Goal: Task Accomplishment & Management: Manage account settings

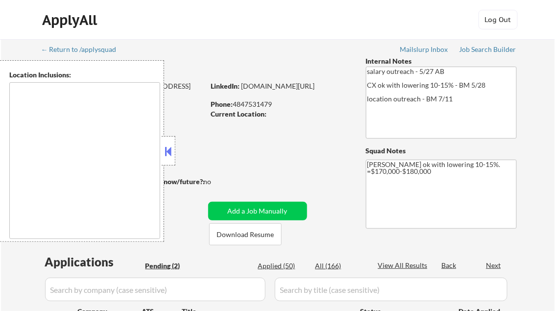
select select ""pending""
click at [170, 150] on button at bounding box center [168, 151] width 11 height 15
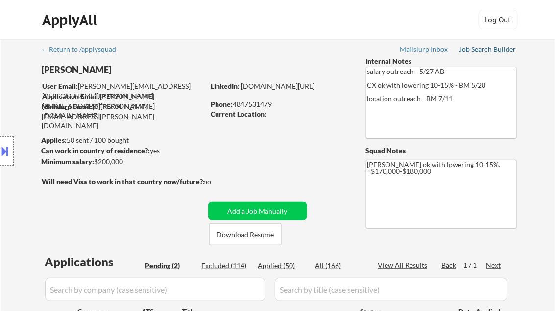
click at [475, 52] on div "Job Search Builder" at bounding box center [487, 49] width 57 height 7
click at [479, 49] on div "Job Search Builder" at bounding box center [487, 49] width 57 height 7
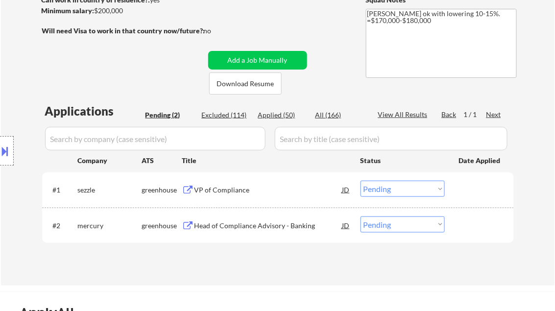
scroll to position [157, 0]
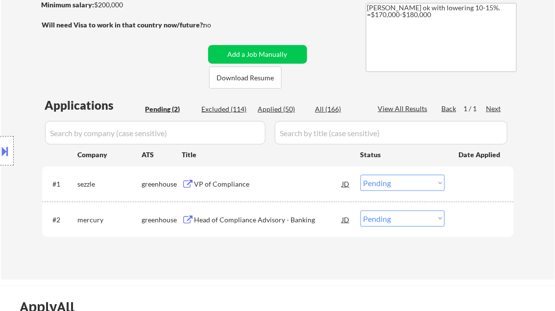
click at [220, 185] on div "VP of Compliance" at bounding box center [268, 184] width 148 height 10
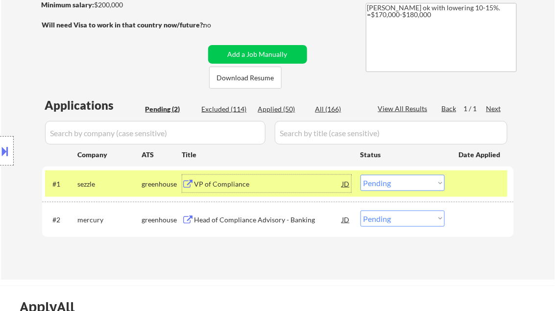
click at [398, 186] on select "Choose an option... Pending Applied Excluded (Questions) Excluded (Expired) Exc…" at bounding box center [403, 183] width 84 height 16
click at [361, 175] on select "Choose an option... Pending Applied Excluded (Questions) Excluded (Expired) Exc…" at bounding box center [403, 183] width 84 height 16
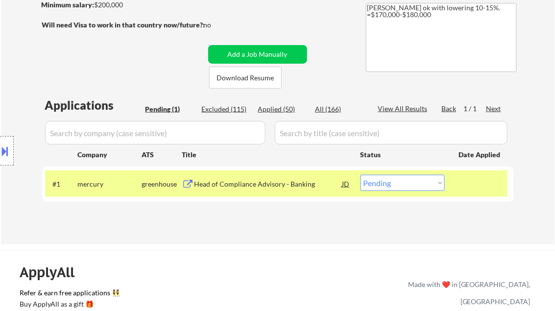
click at [258, 186] on div "Head of Compliance Advisory - Banking" at bounding box center [268, 184] width 148 height 10
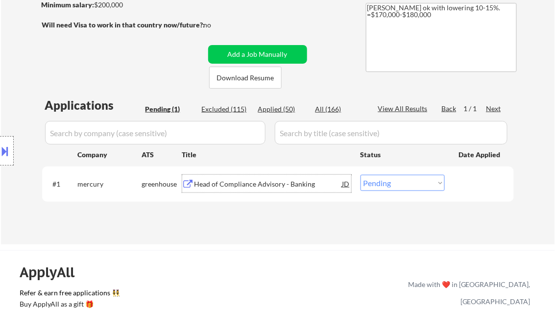
click at [399, 187] on select "Choose an option... Pending Applied Excluded (Questions) Excluded (Expired) Exc…" at bounding box center [403, 183] width 84 height 16
select select ""applied""
click at [361, 175] on select "Choose an option... Pending Applied Excluded (Questions) Excluded (Expired) Exc…" at bounding box center [403, 183] width 84 height 16
click at [294, 218] on div "Applications Pending (1) Excluded (115) Applied (50) All (166) View All Results…" at bounding box center [278, 161] width 472 height 128
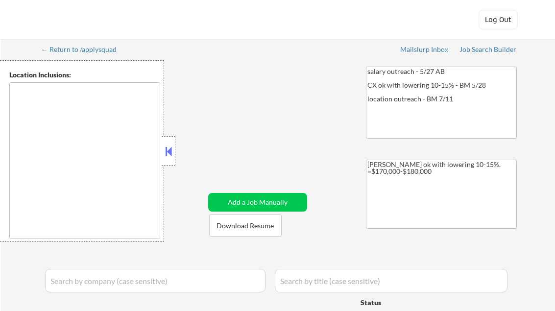
select select ""pending""
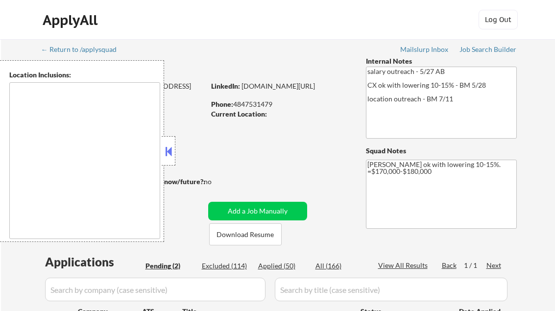
scroll to position [157, 0]
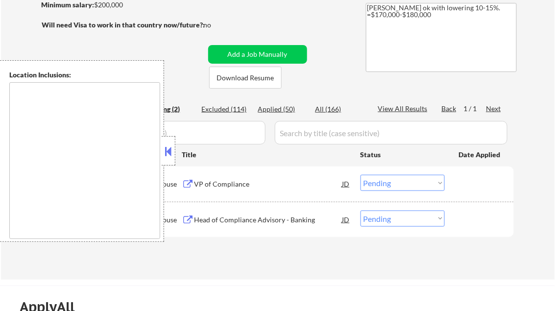
drag, startPoint x: 170, startPoint y: 153, endPoint x: 190, endPoint y: 146, distance: 21.4
click at [170, 153] on button at bounding box center [168, 151] width 11 height 15
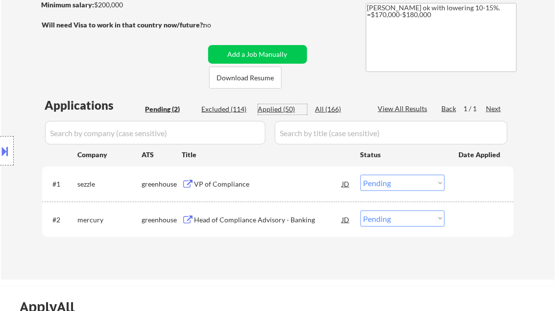
click at [282, 113] on div "Applied (50)" at bounding box center [282, 109] width 49 height 10
select select ""applied""
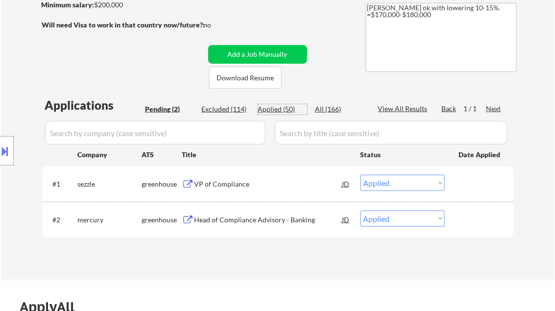
select select ""applied""
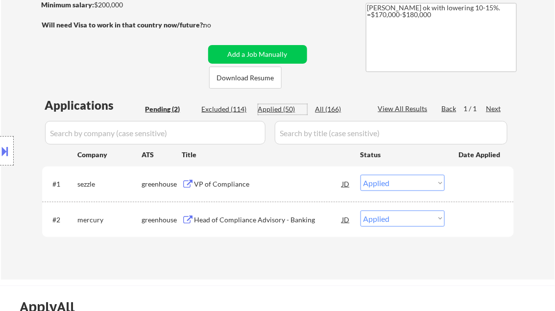
select select ""applied""
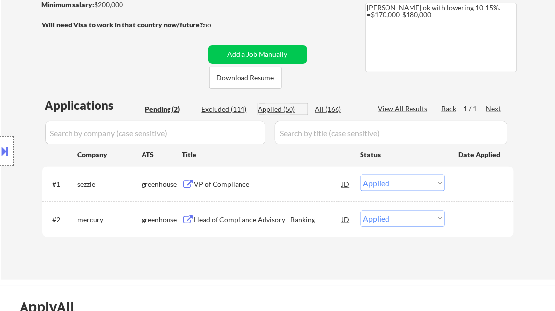
select select ""applied""
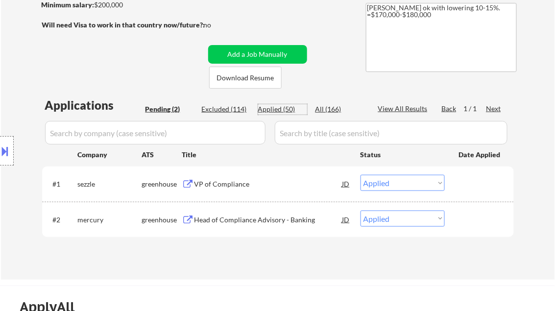
select select ""applied""
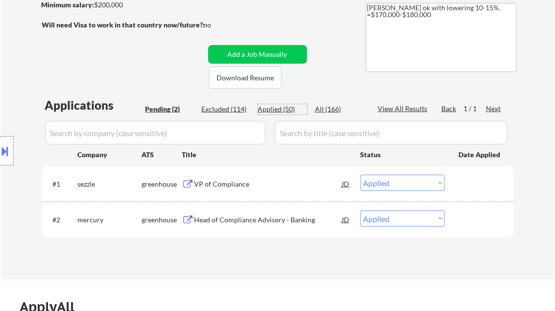
select select ""applied""
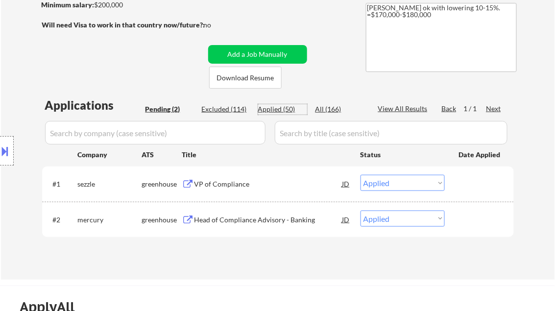
select select ""applied""
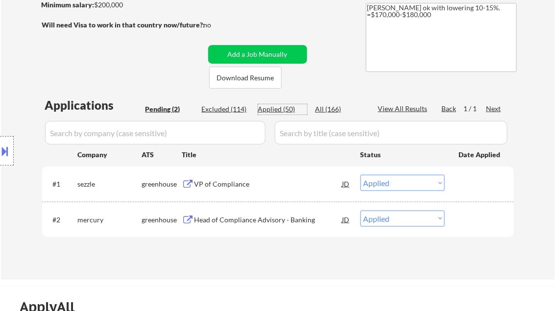
select select ""applied""
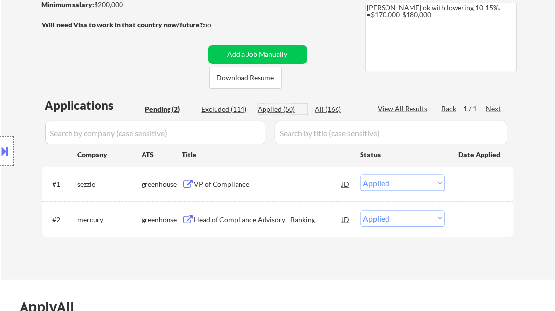
select select ""applied""
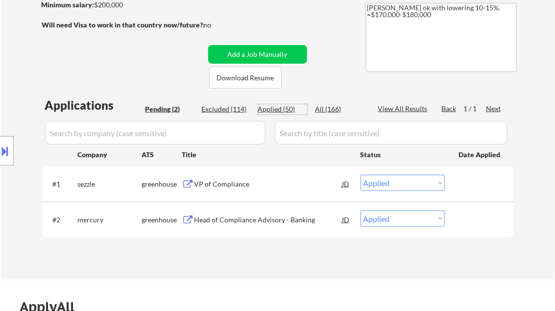
select select ""applied""
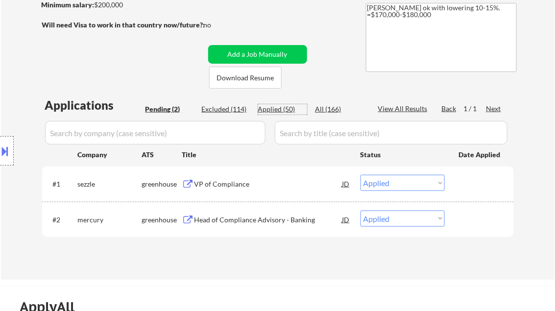
select select ""applied""
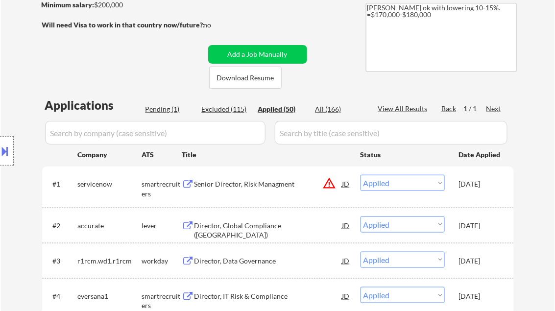
select select ""applied""
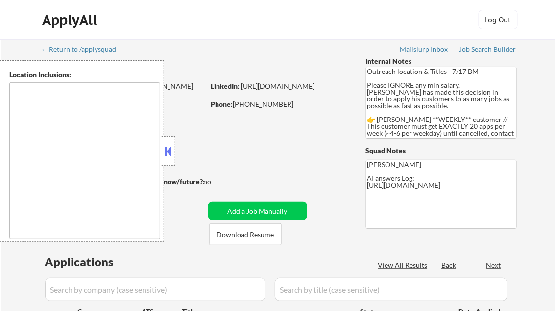
type textarea "[GEOGRAPHIC_DATA], IL [GEOGRAPHIC_DATA], [GEOGRAPHIC_DATA] [GEOGRAPHIC_DATA], […"
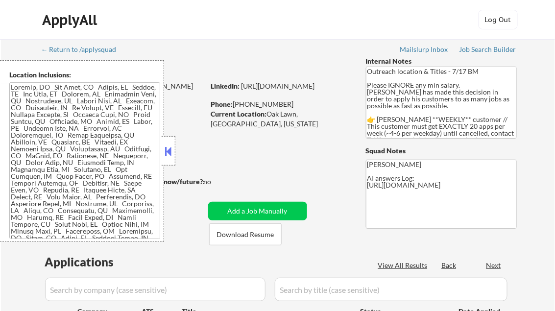
select select ""pending""
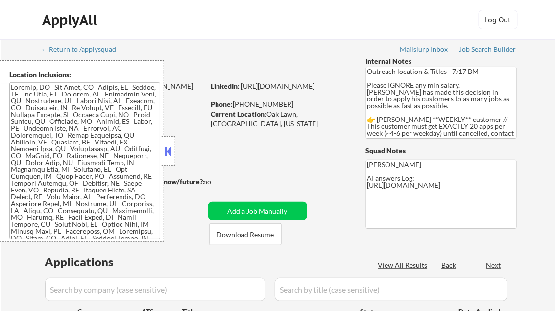
select select ""pending""
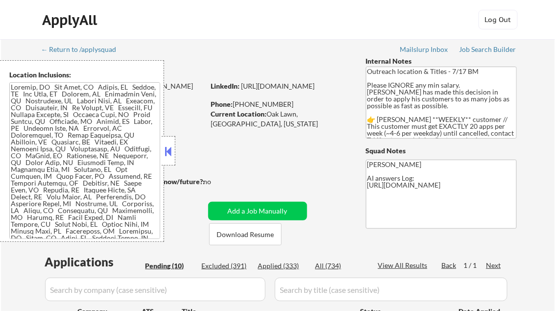
click at [168, 155] on button at bounding box center [168, 151] width 11 height 15
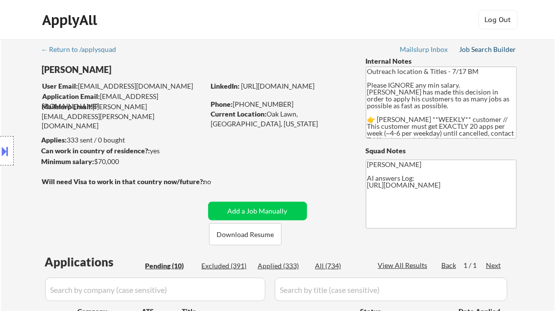
click at [487, 49] on div "Job Search Builder" at bounding box center [487, 49] width 57 height 7
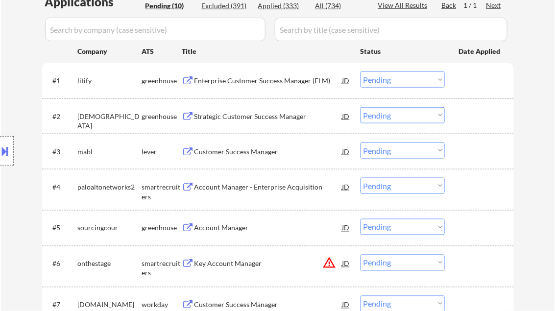
scroll to position [257, 0]
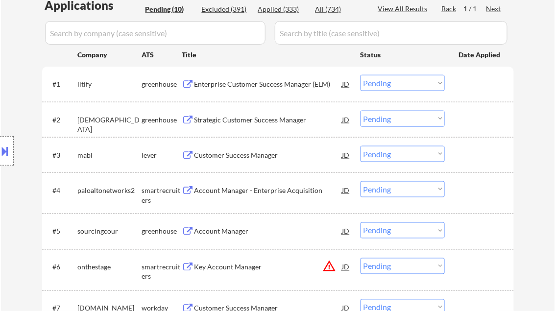
click at [256, 85] on div "Enterprise Customer Success Manager (ELM)" at bounding box center [268, 84] width 148 height 10
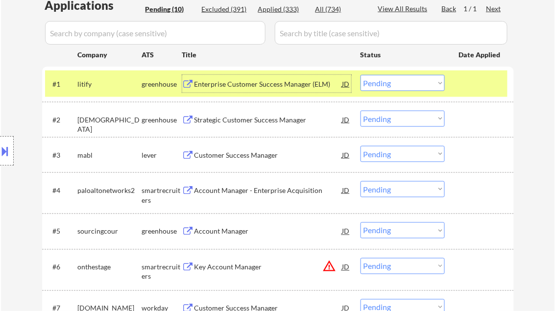
click at [381, 86] on select "Choose an option... Pending Applied Excluded (Questions) Excluded (Expired) Exc…" at bounding box center [403, 83] width 84 height 16
click at [361, 75] on select "Choose an option... Pending Applied Excluded (Questions) Excluded (Expired) Exc…" at bounding box center [403, 83] width 84 height 16
click at [250, 118] on div "Strategic Customer Success Manager" at bounding box center [268, 120] width 148 height 10
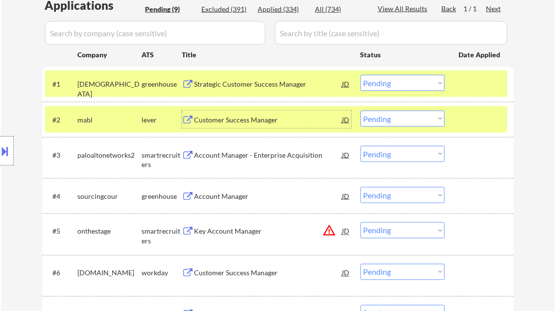
click at [8, 149] on button at bounding box center [5, 151] width 11 height 16
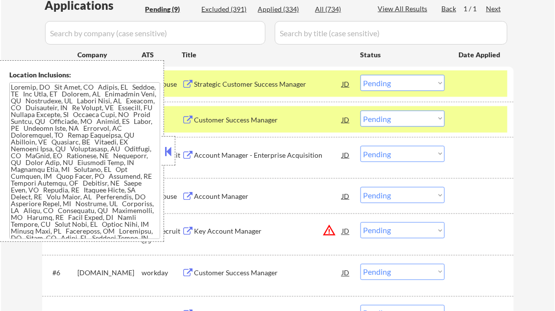
click at [170, 153] on button at bounding box center [168, 151] width 11 height 15
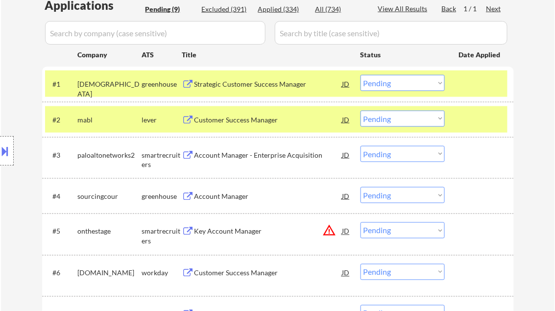
click at [507, 123] on div "#2 mabl lever Customer Success Manager JD Choose an option... Pending Applied E…" at bounding box center [278, 119] width 472 height 35
click at [489, 109] on div "#2 mabl lever Customer Success Manager JD Choose an option... Pending Applied E…" at bounding box center [276, 119] width 462 height 26
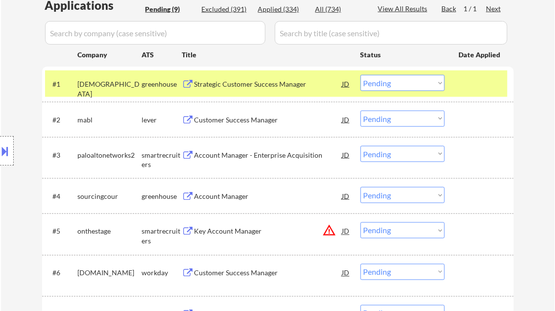
click at [481, 82] on div at bounding box center [480, 84] width 43 height 18
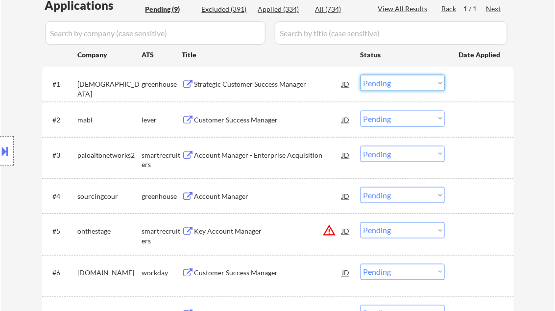
click at [431, 81] on select "Choose an option... Pending Applied Excluded (Questions) Excluded (Expired) Exc…" at bounding box center [403, 83] width 84 height 16
click at [361, 75] on select "Choose an option... Pending Applied Excluded (Questions) Excluded (Expired) Exc…" at bounding box center [403, 83] width 84 height 16
click at [236, 118] on div "Customer Success Manager" at bounding box center [268, 120] width 148 height 10
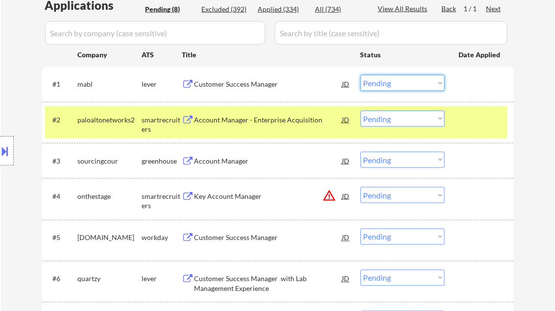
drag, startPoint x: 367, startPoint y: 85, endPoint x: 374, endPoint y: 91, distance: 8.7
click at [367, 85] on select "Choose an option... Pending Applied Excluded (Questions) Excluded (Expired) Exc…" at bounding box center [403, 83] width 84 height 16
click at [361, 75] on select "Choose an option... Pending Applied Excluded (Questions) Excluded (Expired) Exc…" at bounding box center [403, 83] width 84 height 16
click at [242, 122] on div "Account Manager - Enterprise Acquisition" at bounding box center [268, 120] width 148 height 10
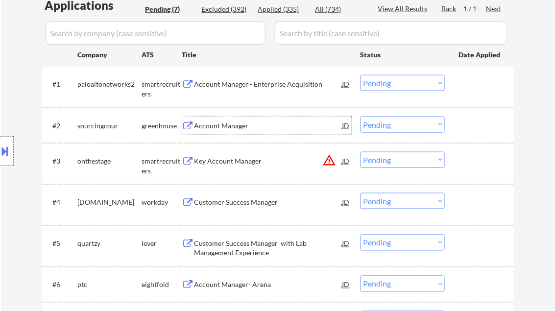
click at [383, 86] on select "Choose an option... Pending Applied Excluded (Questions) Excluded (Expired) Exc…" at bounding box center [403, 83] width 84 height 16
click at [361, 75] on select "Choose an option... Pending Applied Excluded (Questions) Excluded (Expired) Exc…" at bounding box center [403, 83] width 84 height 16
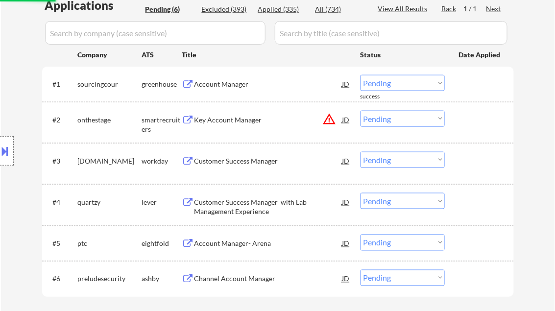
click at [235, 88] on div "Account Manager" at bounding box center [268, 84] width 148 height 10
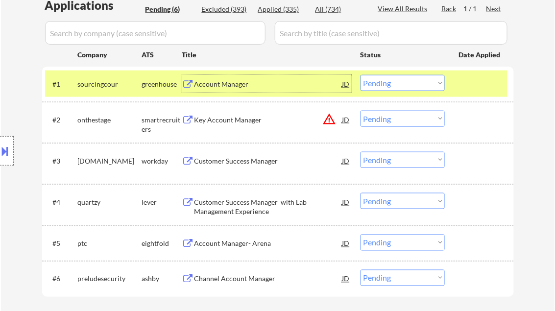
click at [389, 84] on select "Choose an option... Pending Applied Excluded (Questions) Excluded (Expired) Exc…" at bounding box center [403, 83] width 84 height 16
click at [361, 75] on select "Choose an option... Pending Applied Excluded (Questions) Excluded (Expired) Exc…" at bounding box center [403, 83] width 84 height 16
click at [246, 119] on div "Key Account Manager" at bounding box center [268, 120] width 148 height 10
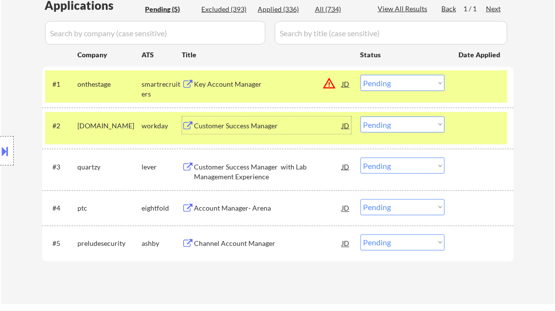
click at [227, 88] on div "Key Account Manager" at bounding box center [268, 84] width 148 height 10
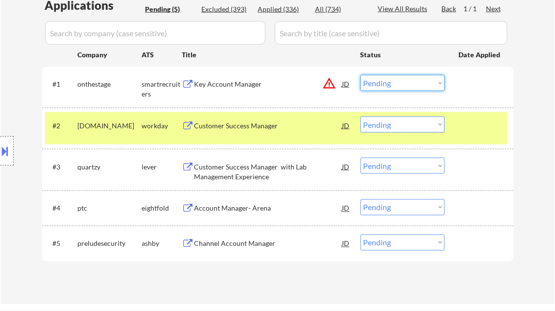
click at [407, 81] on select "Choose an option... Pending Applied Excluded (Questions) Excluded (Expired) Exc…" at bounding box center [403, 83] width 84 height 16
click at [361, 75] on select "Choose an option... Pending Applied Excluded (Questions) Excluded (Expired) Exc…" at bounding box center [403, 83] width 84 height 16
click at [236, 128] on div "Customer Success Manager" at bounding box center [268, 126] width 148 height 10
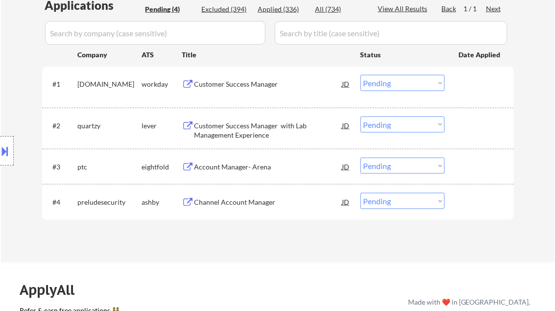
drag, startPoint x: 383, startPoint y: 85, endPoint x: 384, endPoint y: 92, distance: 7.0
click at [383, 85] on select "Choose an option... Pending Applied Excluded (Questions) Excluded (Expired) Exc…" at bounding box center [403, 83] width 84 height 16
click at [361, 75] on select "Choose an option... Pending Applied Excluded (Questions) Excluded (Expired) Exc…" at bounding box center [403, 83] width 84 height 16
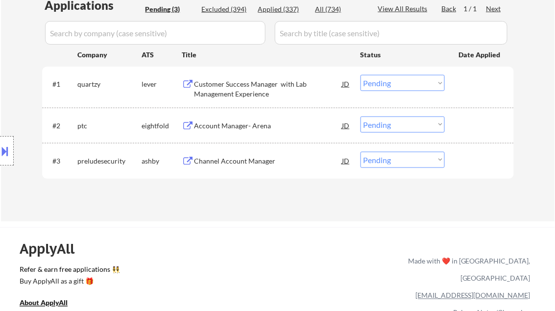
click at [245, 96] on div "Customer Success Manager with Lab Management Experience" at bounding box center [268, 88] width 148 height 19
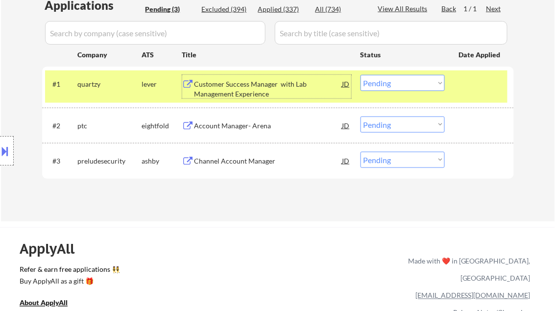
click at [401, 86] on select "Choose an option... Pending Applied Excluded (Questions) Excluded (Expired) Exc…" at bounding box center [403, 83] width 84 height 16
click at [361, 75] on select "Choose an option... Pending Applied Excluded (Questions) Excluded (Expired) Exc…" at bounding box center [403, 83] width 84 height 16
click at [246, 127] on div "Account Manager- Arena" at bounding box center [268, 126] width 148 height 10
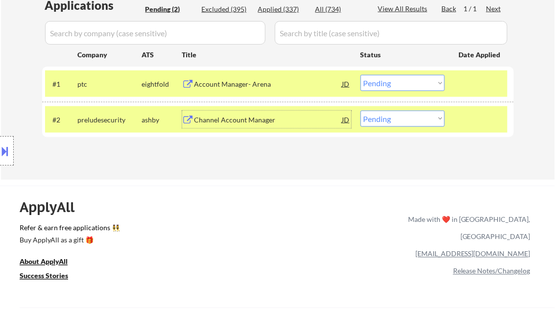
click at [403, 82] on select "Choose an option... Pending Applied Excluded (Questions) Excluded (Expired) Exc…" at bounding box center [403, 83] width 84 height 16
click at [361, 75] on select "Choose an option... Pending Applied Excluded (Questions) Excluded (Expired) Exc…" at bounding box center [403, 83] width 84 height 16
click at [253, 115] on div "Channel Account Manager" at bounding box center [268, 120] width 148 height 10
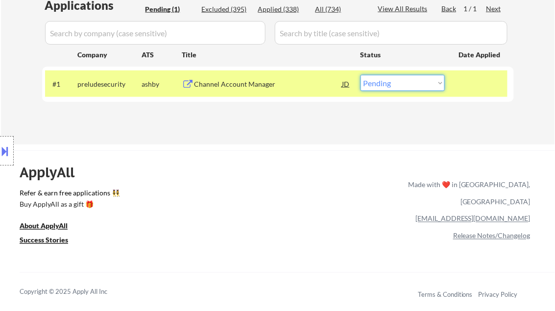
drag, startPoint x: 404, startPoint y: 82, endPoint x: 404, endPoint y: 90, distance: 7.4
click at [404, 82] on select "Choose an option... Pending Applied Excluded (Questions) Excluded (Expired) Exc…" at bounding box center [403, 83] width 84 height 16
select select ""excluded__bad_match_""
click at [361, 75] on select "Choose an option... Pending Applied Excluded (Questions) Excluded (Expired) Exc…" at bounding box center [403, 83] width 84 height 16
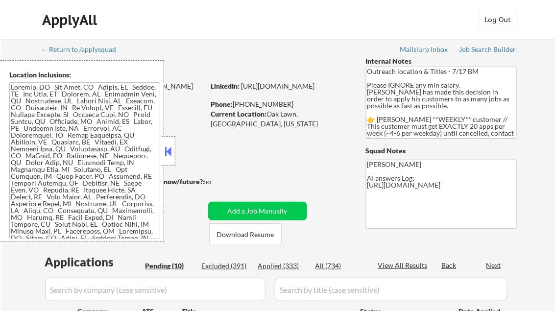
select select ""pending""
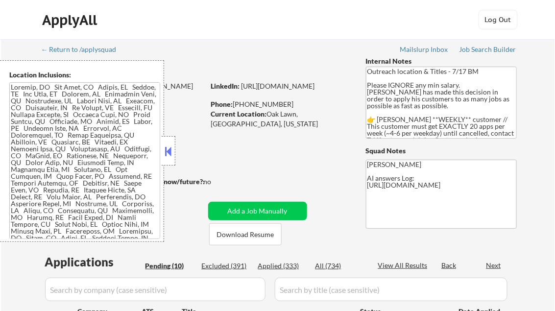
select select ""pending""
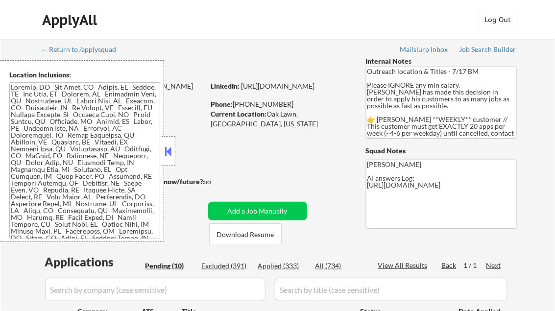
drag, startPoint x: 173, startPoint y: 144, endPoint x: 197, endPoint y: 144, distance: 24.0
click at [173, 144] on div at bounding box center [169, 150] width 14 height 29
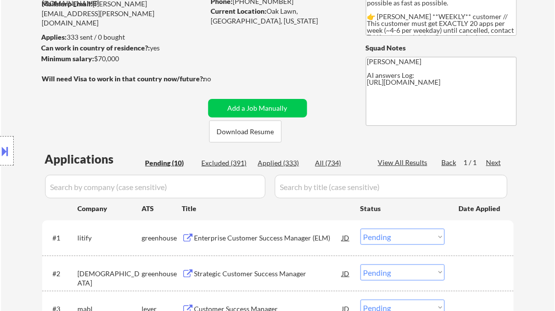
scroll to position [157, 0]
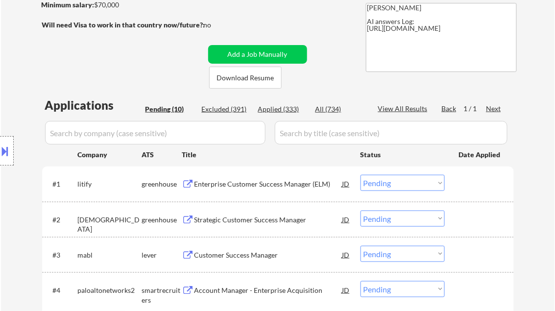
click at [289, 108] on div "Applied (333)" at bounding box center [282, 109] width 49 height 10
click at [412, 107] on div "View All Results" at bounding box center [404, 109] width 52 height 10
select select ""applied""
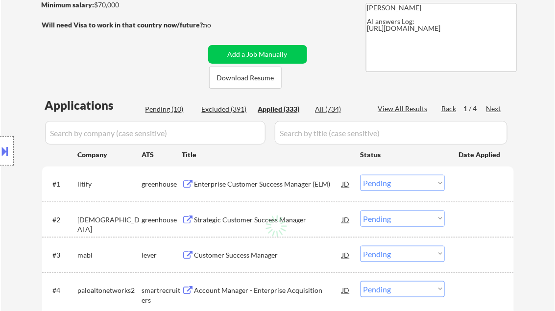
select select ""applied""
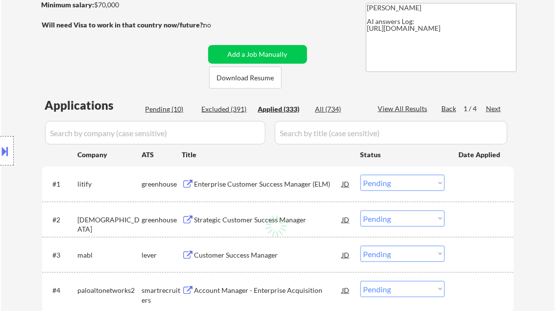
select select ""applied""
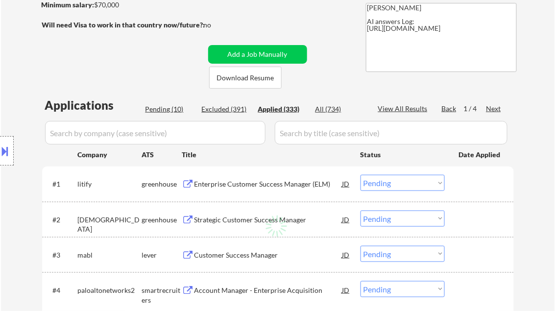
select select ""applied""
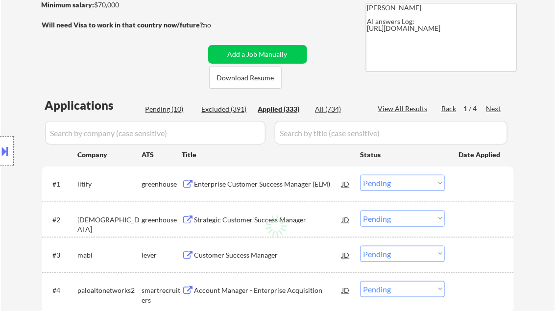
select select ""applied""
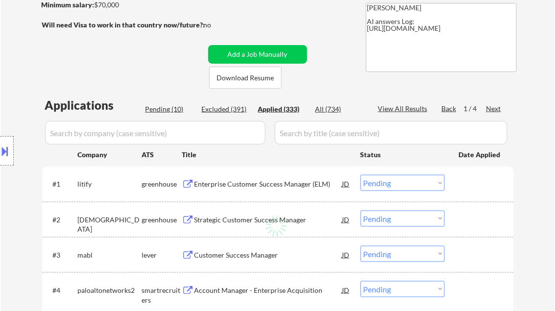
select select ""applied""
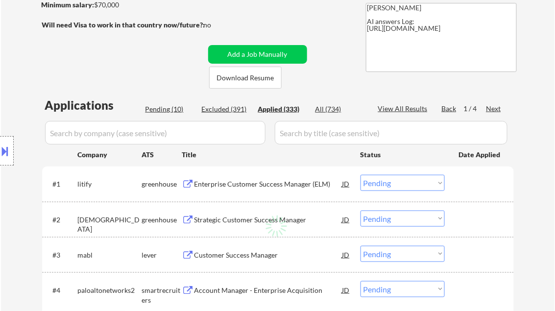
select select ""applied""
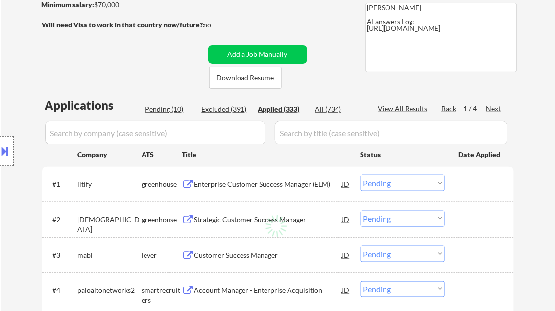
select select ""applied""
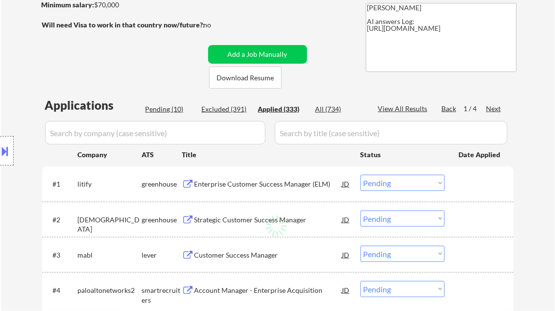
select select ""applied""
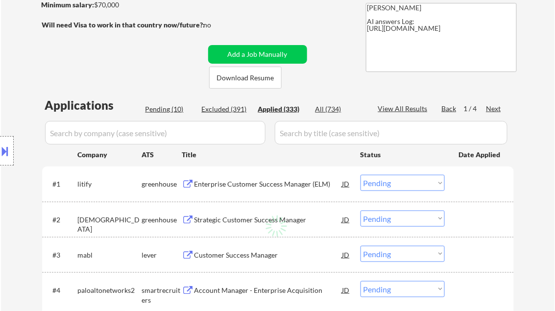
select select ""applied""
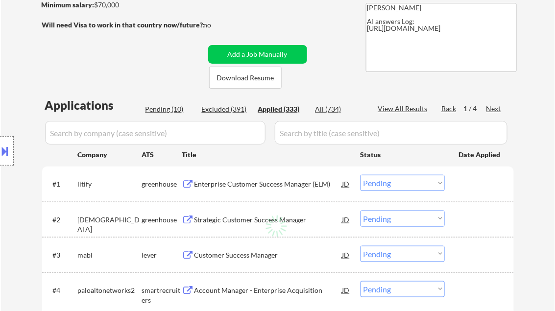
select select ""applied""
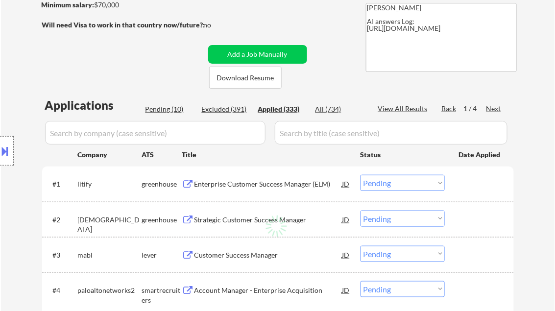
select select ""applied""
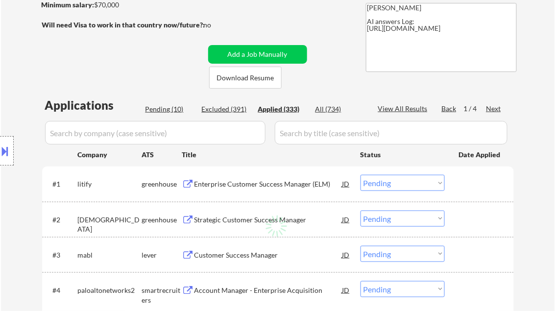
select select ""applied""
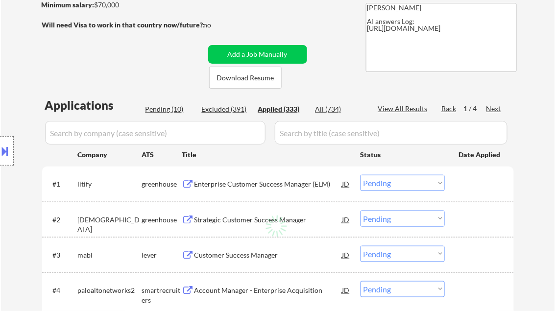
select select ""applied""
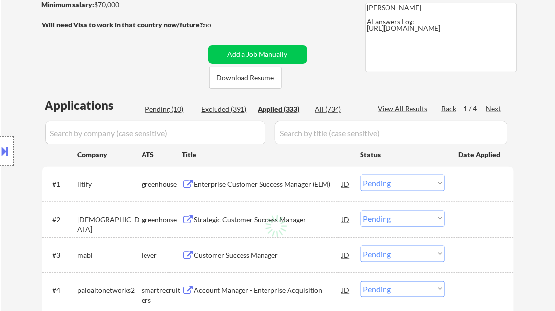
select select ""applied""
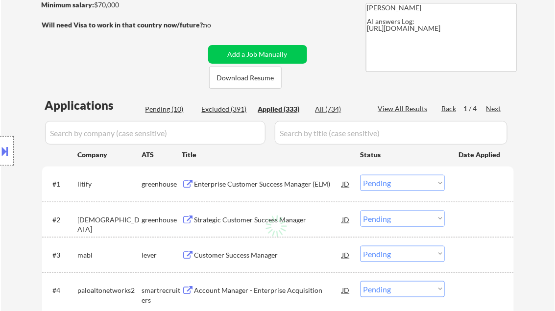
select select ""applied""
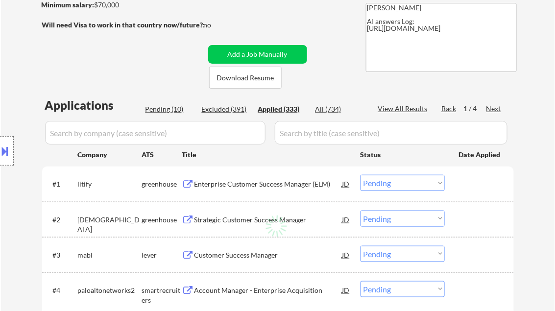
select select ""applied""
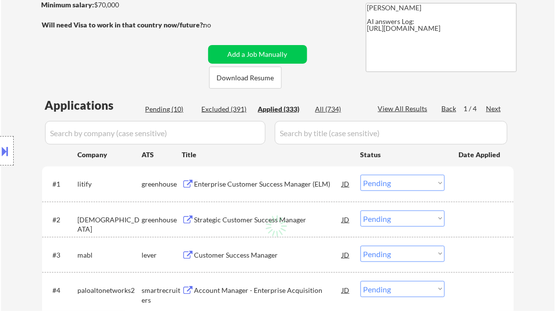
select select ""applied""
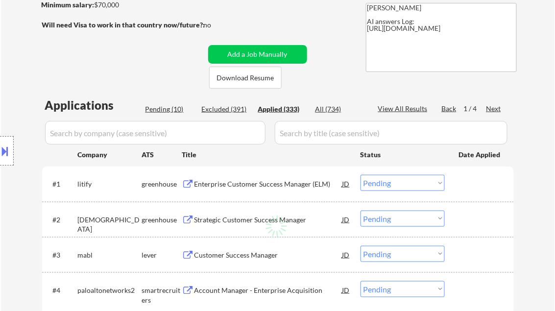
select select ""applied""
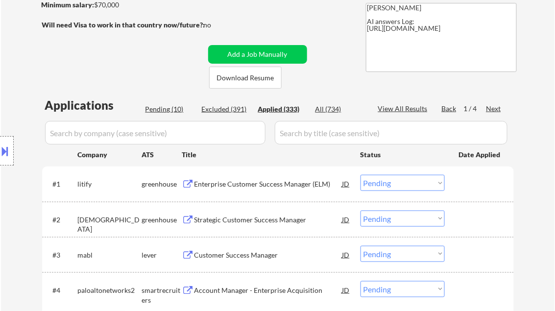
select select ""applied""
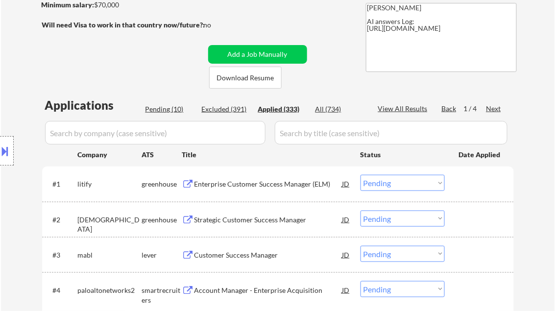
select select ""applied""
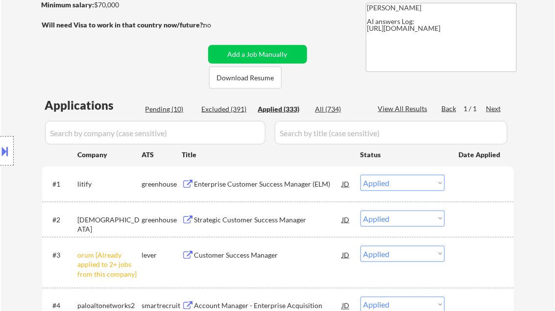
select select ""applied""
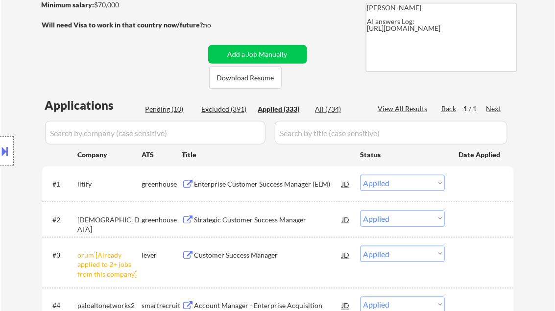
select select ""applied""
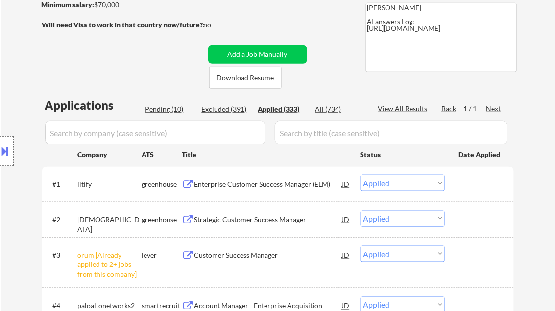
select select ""applied""
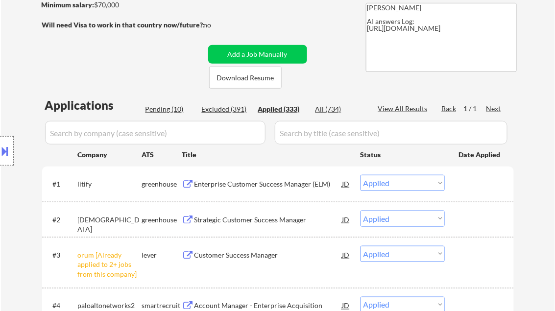
select select ""applied""
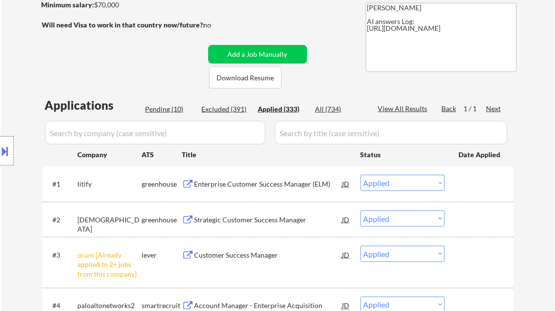
select select ""applied""
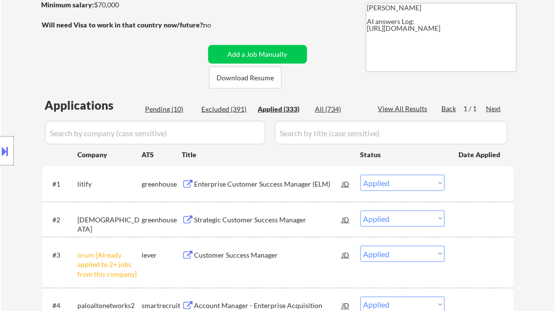
select select ""applied""
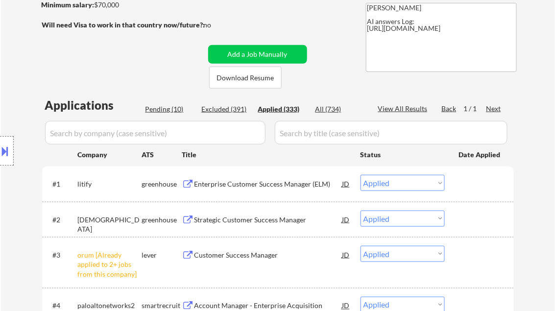
select select ""applied""
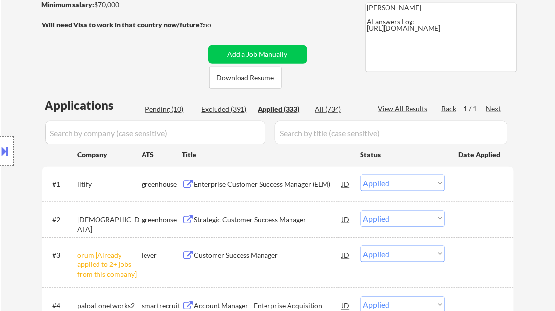
select select ""applied""
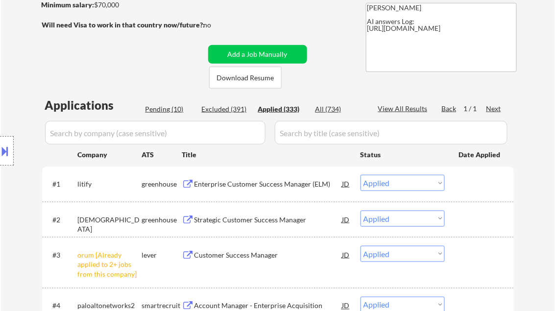
select select ""applied""
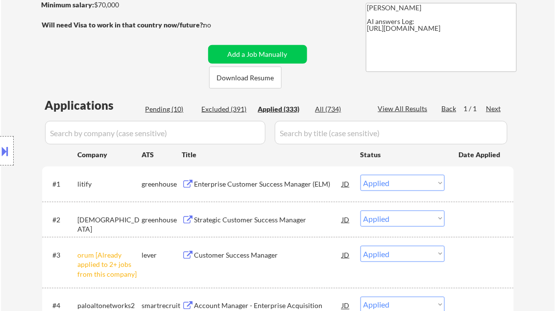
select select ""applied""
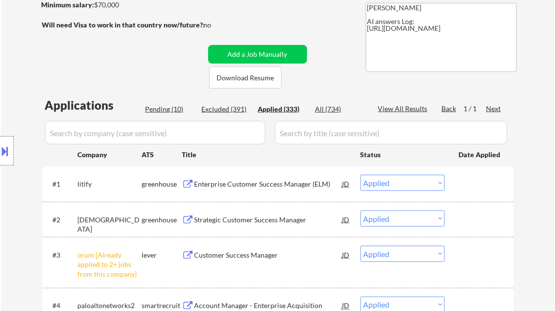
select select ""applied""
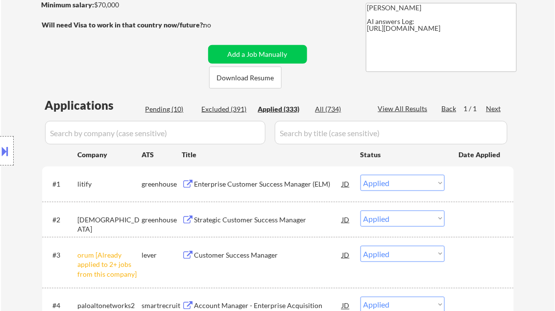
select select ""applied""
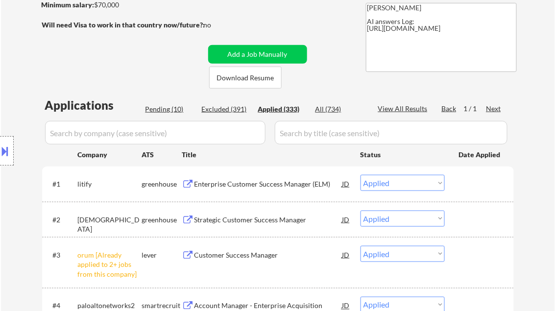
select select ""applied""
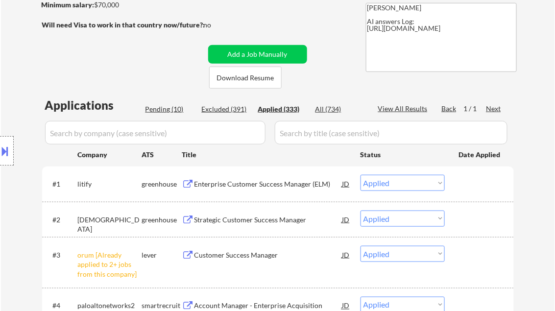
select select ""applied""
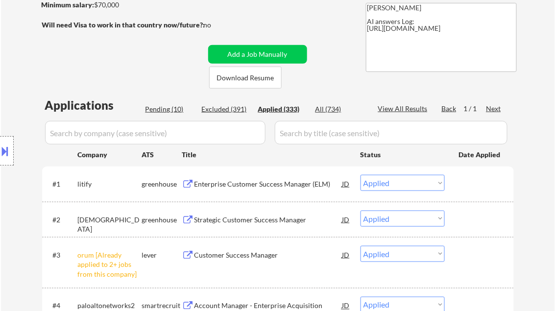
select select ""applied""
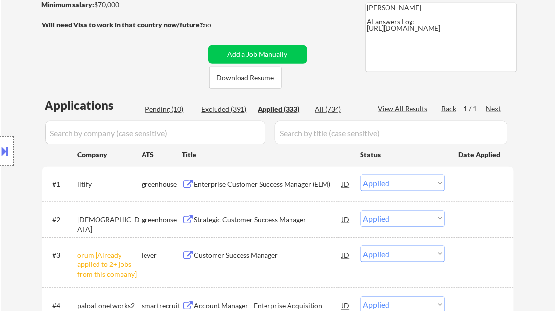
select select ""applied""
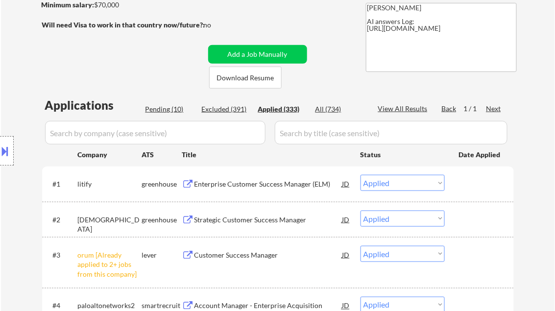
select select ""applied""
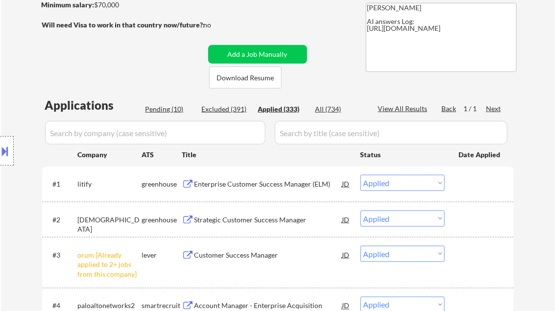
select select ""applied""
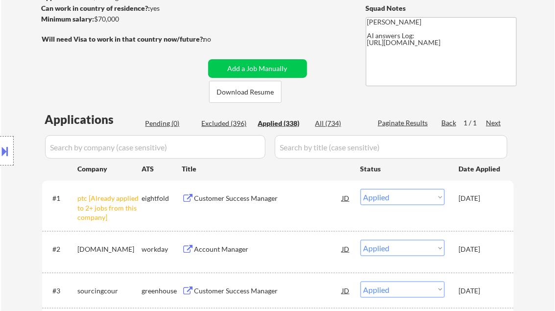
scroll to position [235, 0]
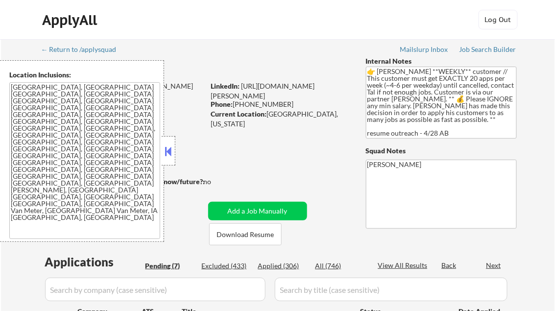
select select ""pending""
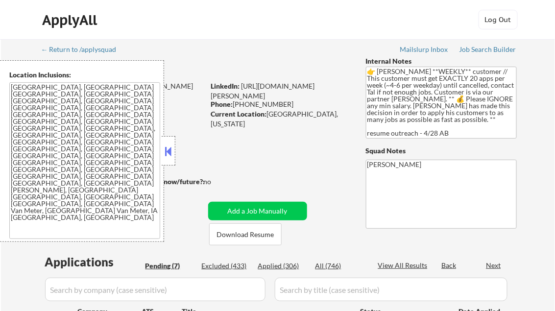
select select ""pending""
click at [170, 157] on button at bounding box center [168, 151] width 11 height 15
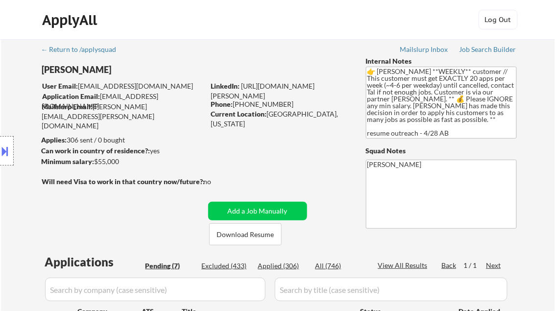
click at [483, 48] on div "Job Search Builder" at bounding box center [487, 49] width 57 height 7
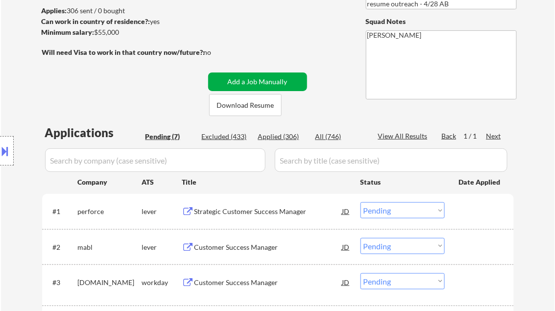
scroll to position [157, 0]
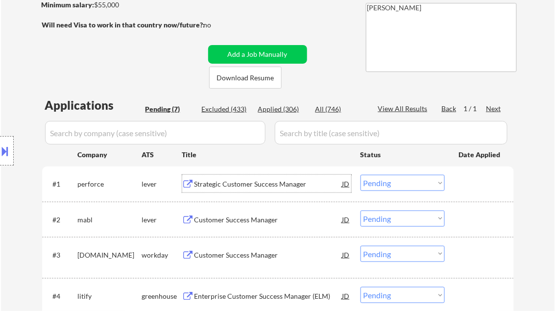
click at [230, 182] on div "Strategic Customer Success Manager" at bounding box center [268, 184] width 148 height 10
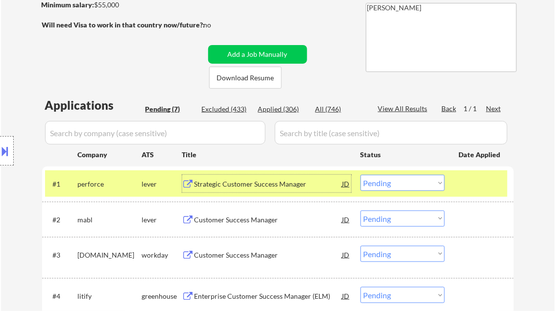
click at [415, 187] on select "Choose an option... Pending Applied Excluded (Questions) Excluded (Expired) Exc…" at bounding box center [403, 183] width 84 height 16
click at [361, 175] on select "Choose an option... Pending Applied Excluded (Questions) Excluded (Expired) Exc…" at bounding box center [403, 183] width 84 height 16
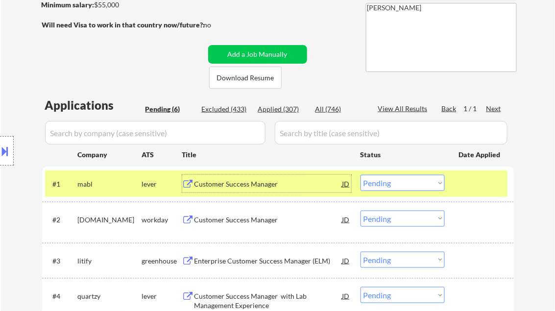
click at [248, 185] on div "Customer Success Manager" at bounding box center [268, 184] width 148 height 10
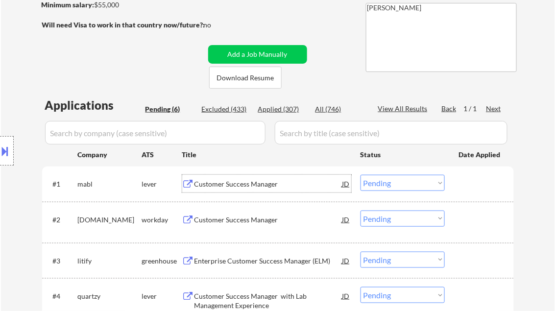
drag, startPoint x: 412, startPoint y: 182, endPoint x: 409, endPoint y: 192, distance: 10.2
click at [412, 183] on select "Choose an option... Pending Applied Excluded (Questions) Excluded (Expired) Exc…" at bounding box center [403, 183] width 84 height 16
click at [361, 175] on select "Choose an option... Pending Applied Excluded (Questions) Excluded (Expired) Exc…" at bounding box center [403, 183] width 84 height 16
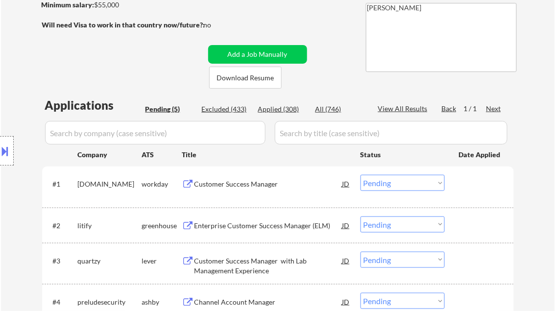
click at [253, 186] on div "Customer Success Manager" at bounding box center [268, 184] width 148 height 10
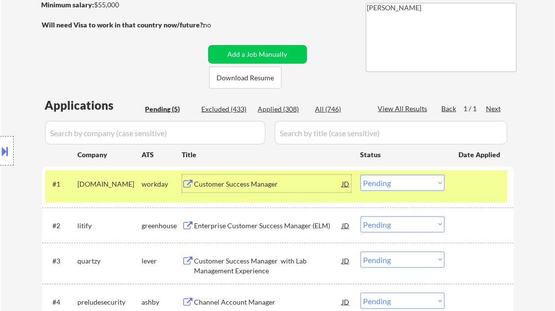
click at [261, 187] on div "Customer Success Manager" at bounding box center [268, 184] width 148 height 10
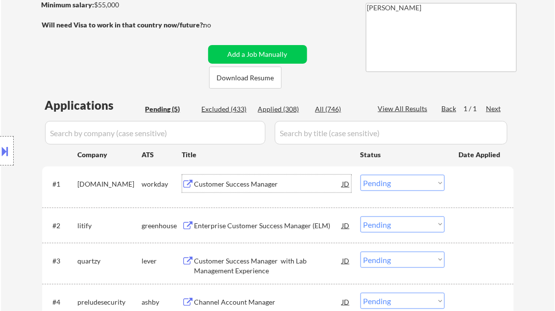
drag, startPoint x: 376, startPoint y: 183, endPoint x: 383, endPoint y: 191, distance: 9.7
click at [376, 183] on select "Choose an option... Pending Applied Excluded (Questions) Excluded (Expired) Exc…" at bounding box center [403, 183] width 84 height 16
click at [361, 175] on select "Choose an option... Pending Applied Excluded (Questions) Excluded (Expired) Exc…" at bounding box center [403, 183] width 84 height 16
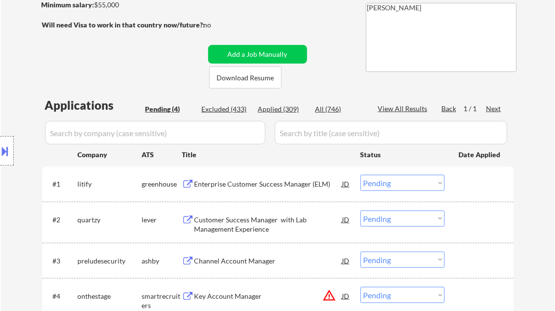
click at [246, 183] on div "Enterprise Customer Success Manager (ELM)" at bounding box center [268, 184] width 148 height 10
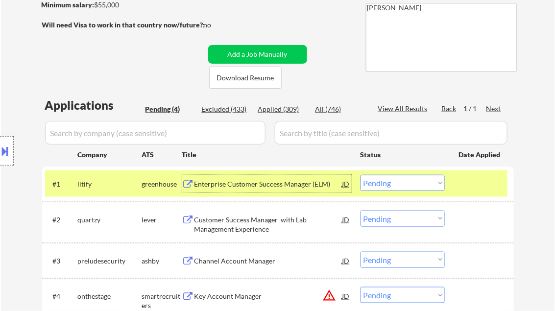
drag, startPoint x: 400, startPoint y: 183, endPoint x: 402, endPoint y: 191, distance: 8.0
click at [400, 183] on select "Choose an option... Pending Applied Excluded (Questions) Excluded (Expired) Exc…" at bounding box center [403, 183] width 84 height 16
click at [361, 175] on select "Choose an option... Pending Applied Excluded (Questions) Excluded (Expired) Exc…" at bounding box center [403, 183] width 84 height 16
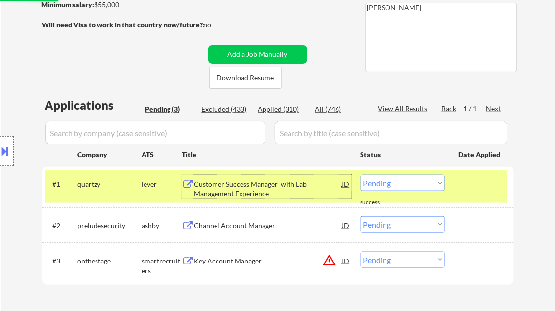
click at [235, 193] on div "Customer Success Manager with Lab Management Experience" at bounding box center [268, 188] width 148 height 19
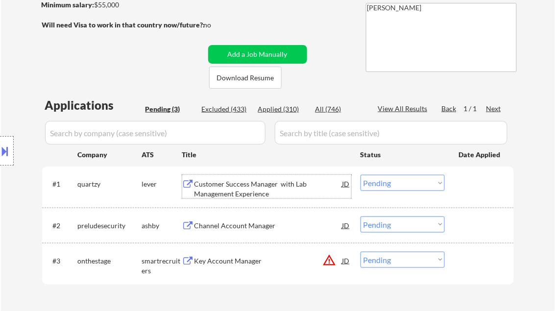
drag, startPoint x: 385, startPoint y: 182, endPoint x: 458, endPoint y: 219, distance: 82.6
click at [385, 182] on select "Choose an option... Pending Applied Excluded (Questions) Excluded (Expired) Exc…" at bounding box center [403, 183] width 84 height 16
click at [361, 175] on select "Choose an option... Pending Applied Excluded (Questions) Excluded (Expired) Exc…" at bounding box center [403, 183] width 84 height 16
click at [243, 228] on div "Channel Account Manager" at bounding box center [268, 226] width 148 height 10
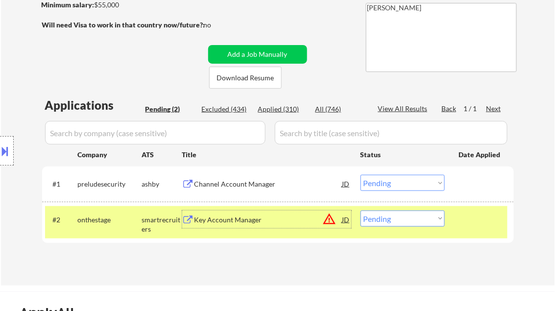
click at [399, 173] on div "#1 preludesecurity ashby Channel Account Manager JD Choose an option... Pending…" at bounding box center [276, 183] width 462 height 26
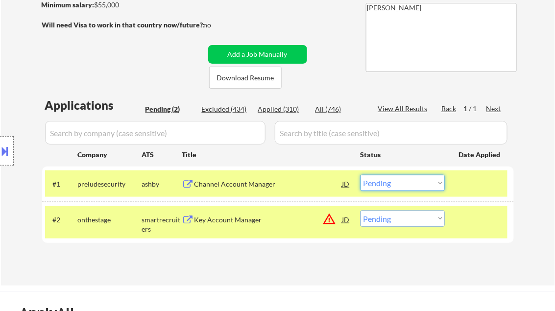
click at [406, 184] on select "Choose an option... Pending Applied Excluded (Questions) Excluded (Expired) Exc…" at bounding box center [403, 183] width 84 height 16
click at [361, 175] on select "Choose an option... Pending Applied Excluded (Questions) Excluded (Expired) Exc…" at bounding box center [403, 183] width 84 height 16
click at [230, 215] on div "Key Account Manager" at bounding box center [268, 220] width 148 height 10
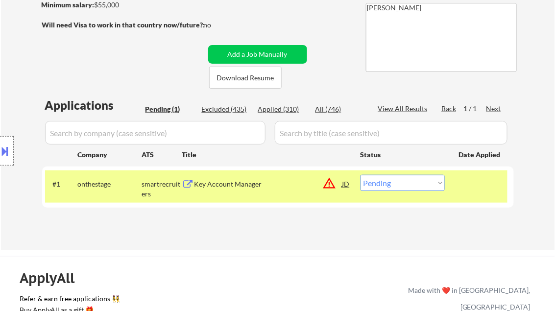
click at [385, 180] on select "Choose an option... Pending Applied Excluded (Questions) Excluded (Expired) Exc…" at bounding box center [403, 183] width 84 height 16
select select ""excluded__bad_match_""
click at [361, 175] on select "Choose an option... Pending Applied Excluded (Questions) Excluded (Expired) Exc…" at bounding box center [403, 183] width 84 height 16
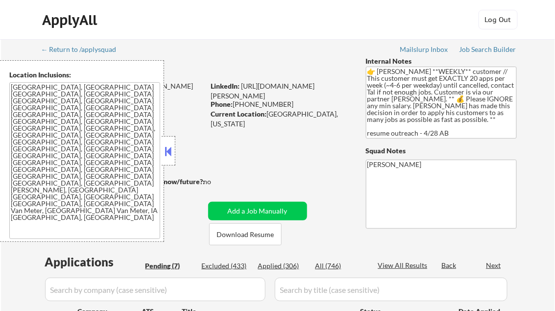
select select ""pending""
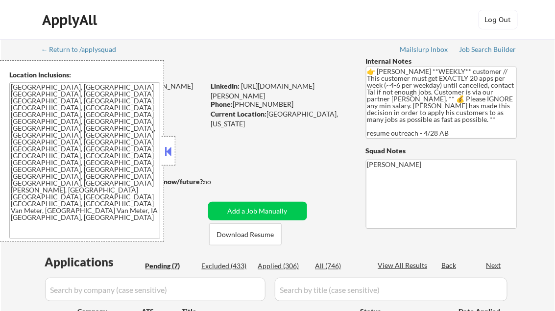
select select ""pending""
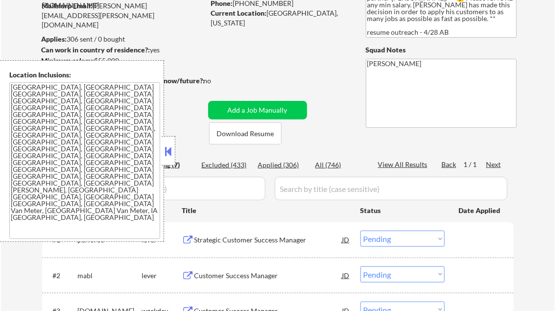
scroll to position [118, 0]
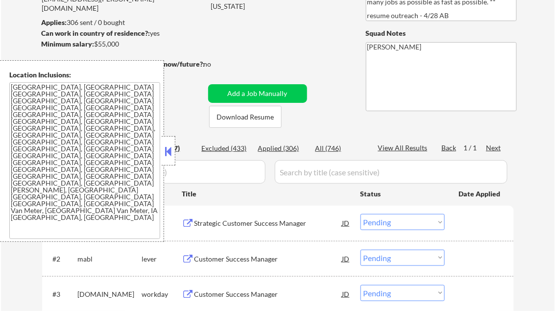
click at [165, 151] on button at bounding box center [168, 151] width 11 height 15
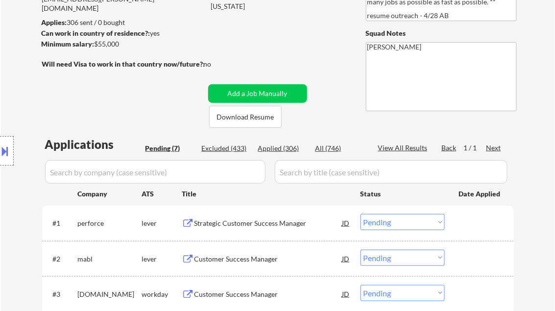
click at [276, 147] on div "Applied (306)" at bounding box center [282, 149] width 49 height 10
select select ""applied""
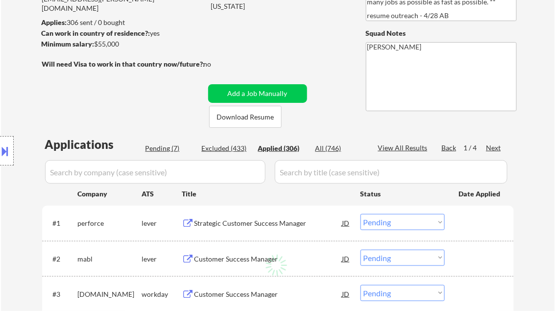
select select ""applied""
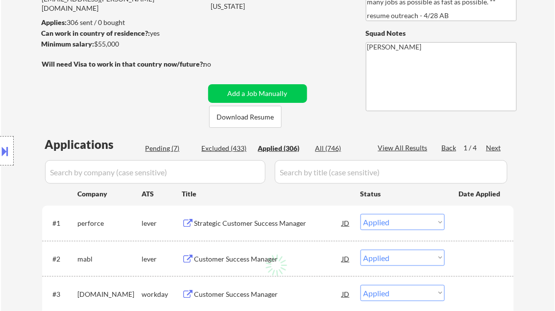
select select ""applied""
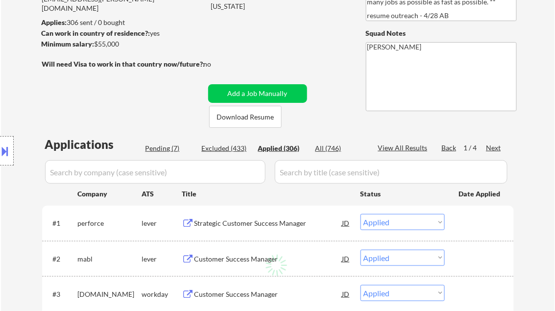
select select ""applied""
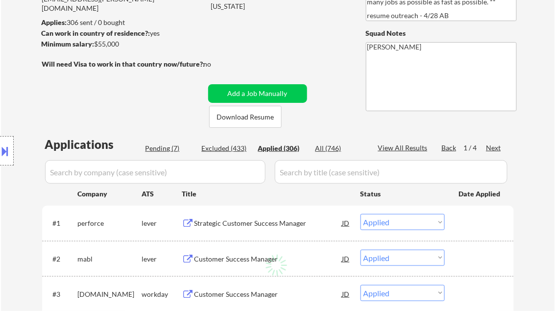
select select ""applied""
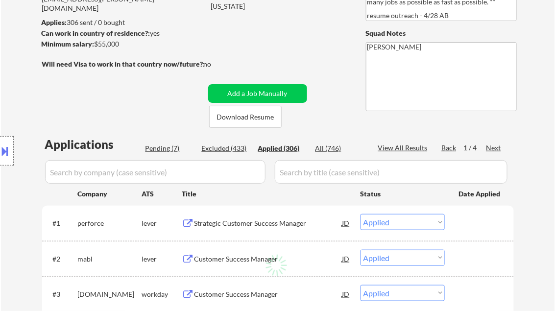
select select ""applied""
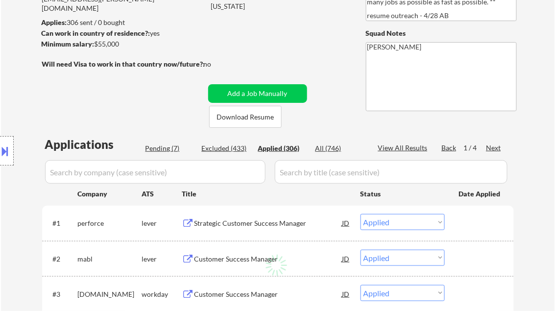
select select ""applied""
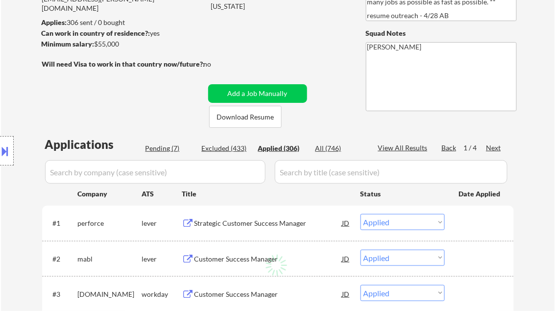
select select ""applied""
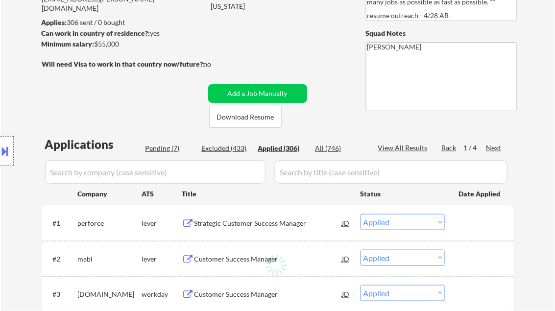
select select ""applied""
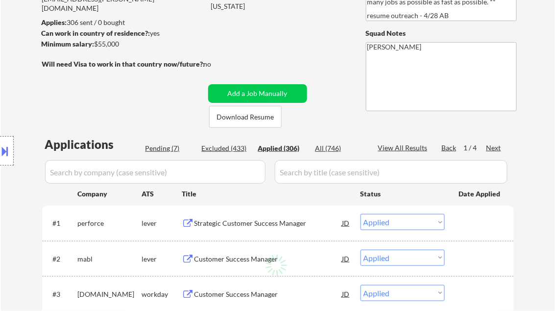
select select ""applied""
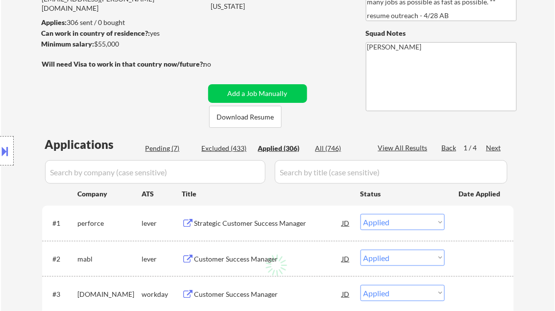
select select ""applied""
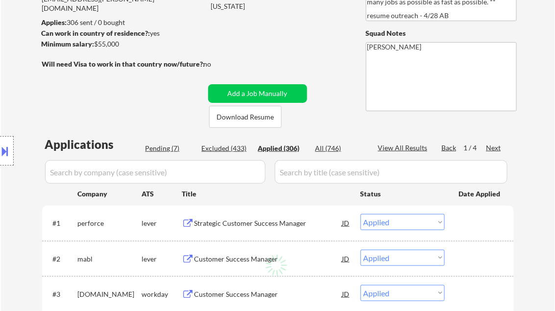
select select ""applied""
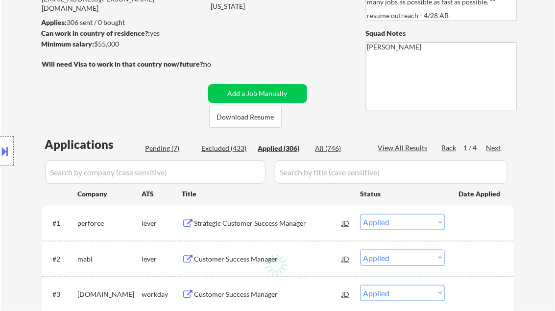
select select ""applied""
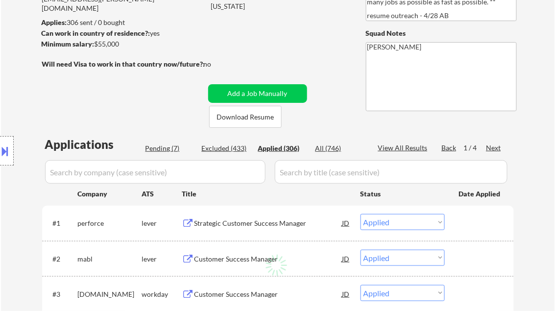
select select ""applied""
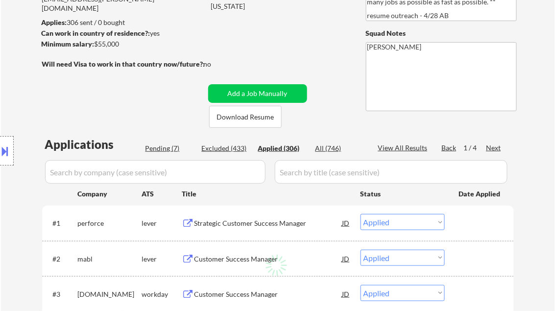
select select ""applied""
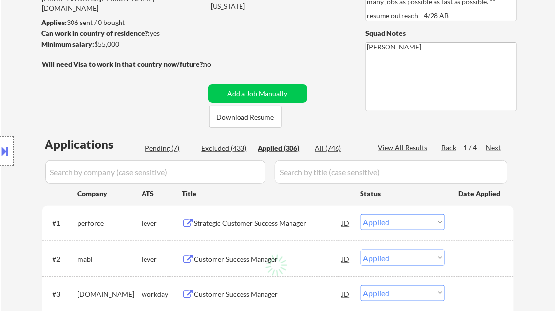
select select ""applied""
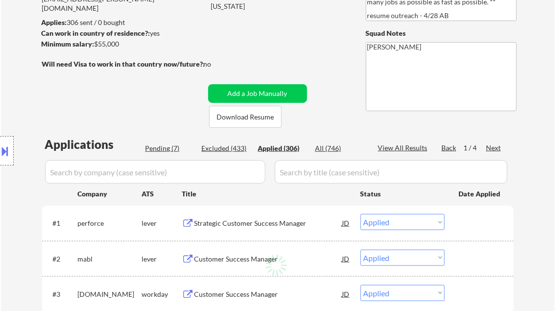
select select ""applied""
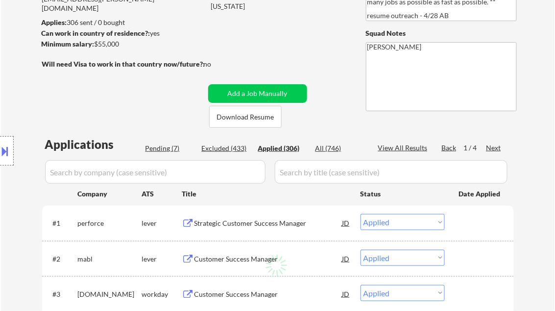
select select ""applied""
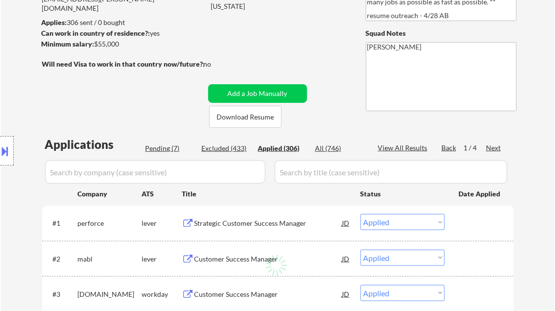
select select ""applied""
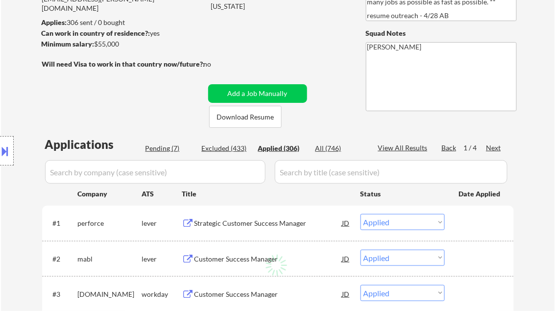
select select ""applied""
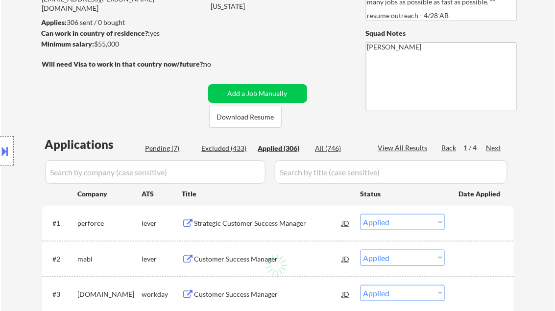
select select ""applied""
click at [267, 223] on div "Strategic Customer Success Manager" at bounding box center [268, 223] width 148 height 10
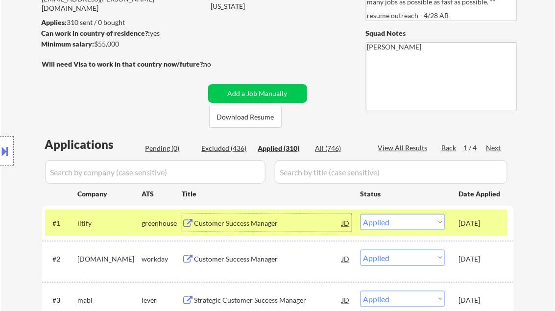
scroll to position [235, 0]
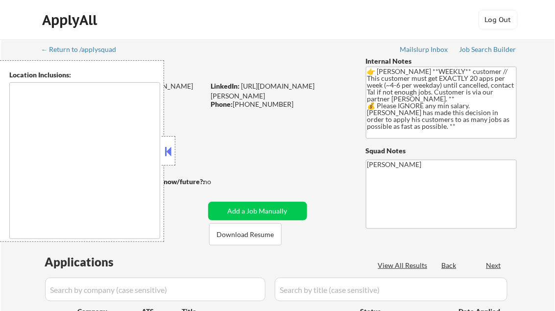
type textarea "[GEOGRAPHIC_DATA], [GEOGRAPHIC_DATA] [GEOGRAPHIC_DATA], [GEOGRAPHIC_DATA], [GEO…"
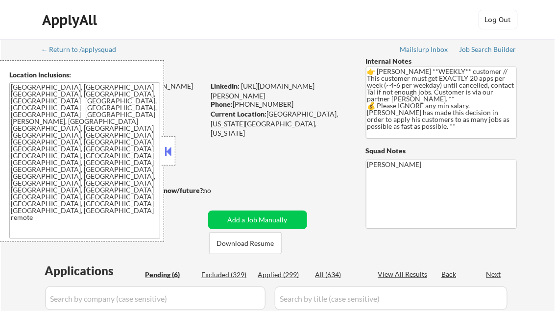
select select ""pending""
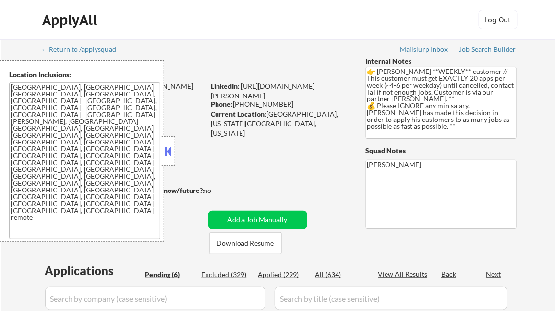
select select ""pending""
click at [170, 154] on button at bounding box center [168, 151] width 11 height 15
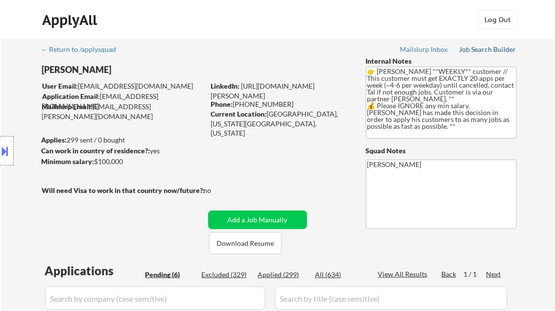
click at [486, 50] on div "Job Search Builder" at bounding box center [487, 49] width 57 height 7
click at [491, 46] on div "Job Search Builder" at bounding box center [487, 49] width 57 height 7
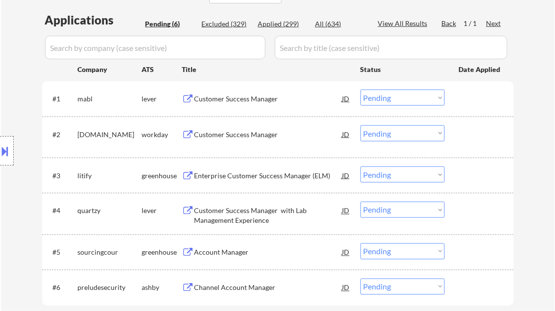
scroll to position [274, 0]
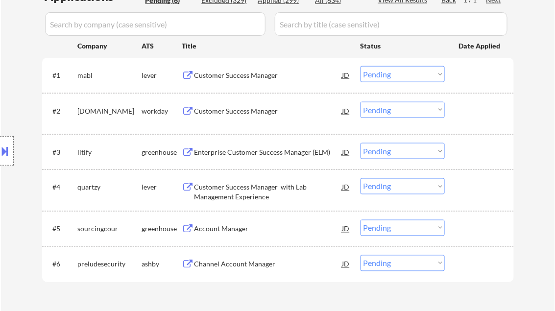
click at [245, 75] on div "Customer Success Manager" at bounding box center [268, 76] width 148 height 10
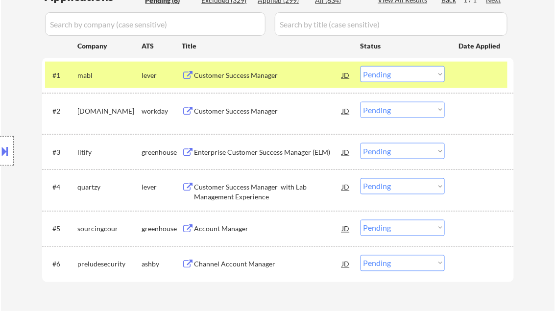
select select ""pending""
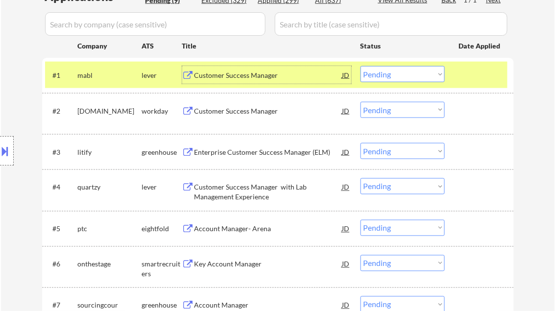
drag, startPoint x: 373, startPoint y: 75, endPoint x: 386, endPoint y: 83, distance: 15.6
click at [373, 75] on select "Choose an option... Pending Applied Excluded (Questions) Excluded (Expired) Exc…" at bounding box center [403, 74] width 84 height 16
click at [361, 66] on select "Choose an option... Pending Applied Excluded (Questions) Excluded (Expired) Exc…" at bounding box center [403, 74] width 84 height 16
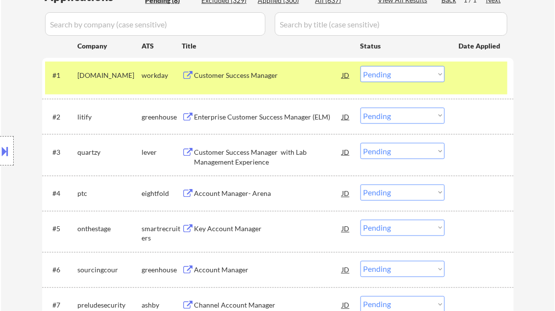
click at [238, 79] on div "Customer Success Manager" at bounding box center [268, 76] width 148 height 10
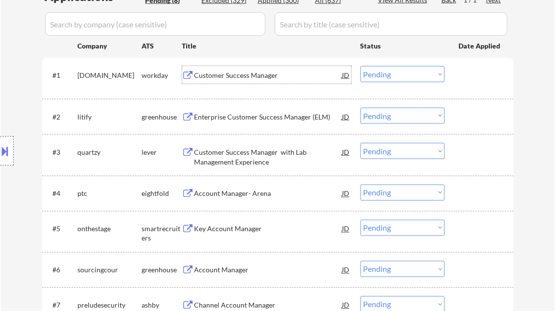
click at [249, 73] on div "Customer Success Manager" at bounding box center [268, 76] width 148 height 10
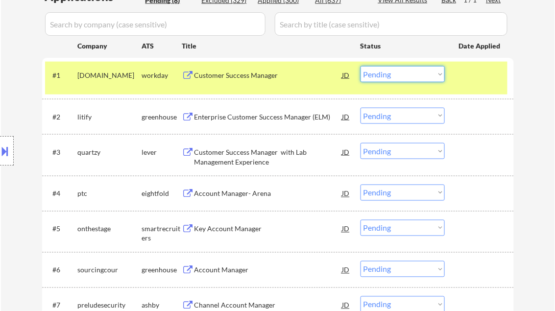
drag, startPoint x: 399, startPoint y: 77, endPoint x: 398, endPoint y: 83, distance: 5.4
click at [399, 77] on select "Choose an option... Pending Applied Excluded (Questions) Excluded (Expired) Exc…" at bounding box center [403, 74] width 84 height 16
click at [361, 66] on select "Choose an option... Pending Applied Excluded (Questions) Excluded (Expired) Exc…" at bounding box center [403, 74] width 84 height 16
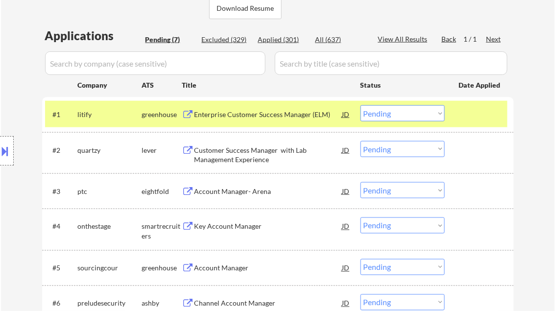
click at [216, 117] on div "Enterprise Customer Success Manager (ELM)" at bounding box center [268, 115] width 148 height 10
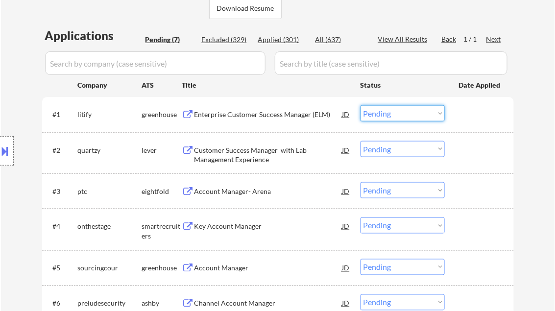
drag, startPoint x: 387, startPoint y: 116, endPoint x: 395, endPoint y: 122, distance: 10.5
click at [387, 116] on select "Choose an option... Pending Applied Excluded (Questions) Excluded (Expired) Exc…" at bounding box center [403, 113] width 84 height 16
click at [390, 113] on select "Choose an option... Pending Applied Excluded (Questions) Excluded (Expired) Exc…" at bounding box center [403, 113] width 84 height 16
click at [361, 105] on select "Choose an option... Pending Applied Excluded (Questions) Excluded (Expired) Exc…" at bounding box center [403, 113] width 84 height 16
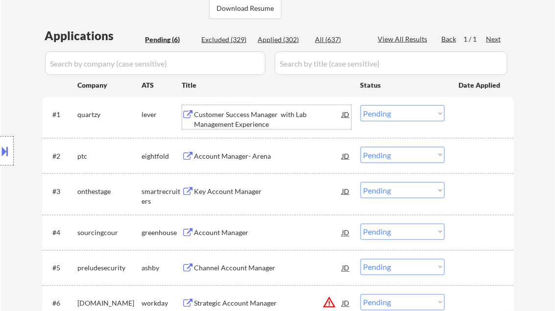
click at [216, 125] on div "Customer Success Manager with Lab Management Experience" at bounding box center [268, 119] width 148 height 19
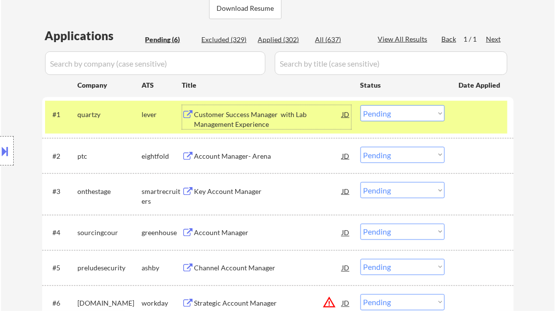
click at [388, 113] on select "Choose an option... Pending Applied Excluded (Questions) Excluded (Expired) Exc…" at bounding box center [403, 113] width 84 height 16
click at [361, 105] on select "Choose an option... Pending Applied Excluded (Questions) Excluded (Expired) Exc…" at bounding box center [403, 113] width 84 height 16
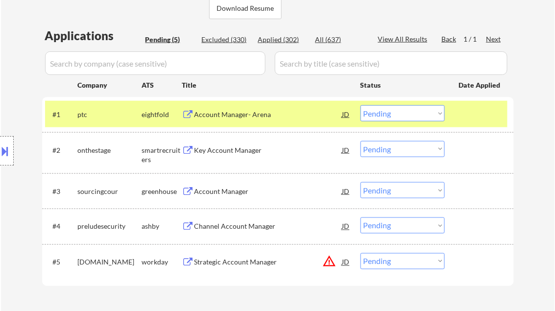
click at [242, 124] on div "#1 ptc eightfold Account Manager- Arena JD Choose an option... Pending Applied …" at bounding box center [276, 114] width 462 height 26
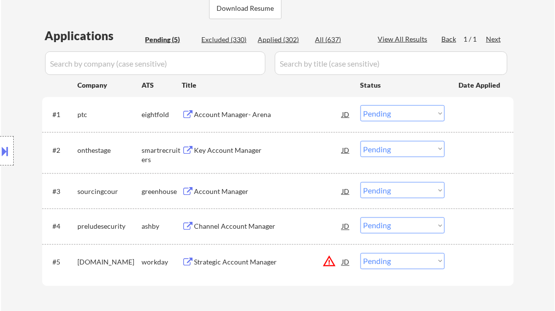
click at [252, 112] on div "Account Manager- Arena" at bounding box center [268, 115] width 148 height 10
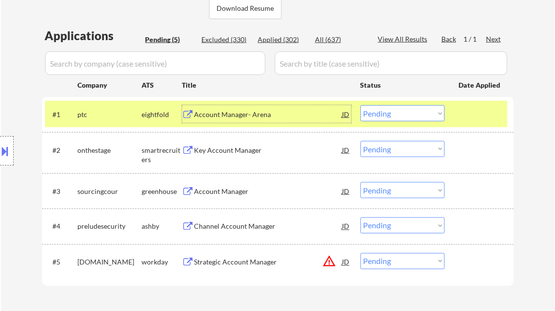
click at [400, 110] on select "Choose an option... Pending Applied Excluded (Questions) Excluded (Expired) Exc…" at bounding box center [403, 113] width 84 height 16
click at [361, 105] on select "Choose an option... Pending Applied Excluded (Questions) Excluded (Expired) Exc…" at bounding box center [403, 113] width 84 height 16
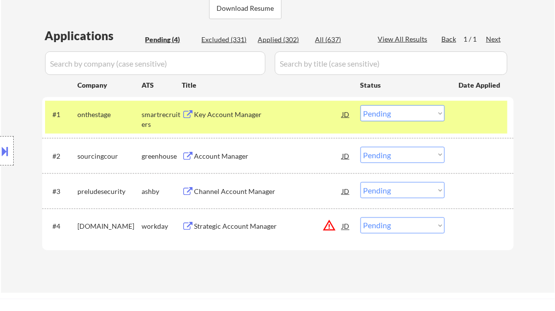
click at [226, 120] on div "Key Account Manager" at bounding box center [268, 114] width 148 height 18
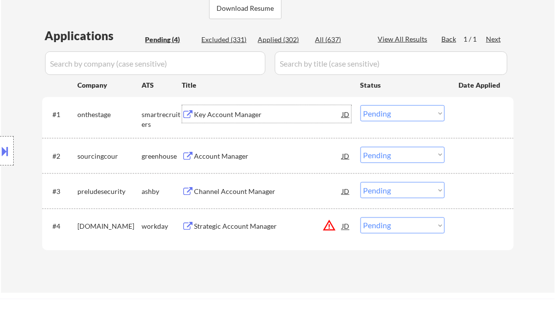
click at [386, 115] on select "Choose an option... Pending Applied Excluded (Questions) Excluded (Expired) Exc…" at bounding box center [403, 113] width 84 height 16
click at [361, 105] on select "Choose an option... Pending Applied Excluded (Questions) Excluded (Expired) Exc…" at bounding box center [403, 113] width 84 height 16
click at [247, 157] on div "Account Manager" at bounding box center [268, 156] width 148 height 10
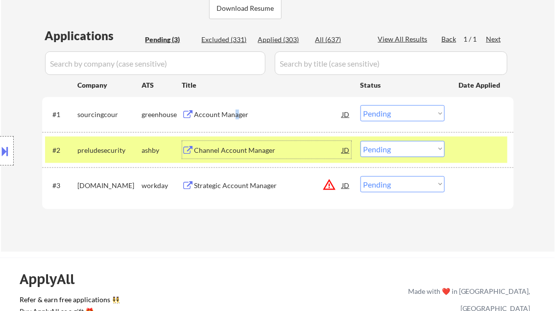
click at [236, 113] on div "Account Manager" at bounding box center [268, 115] width 148 height 10
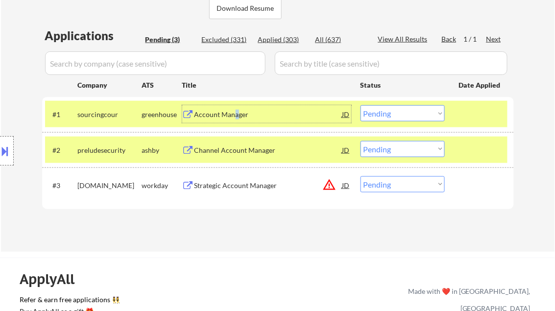
drag, startPoint x: 411, startPoint y: 117, endPoint x: 415, endPoint y: 122, distance: 6.4
click at [411, 117] on select "Choose an option... Pending Applied Excluded (Questions) Excluded (Expired) Exc…" at bounding box center [403, 113] width 84 height 16
click at [361, 105] on select "Choose an option... Pending Applied Excluded (Questions) Excluded (Expired) Exc…" at bounding box center [403, 113] width 84 height 16
click at [232, 151] on div "Channel Account Manager" at bounding box center [268, 150] width 148 height 10
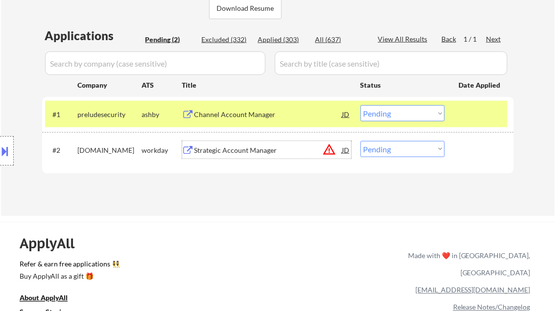
click at [407, 119] on select "Choose an option... Pending Applied Excluded (Questions) Excluded (Expired) Exc…" at bounding box center [403, 113] width 84 height 16
click at [361, 105] on select "Choose an option... Pending Applied Excluded (Questions) Excluded (Expired) Exc…" at bounding box center [403, 113] width 84 height 16
click at [243, 154] on div "Strategic Account Manager" at bounding box center [268, 150] width 148 height 10
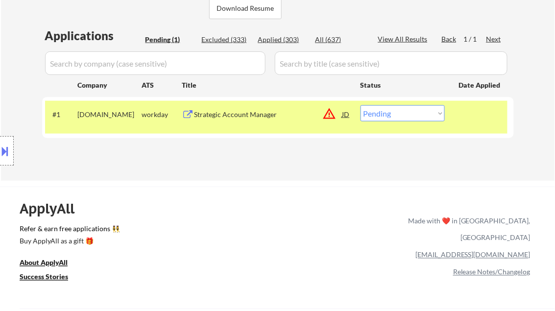
drag, startPoint x: 384, startPoint y: 110, endPoint x: 389, endPoint y: 115, distance: 7.0
click at [384, 110] on select "Choose an option... Pending Applied Excluded (Questions) Excluded (Expired) Exc…" at bounding box center [403, 113] width 84 height 16
select select ""excluded__bad_match_""
click at [361, 105] on select "Choose an option... Pending Applied Excluded (Questions) Excluded (Expired) Exc…" at bounding box center [403, 113] width 84 height 16
click at [307, 186] on div "← Return to /applysquad Mailslurp Inbox Job Search Builder Hunter Martin User E…" at bounding box center [277, 224] width 555 height 918
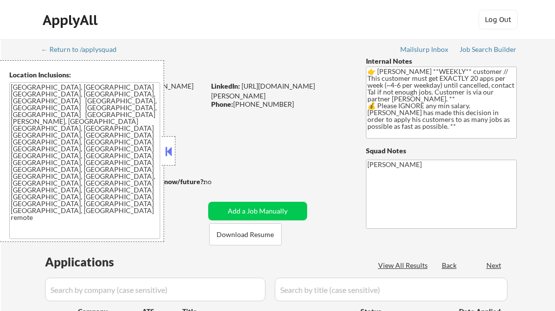
scroll to position [118, 0]
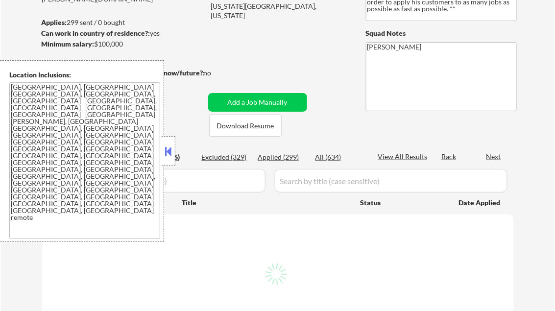
select select ""pending""
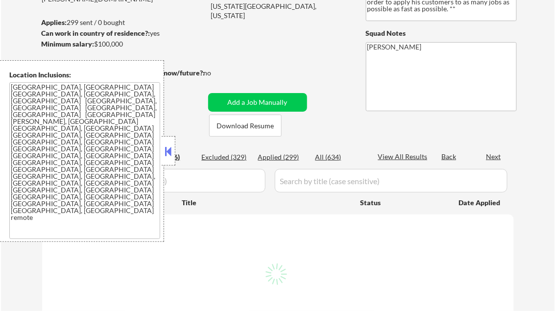
select select ""pending""
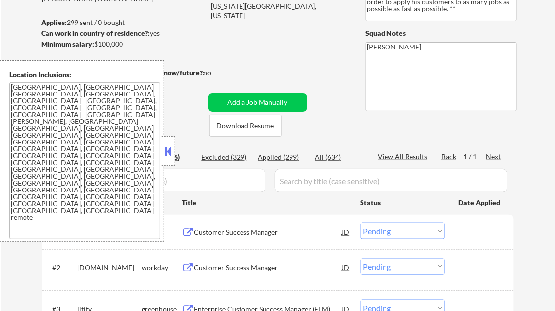
click at [171, 149] on button at bounding box center [168, 151] width 11 height 15
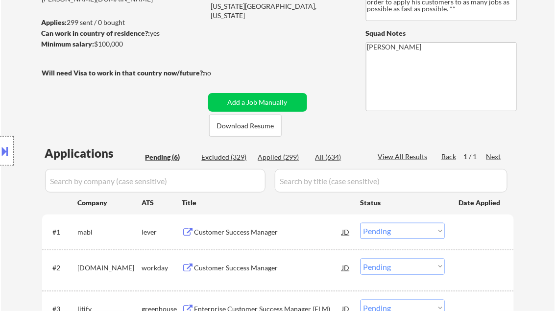
click at [291, 161] on div "Applied (299)" at bounding box center [282, 157] width 49 height 10
click at [398, 153] on div "View All Results" at bounding box center [404, 157] width 52 height 10
select select ""applied""
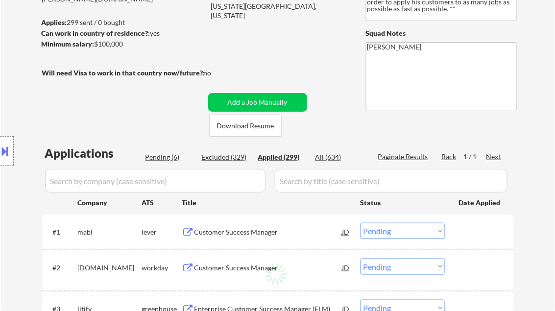
select select ""applied""
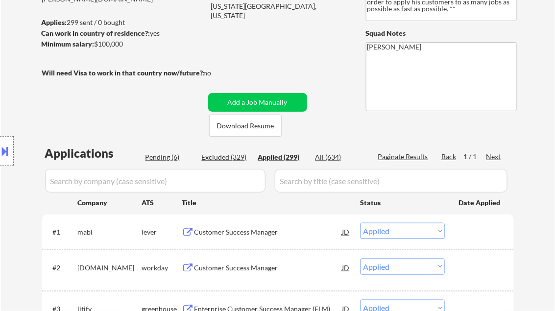
select select ""applied""
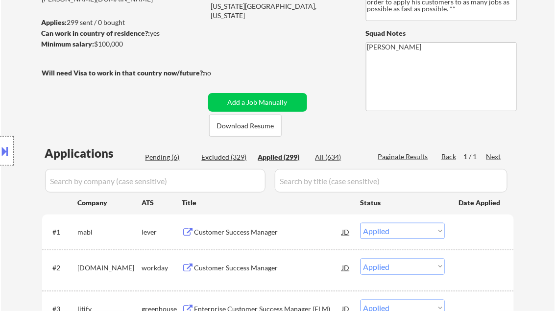
select select ""applied""
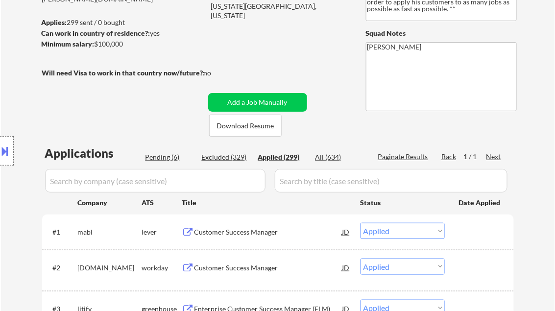
select select ""applied""
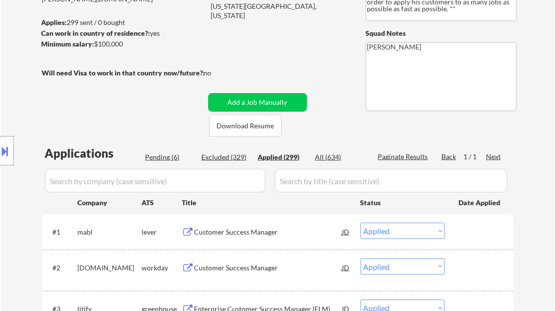
select select ""applied""
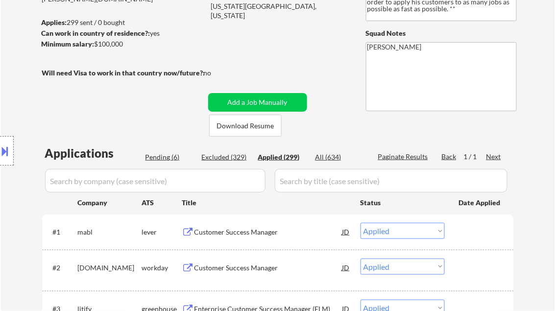
select select ""applied""
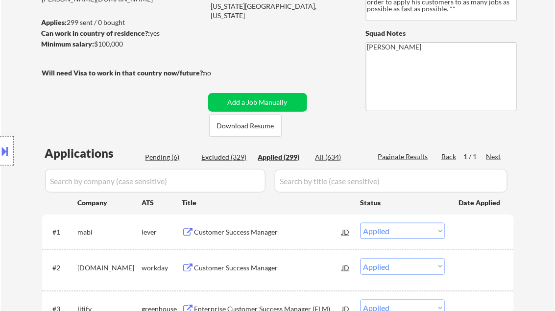
select select ""applied""
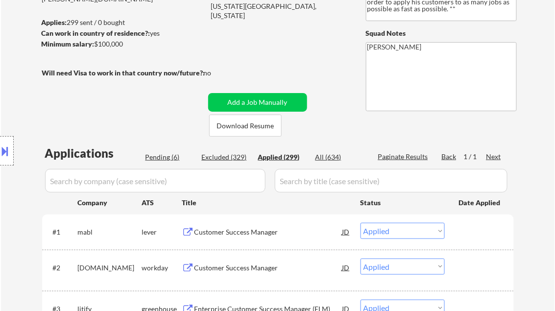
select select ""applied""
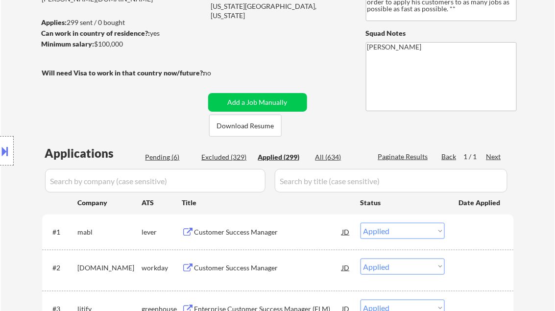
select select ""applied""
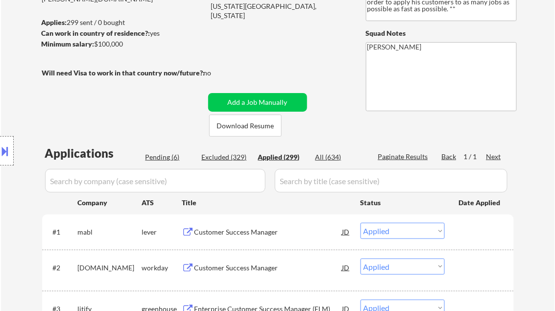
select select ""applied""
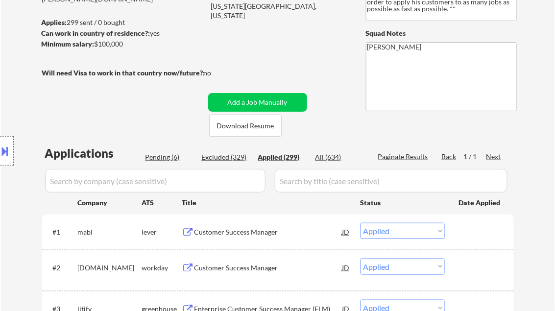
select select ""applied""
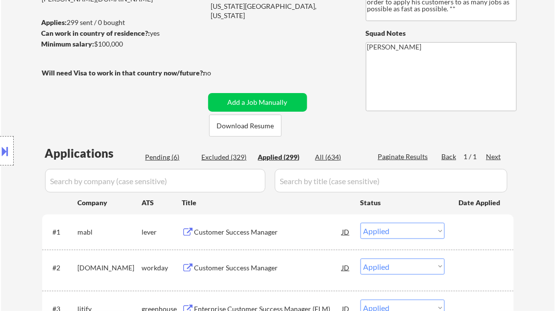
select select ""applied""
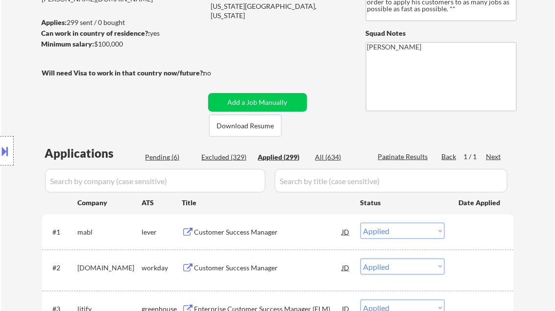
select select ""applied""
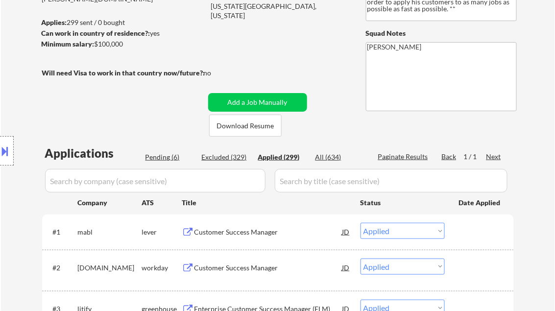
select select ""applied""
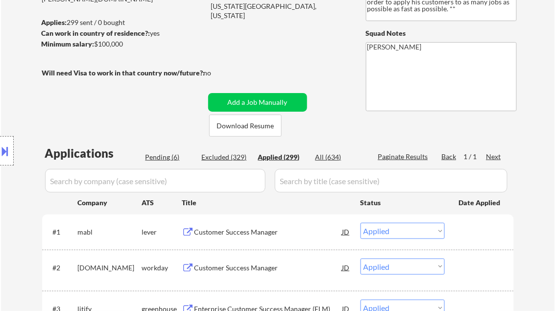
select select ""applied""
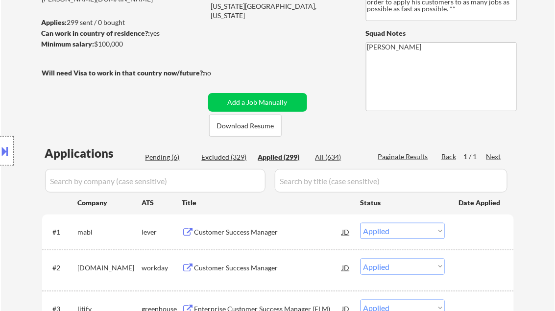
select select ""applied""
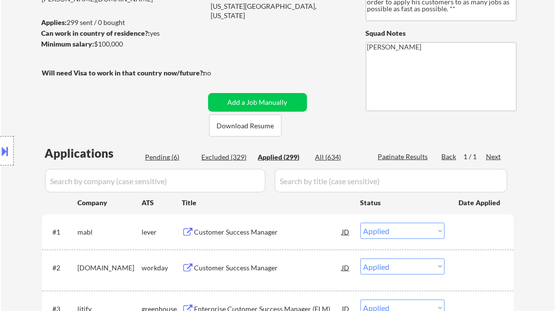
select select ""applied""
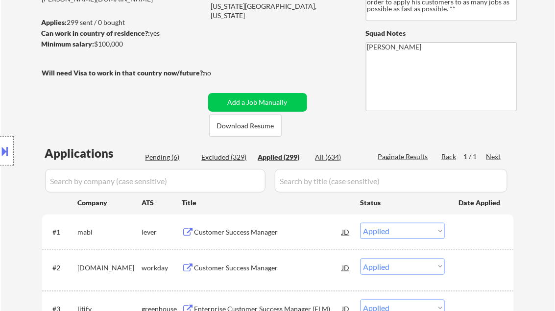
select select ""applied""
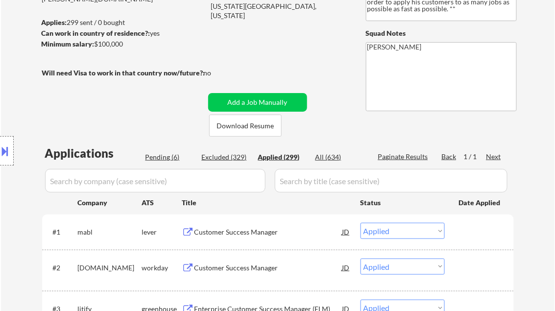
select select ""applied""
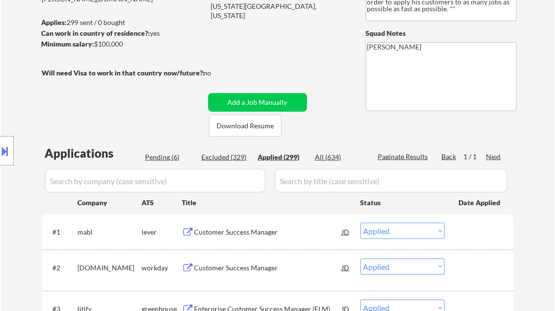
select select ""applied""
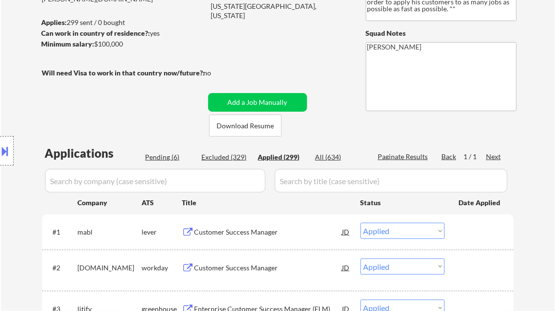
select select ""applied""
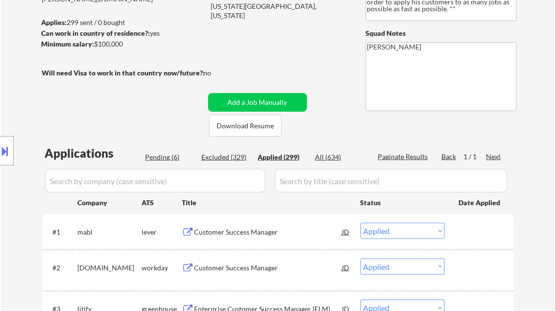
select select ""applied""
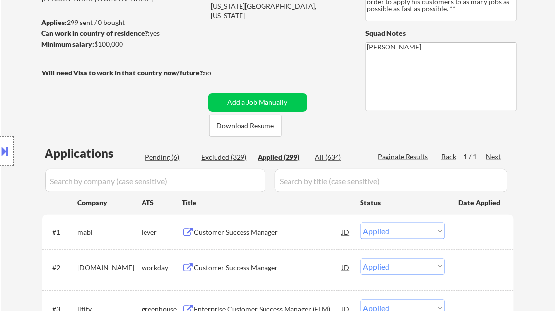
select select ""applied""
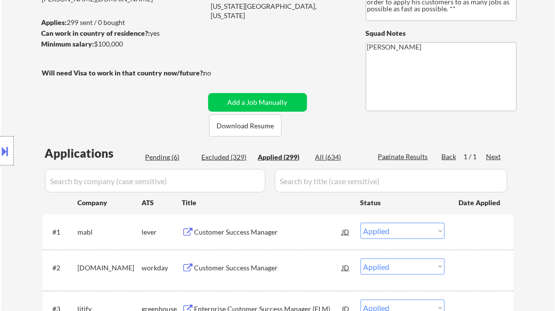
select select ""applied""
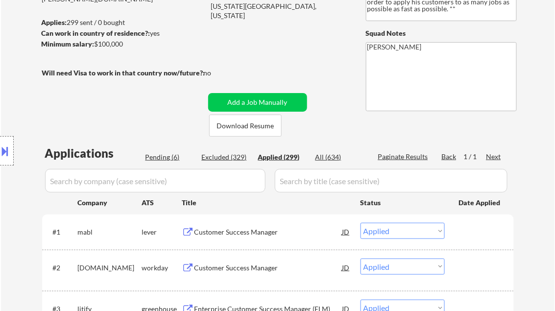
select select ""applied""
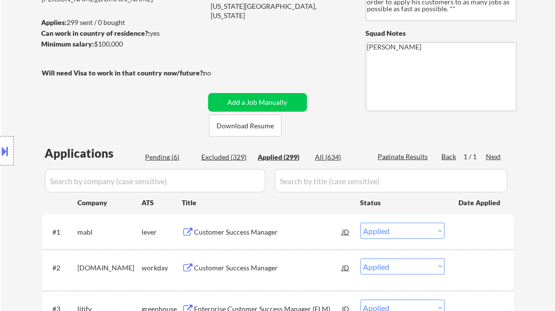
select select ""applied""
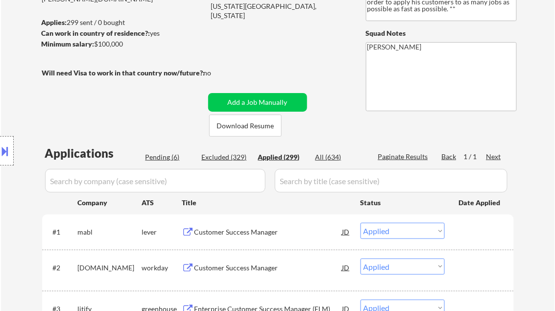
select select ""applied""
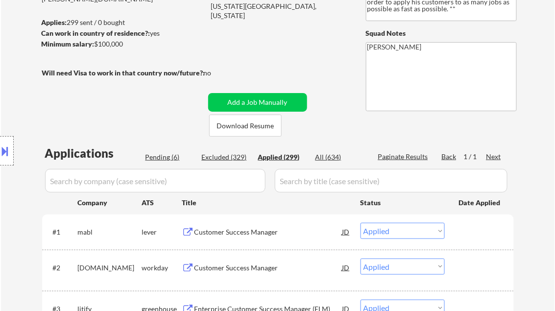
select select ""applied""
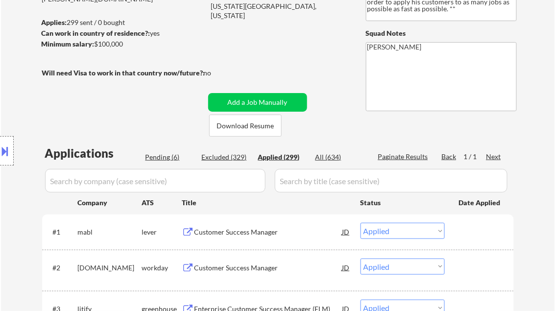
select select ""applied""
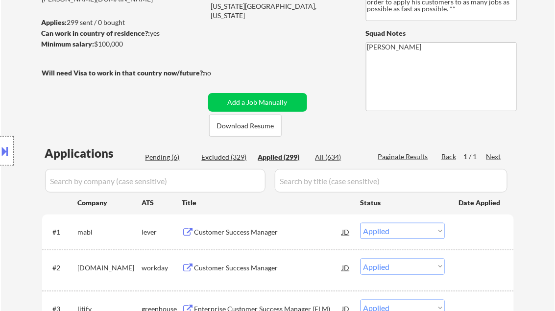
select select ""applied""
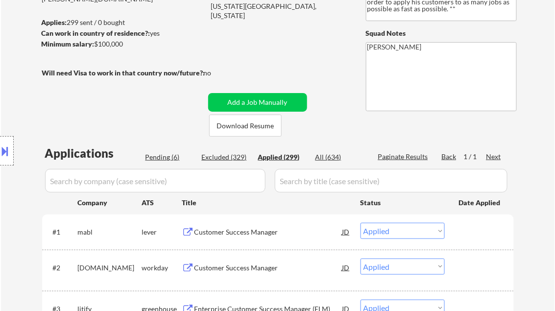
select select ""applied""
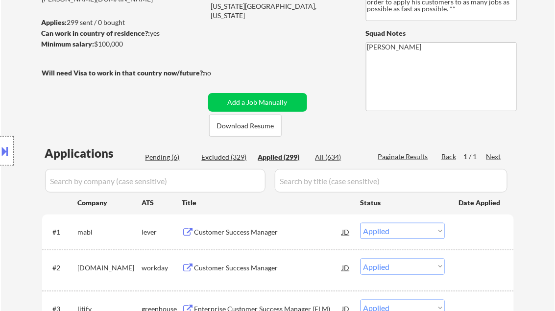
select select ""applied""
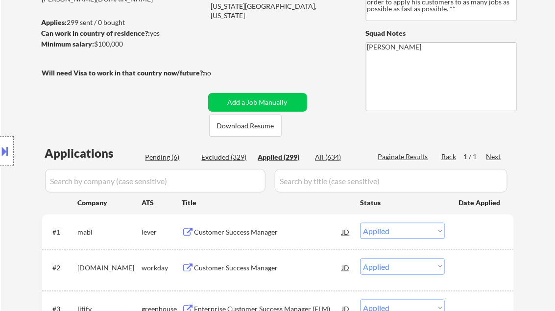
select select ""applied""
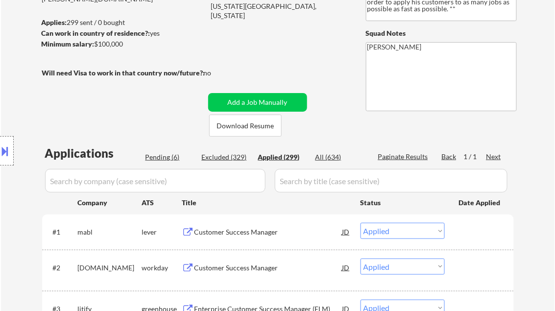
select select ""applied""
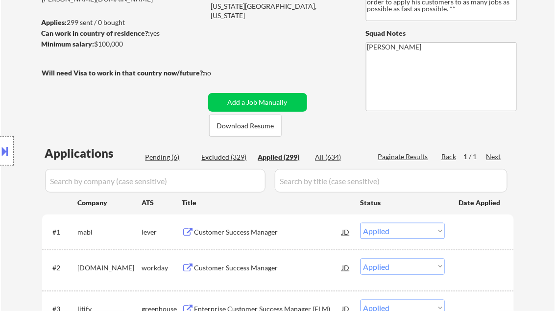
select select ""applied""
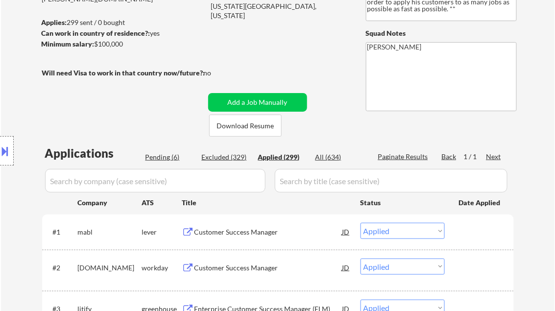
select select ""applied""
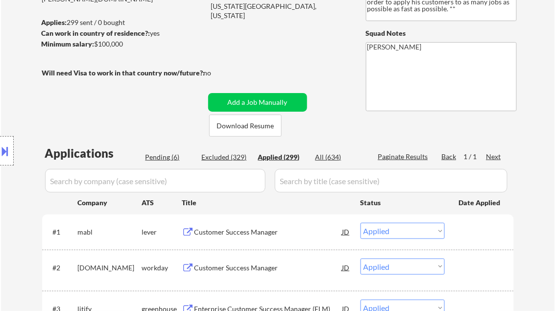
select select ""applied""
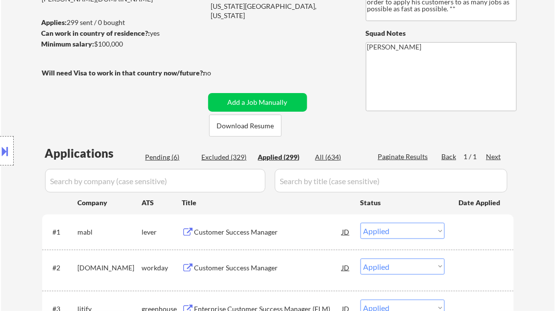
select select ""applied""
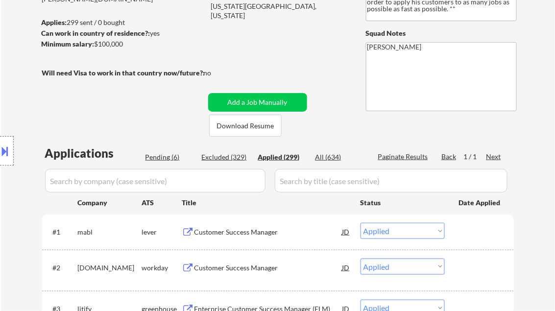
select select ""applied""
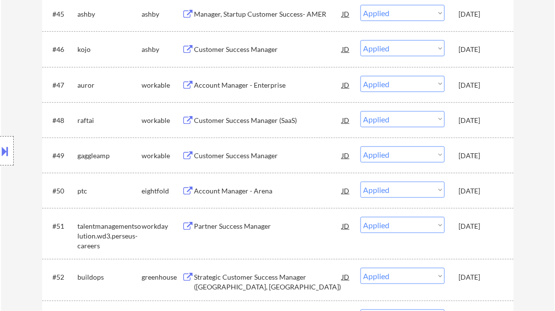
click at [214, 190] on div "Account Manager - Arena" at bounding box center [268, 191] width 148 height 10
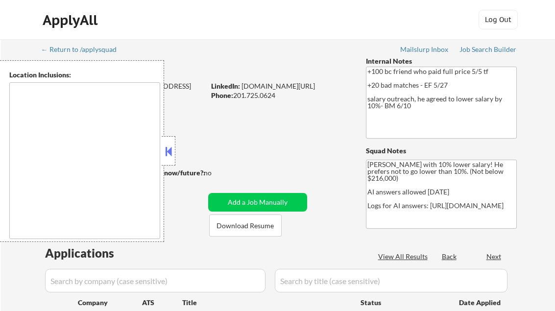
type textarea "[GEOGRAPHIC_DATA], [GEOGRAPHIC_DATA] [GEOGRAPHIC_DATA], [GEOGRAPHIC_DATA] [GEOG…"
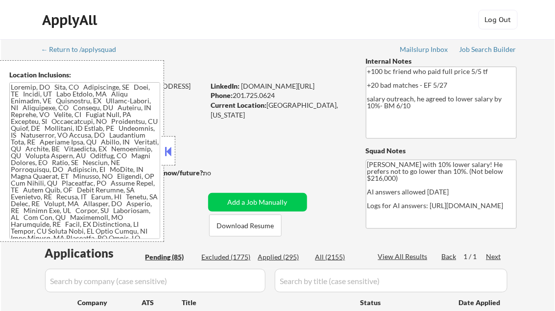
click at [168, 150] on button at bounding box center [168, 151] width 11 height 15
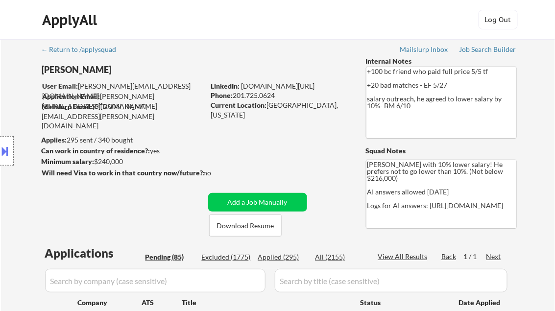
select select ""pending""
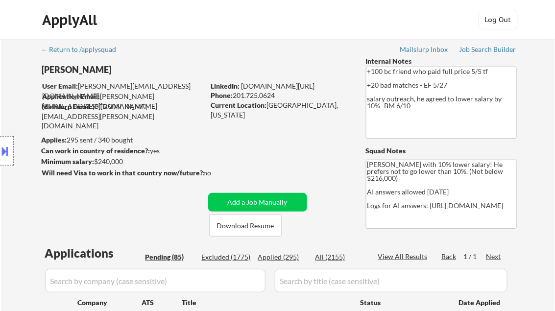
select select ""pending""
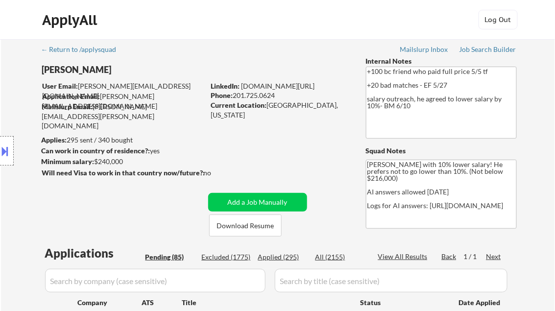
select select ""pending""
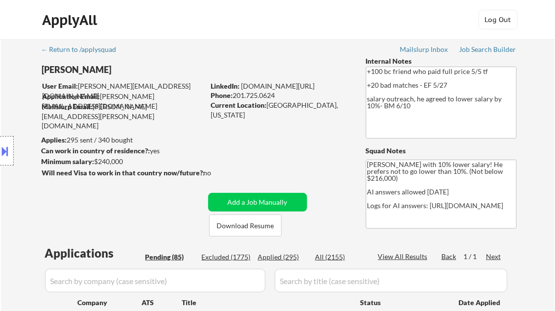
select select ""pending""
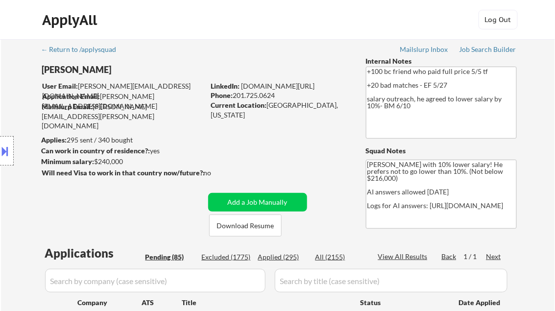
select select ""pending""
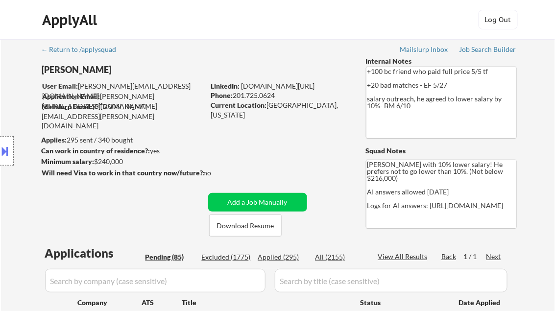
select select ""pending""
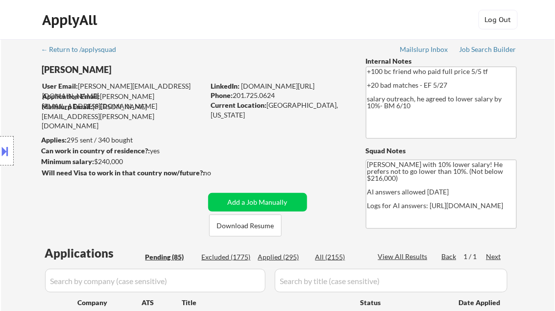
select select ""pending""
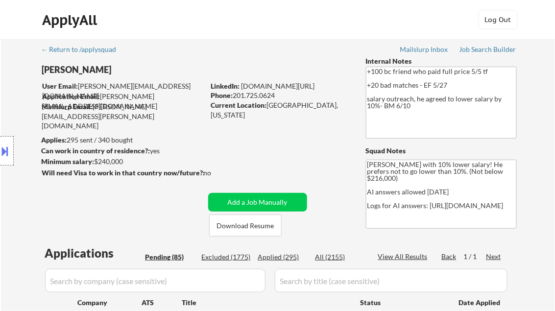
select select ""pending""
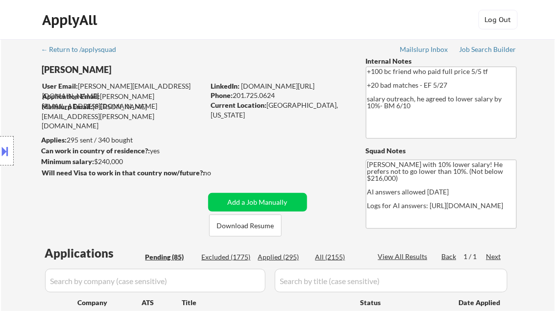
select select ""pending""
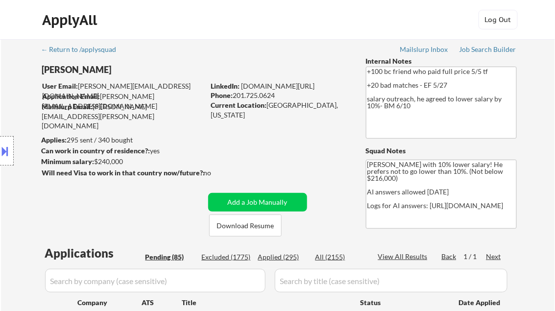
select select ""pending""
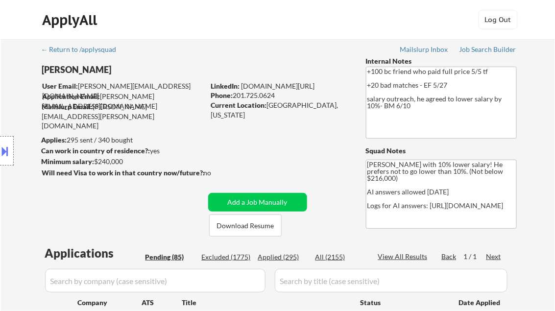
select select ""pending""
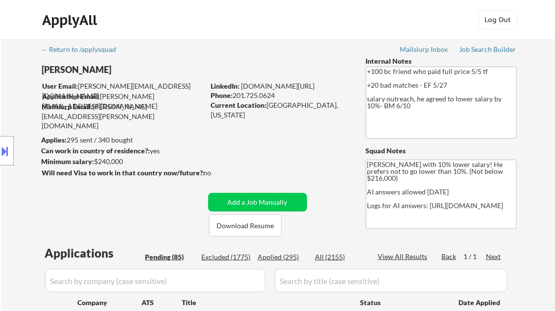
select select ""pending""
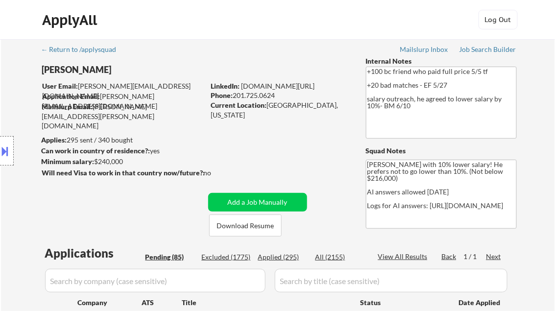
select select ""pending""
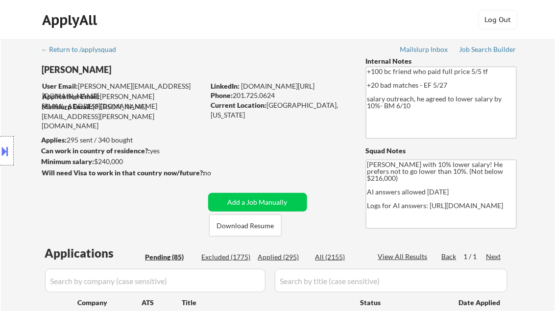
select select ""pending""
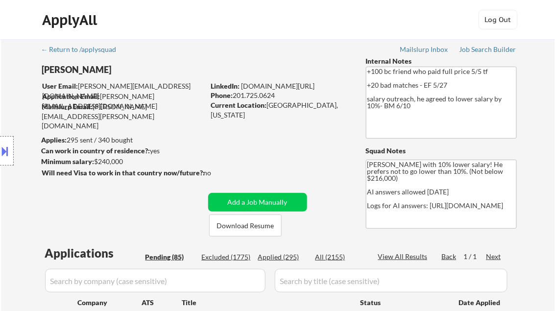
select select ""pending""
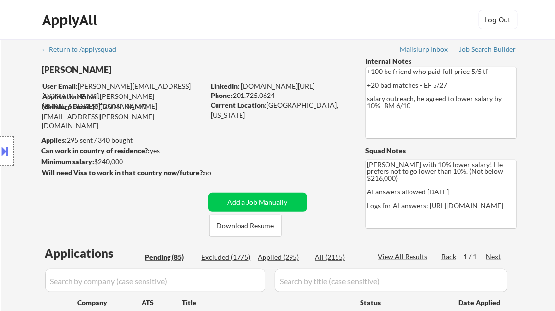
select select ""pending""
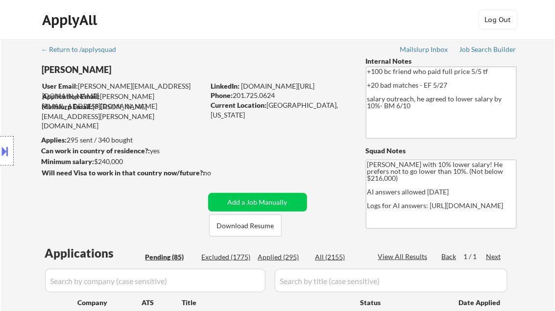
select select ""pending""
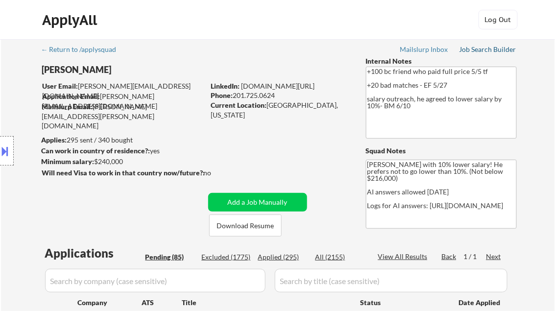
click at [498, 52] on div "Job Search Builder" at bounding box center [487, 49] width 57 height 7
click at [490, 48] on div "Job Search Builder" at bounding box center [487, 49] width 57 height 7
click at [490, 51] on div "Job Search Builder" at bounding box center [487, 49] width 57 height 7
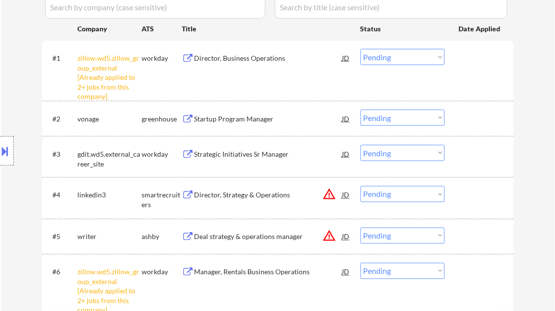
scroll to position [274, 0]
click at [385, 60] on select "Choose an option... Pending Applied Excluded (Questions) Excluded (Expired) Exc…" at bounding box center [403, 56] width 84 height 16
click at [361, 48] on select "Choose an option... Pending Applied Excluded (Questions) Excluded (Expired) Exc…" at bounding box center [403, 56] width 84 height 16
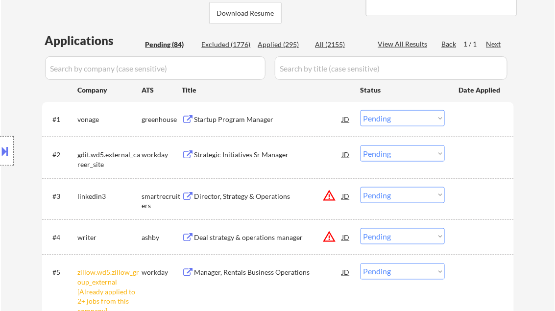
scroll to position [196, 0]
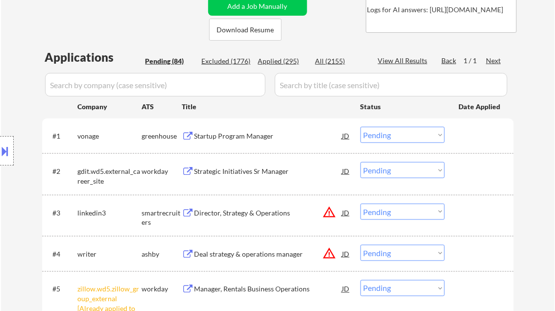
click at [253, 138] on div "Startup Program Manager" at bounding box center [268, 136] width 148 height 10
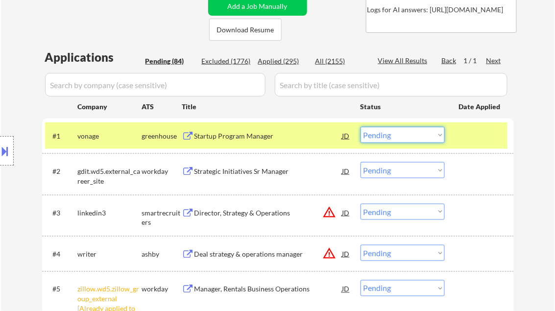
drag, startPoint x: 412, startPoint y: 135, endPoint x: 414, endPoint y: 143, distance: 8.1
click at [412, 135] on select "Choose an option... Pending Applied Excluded (Questions) Excluded (Expired) Exc…" at bounding box center [403, 135] width 84 height 16
click at [361, 127] on select "Choose an option... Pending Applied Excluded (Questions) Excluded (Expired) Exc…" at bounding box center [403, 135] width 84 height 16
click at [239, 173] on div "Strategic Initiatives Sr Manager" at bounding box center [268, 172] width 148 height 10
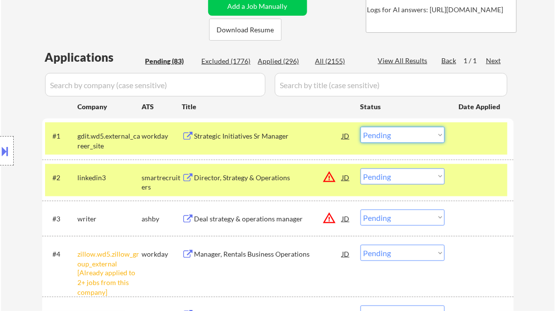
drag, startPoint x: 376, startPoint y: 135, endPoint x: 389, endPoint y: 143, distance: 15.4
click at [377, 135] on select "Choose an option... Pending Applied Excluded (Questions) Excluded (Expired) Exc…" at bounding box center [403, 135] width 84 height 16
click at [361, 127] on select "Choose an option... Pending Applied Excluded (Questions) Excluded (Expired) Exc…" at bounding box center [403, 135] width 84 height 16
click at [232, 173] on div "Director, Strategy & Operations" at bounding box center [268, 178] width 148 height 10
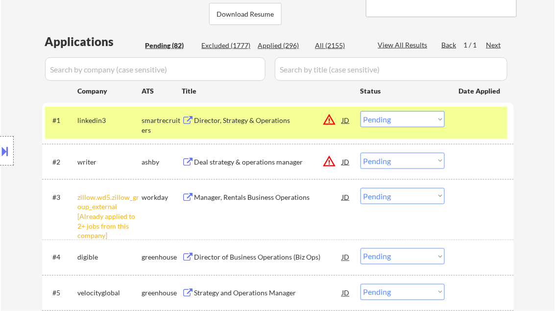
scroll to position [274, 0]
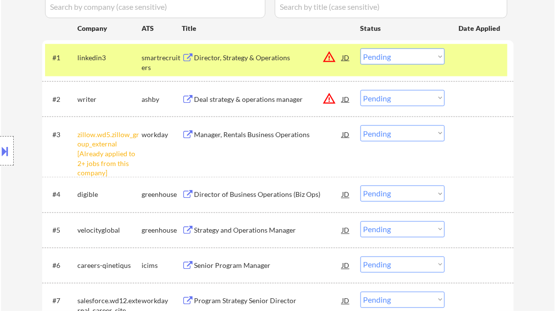
drag, startPoint x: 389, startPoint y: 57, endPoint x: 389, endPoint y: 66, distance: 8.8
click at [389, 56] on select "Choose an option... Pending Applied Excluded (Questions) Excluded (Expired) Exc…" at bounding box center [403, 56] width 84 height 16
click at [361, 48] on select "Choose an option... Pending Applied Excluded (Questions) Excluded (Expired) Exc…" at bounding box center [403, 56] width 84 height 16
click at [259, 96] on div "Deal strategy & operations manager" at bounding box center [268, 100] width 148 height 10
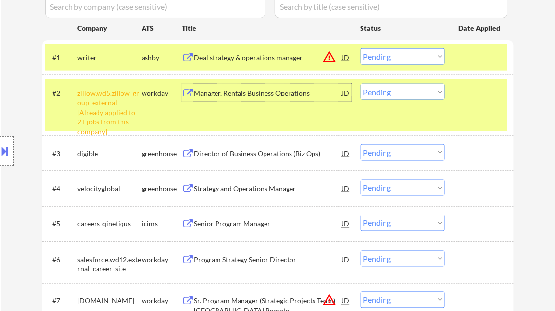
click at [3, 148] on button at bounding box center [5, 151] width 11 height 16
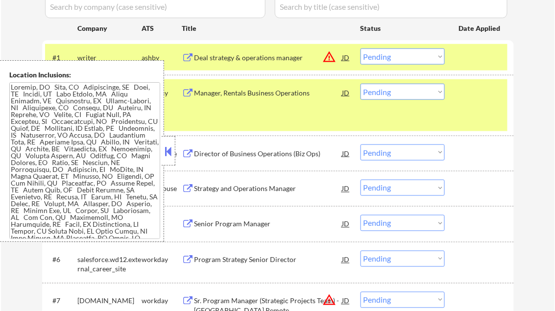
click at [169, 151] on button at bounding box center [168, 151] width 11 height 15
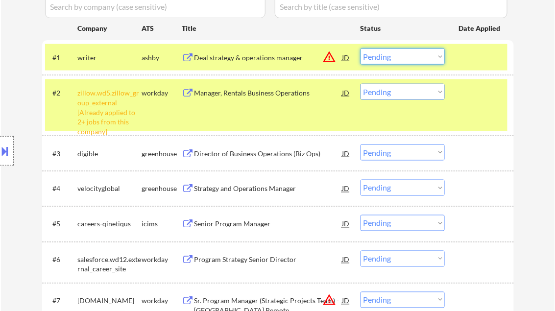
drag, startPoint x: 398, startPoint y: 52, endPoint x: 413, endPoint y: 60, distance: 17.3
click at [398, 52] on select "Choose an option... Pending Applied Excluded (Questions) Excluded (Expired) Exc…" at bounding box center [403, 56] width 84 height 16
click at [361, 48] on select "Choose an option... Pending Applied Excluded (Questions) Excluded (Expired) Exc…" at bounding box center [403, 56] width 84 height 16
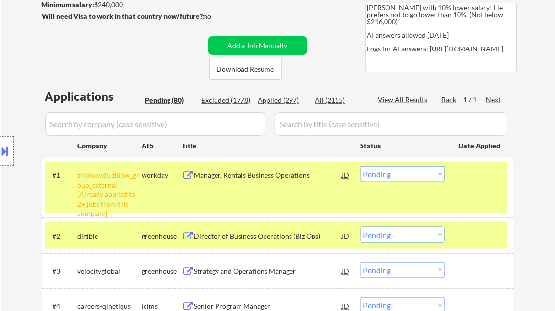
scroll to position [235, 0]
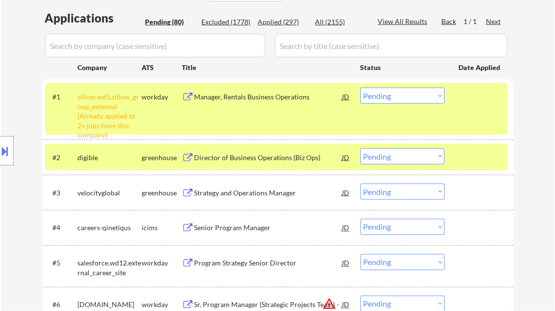
click at [487, 109] on div "#1 zillow.wd5.zillow_group_external [Already applied to 2+ jobs from this compa…" at bounding box center [276, 108] width 462 height 51
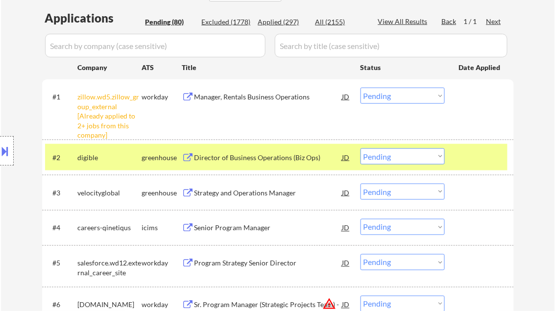
click at [479, 155] on div at bounding box center [480, 157] width 43 height 18
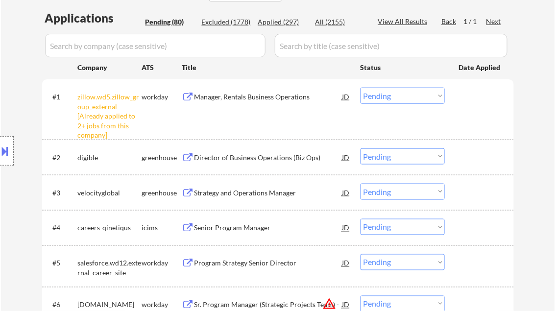
click at [404, 96] on select "Choose an option... Pending Applied Excluded (Questions) Excluded (Expired) Exc…" at bounding box center [403, 96] width 84 height 16
click at [361, 88] on select "Choose an option... Pending Applied Excluded (Questions) Excluded (Expired) Exc…" at bounding box center [403, 96] width 84 height 16
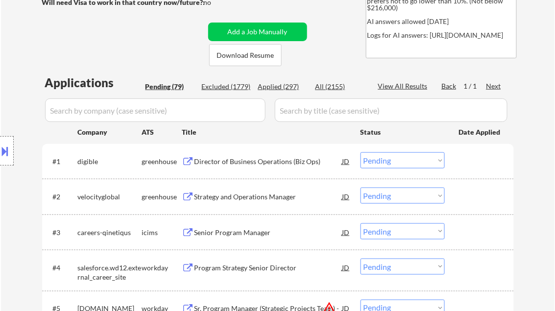
scroll to position [196, 0]
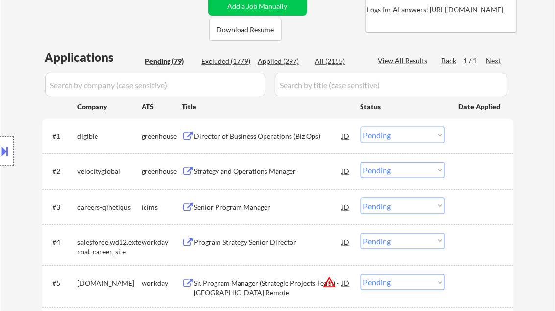
click at [256, 138] on div "Director of Business Operations (Biz Ops)" at bounding box center [268, 136] width 148 height 10
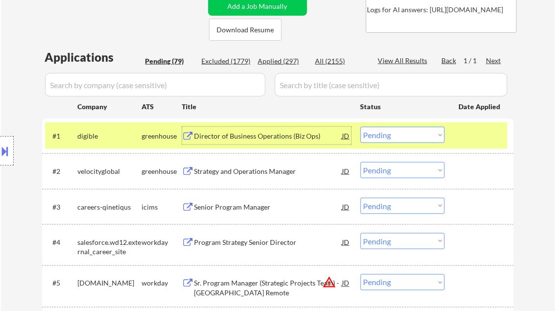
click at [412, 132] on select "Choose an option... Pending Applied Excluded (Questions) Excluded (Expired) Exc…" at bounding box center [403, 135] width 84 height 16
click at [361, 127] on select "Choose an option... Pending Applied Excluded (Questions) Excluded (Expired) Exc…" at bounding box center [403, 135] width 84 height 16
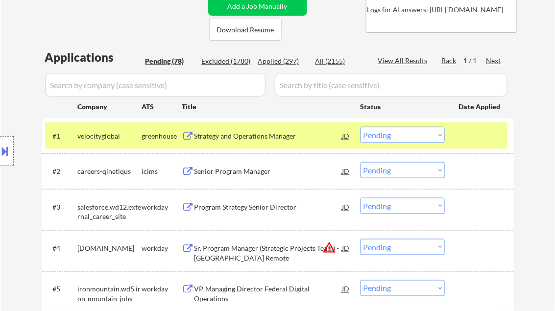
click at [266, 136] on div "Strategy and Operations Manager" at bounding box center [268, 136] width 148 height 10
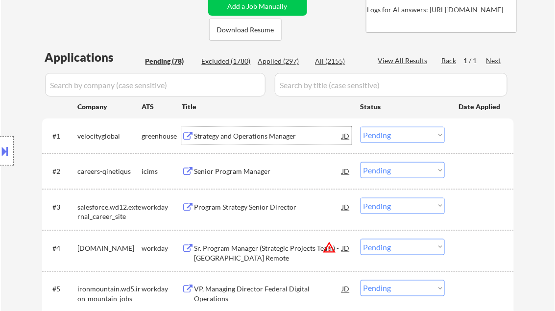
click at [382, 134] on select "Choose an option... Pending Applied Excluded (Questions) Excluded (Expired) Exc…" at bounding box center [403, 135] width 84 height 16
click at [361, 127] on select "Choose an option... Pending Applied Excluded (Questions) Excluded (Expired) Exc…" at bounding box center [403, 135] width 84 height 16
click at [234, 176] on div "Senior Program Manager" at bounding box center [268, 171] width 148 height 18
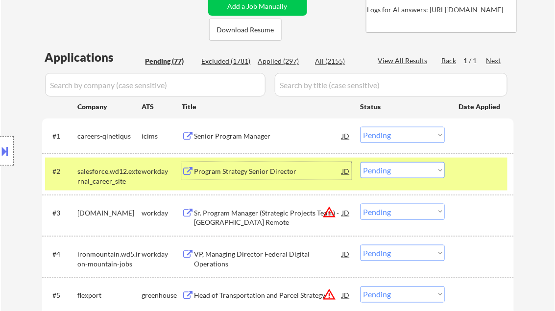
click at [393, 131] on select "Choose an option... Pending Applied Excluded (Questions) Excluded (Expired) Exc…" at bounding box center [403, 135] width 84 height 16
click at [361, 127] on select "Choose an option... Pending Applied Excluded (Questions) Excluded (Expired) Exc…" at bounding box center [403, 135] width 84 height 16
click at [246, 172] on div "Program Strategy Senior Director" at bounding box center [268, 172] width 148 height 10
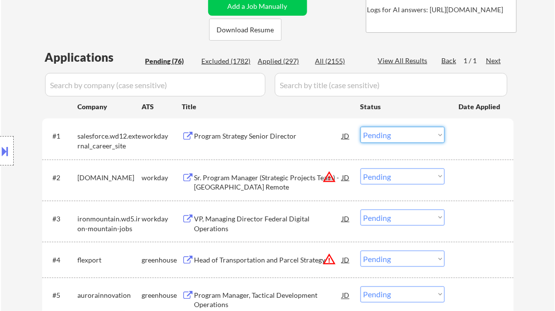
drag, startPoint x: 391, startPoint y: 133, endPoint x: 390, endPoint y: 138, distance: 4.9
click at [391, 133] on select "Choose an option... Pending Applied Excluded (Questions) Excluded (Expired) Exc…" at bounding box center [403, 135] width 84 height 16
click at [361, 127] on select "Choose an option... Pending Applied Excluded (Questions) Excluded (Expired) Exc…" at bounding box center [403, 135] width 84 height 16
click at [280, 182] on div "Sr. Program Manager (Strategic Projects Team) - [GEOGRAPHIC_DATA] Remote" at bounding box center [268, 182] width 148 height 19
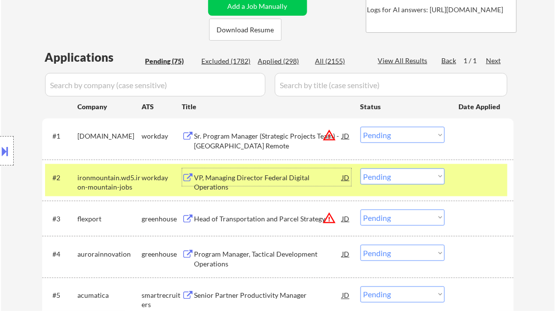
click at [384, 133] on select "Choose an option... Pending Applied Excluded (Questions) Excluded (Expired) Exc…" at bounding box center [403, 135] width 84 height 16
click at [361, 127] on select "Choose an option... Pending Applied Excluded (Questions) Excluded (Expired) Exc…" at bounding box center [403, 135] width 84 height 16
click at [222, 176] on div "VP, Managing Director Federal Digital Operations" at bounding box center [268, 182] width 148 height 19
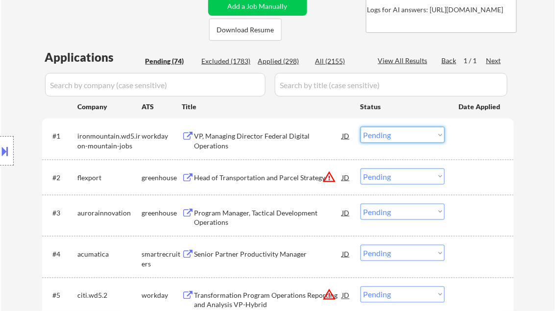
drag, startPoint x: 404, startPoint y: 133, endPoint x: 419, endPoint y: 143, distance: 18.5
click at [404, 133] on select "Choose an option... Pending Applied Excluded (Questions) Excluded (Expired) Exc…" at bounding box center [403, 135] width 84 height 16
click at [361, 127] on select "Choose an option... Pending Applied Excluded (Questions) Excluded (Expired) Exc…" at bounding box center [403, 135] width 84 height 16
click at [221, 181] on div "Head of Transportation and Parcel Strategy" at bounding box center [268, 178] width 148 height 10
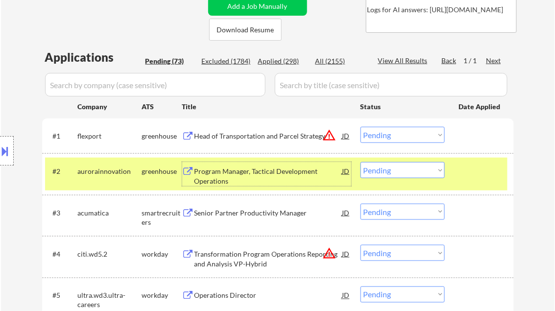
drag, startPoint x: 421, startPoint y: 135, endPoint x: 429, endPoint y: 141, distance: 9.8
click at [421, 135] on select "Choose an option... Pending Applied Excluded (Questions) Excluded (Expired) Exc…" at bounding box center [403, 135] width 84 height 16
click at [361, 127] on select "Choose an option... Pending Applied Excluded (Questions) Excluded (Expired) Exc…" at bounding box center [403, 135] width 84 height 16
click at [248, 178] on div "Program Manager, Tactical Development Operations" at bounding box center [268, 176] width 148 height 19
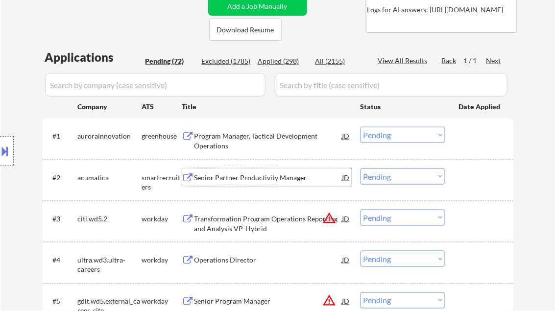
drag, startPoint x: 399, startPoint y: 133, endPoint x: 417, endPoint y: 141, distance: 20.2
click at [400, 132] on select "Choose an option... Pending Applied Excluded (Questions) Excluded (Expired) Exc…" at bounding box center [403, 135] width 84 height 16
click at [361, 127] on select "Choose an option... Pending Applied Excluded (Questions) Excluded (Expired) Exc…" at bounding box center [403, 135] width 84 height 16
click at [244, 177] on div "Senior Partner Productivity Manager" at bounding box center [268, 178] width 148 height 10
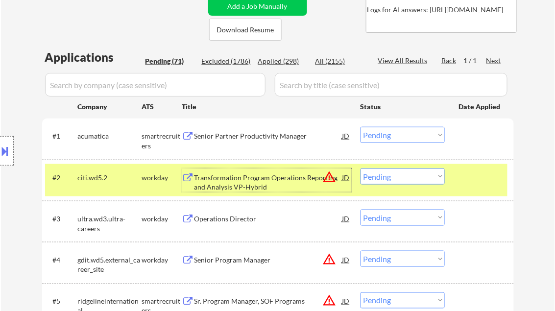
drag, startPoint x: 405, startPoint y: 136, endPoint x: 410, endPoint y: 141, distance: 7.3
click at [405, 136] on select "Choose an option... Pending Applied Excluded (Questions) Excluded (Expired) Exc…" at bounding box center [403, 135] width 84 height 16
click at [361, 127] on select "Choose an option... Pending Applied Excluded (Questions) Excluded (Expired) Exc…" at bounding box center [403, 135] width 84 height 16
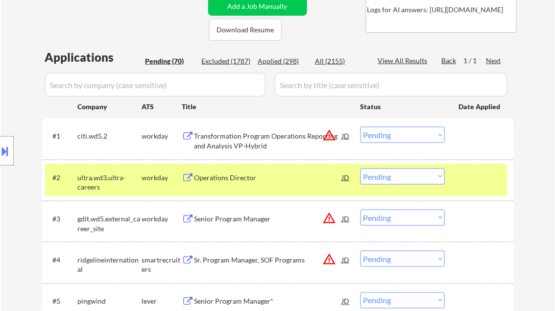
click at [498, 182] on div at bounding box center [480, 177] width 43 height 18
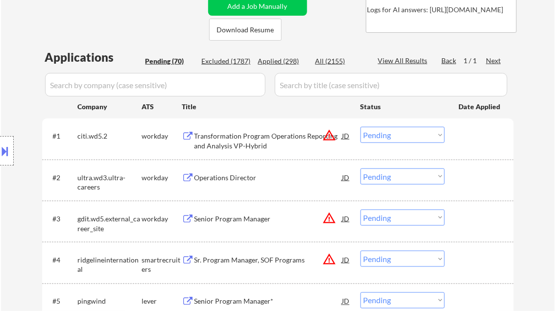
click at [278, 138] on div "Transformation Program Operations Reporting and Analysis VP-Hybrid" at bounding box center [268, 140] width 148 height 19
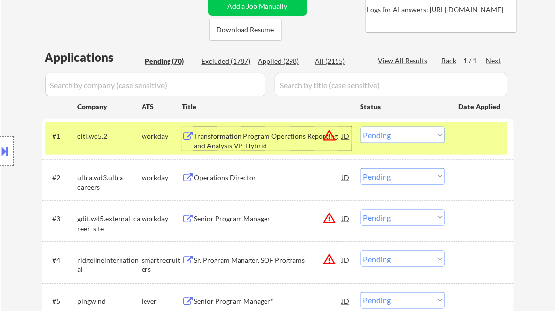
click at [393, 143] on div "#1 citi.wd5.2 workday Transformation Program Operations Reporting and Analysis …" at bounding box center [276, 138] width 462 height 32
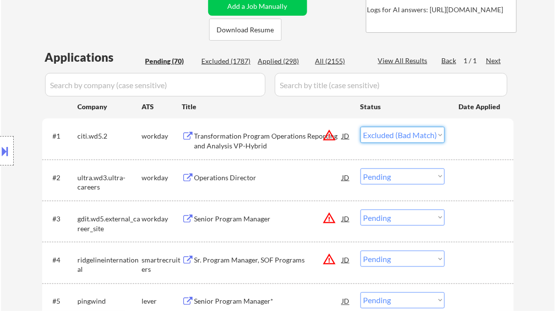
click at [361, 127] on select "Choose an option... Pending Applied Excluded (Questions) Excluded (Expired) Exc…" at bounding box center [403, 135] width 84 height 16
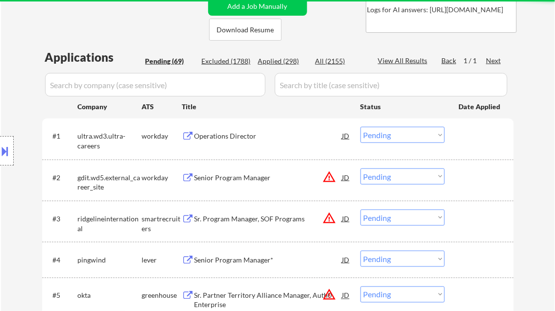
click at [234, 140] on div "Operations Director" at bounding box center [268, 136] width 148 height 10
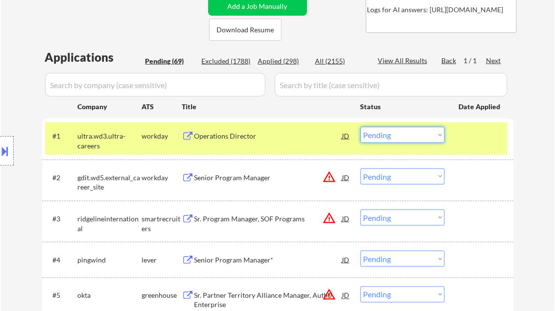
click at [404, 139] on select "Choose an option... Pending Applied Excluded (Questions) Excluded (Expired) Exc…" at bounding box center [403, 135] width 84 height 16
click at [361, 127] on select "Choose an option... Pending Applied Excluded (Questions) Excluded (Expired) Exc…" at bounding box center [403, 135] width 84 height 16
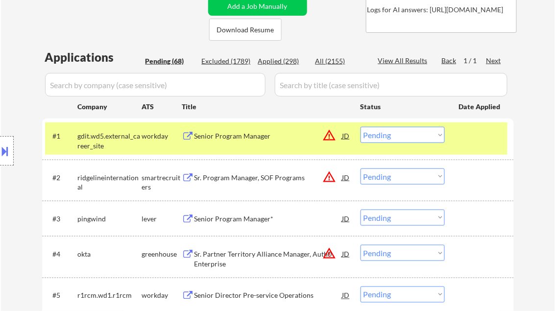
click at [227, 144] on div "Senior Program Manager" at bounding box center [268, 136] width 148 height 18
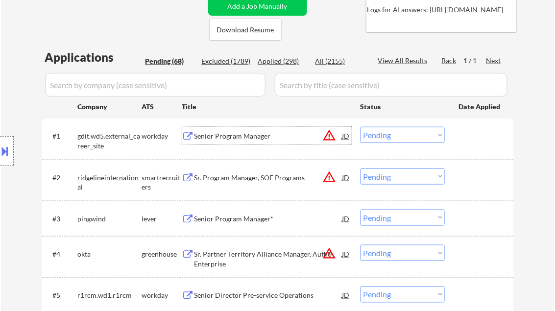
click at [404, 135] on select "Choose an option... Pending Applied Excluded (Questions) Excluded (Expired) Exc…" at bounding box center [403, 135] width 84 height 16
click at [361, 127] on select "Choose an option... Pending Applied Excluded (Questions) Excluded (Expired) Exc…" at bounding box center [403, 135] width 84 height 16
click at [239, 178] on div "Sr. Program Manager, SOF Programs" at bounding box center [268, 178] width 148 height 10
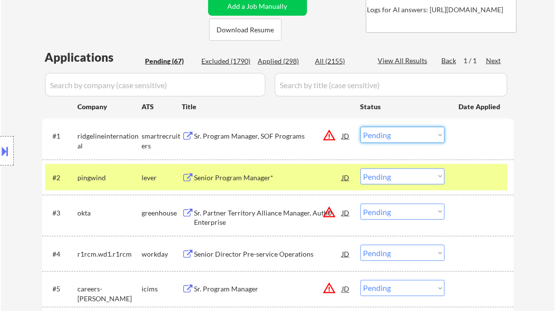
drag, startPoint x: 389, startPoint y: 138, endPoint x: 394, endPoint y: 141, distance: 5.7
click at [389, 138] on select "Choose an option... Pending Applied Excluded (Questions) Excluded (Expired) Exc…" at bounding box center [403, 135] width 84 height 16
click at [361, 127] on select "Choose an option... Pending Applied Excluded (Questions) Excluded (Expired) Exc…" at bounding box center [403, 135] width 84 height 16
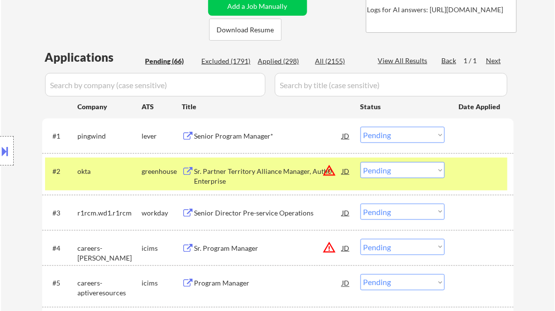
drag, startPoint x: 485, startPoint y: 180, endPoint x: 492, endPoint y: 183, distance: 8.1
click at [486, 180] on div "#2 okta greenhouse Sr. Partner Territory Alliance Manager, Auth0 Enterprise JD …" at bounding box center [276, 174] width 462 height 32
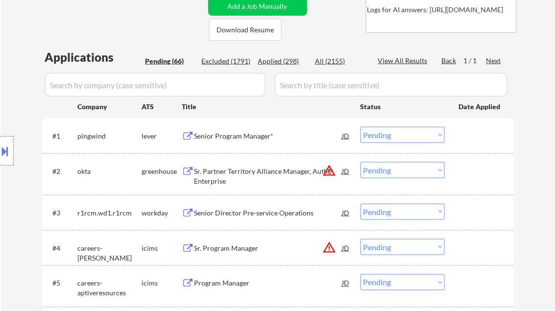
click at [236, 134] on div "Senior Program Manager*" at bounding box center [268, 136] width 148 height 10
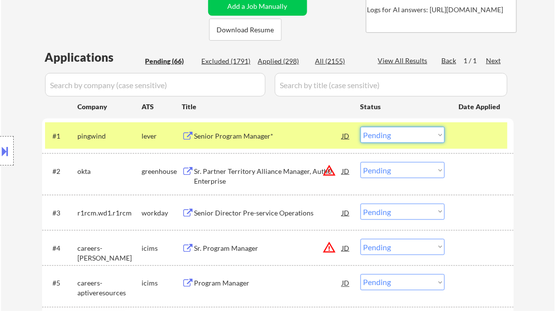
click at [400, 138] on select "Choose an option... Pending Applied Excluded (Questions) Excluded (Expired) Exc…" at bounding box center [403, 135] width 84 height 16
click at [361, 127] on select "Choose an option... Pending Applied Excluded (Questions) Excluded (Expired) Exc…" at bounding box center [403, 135] width 84 height 16
select select ""pending""
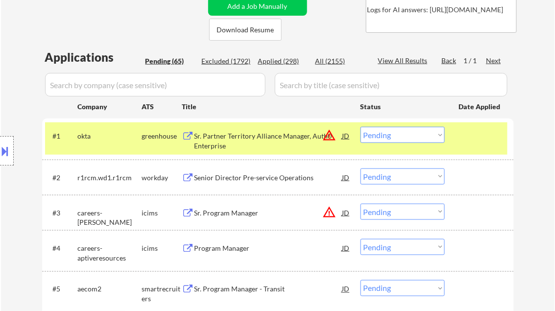
click at [252, 144] on div "Sr. Partner Territory Alliance Manager, Auth0 Enterprise" at bounding box center [268, 140] width 148 height 19
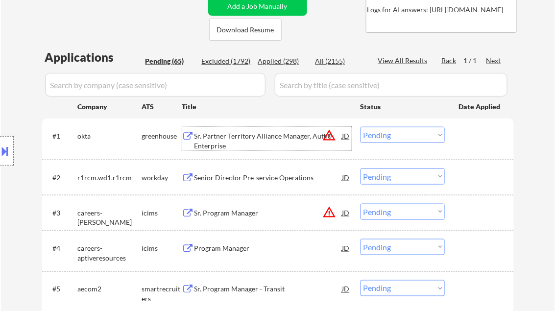
click at [253, 184] on div "Senior Director Pre-service Operations" at bounding box center [268, 177] width 148 height 18
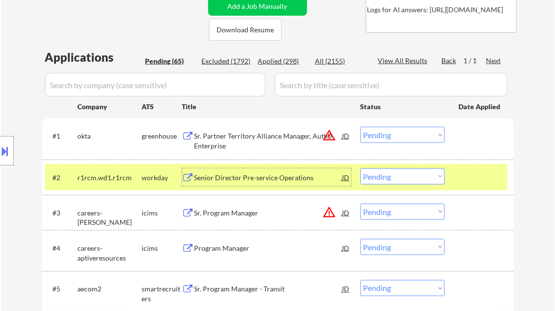
click at [388, 178] on select "Choose an option... Pending Applied Excluded (Questions) Excluded (Expired) Exc…" at bounding box center [403, 176] width 84 height 16
click at [361, 168] on select "Choose an option... Pending Applied Excluded (Questions) Excluded (Expired) Exc…" at bounding box center [403, 176] width 84 height 16
select select ""pending""
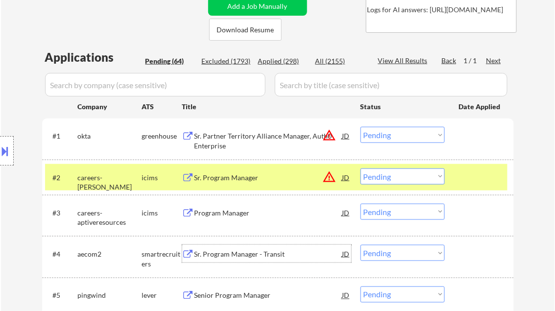
click at [247, 253] on div "Sr. Program Manager - Transit" at bounding box center [268, 254] width 148 height 10
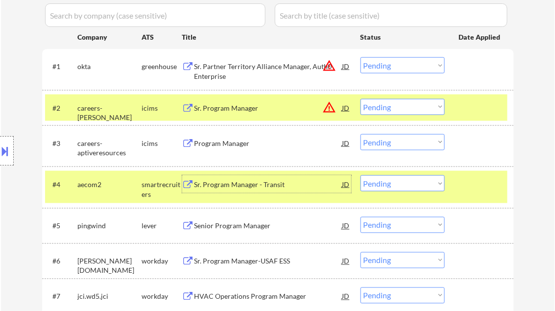
scroll to position [313, 0]
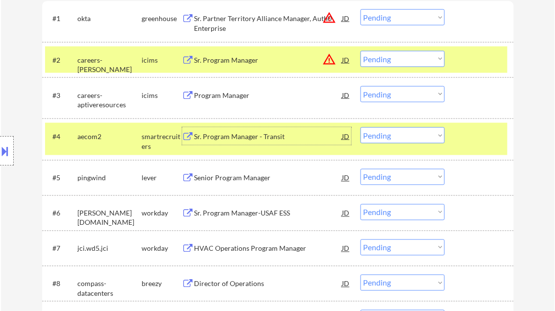
click at [475, 136] on div at bounding box center [480, 136] width 43 height 18
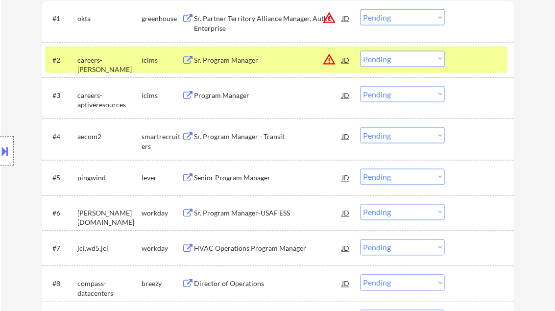
click at [476, 69] on div "#2 careers-amyx icims Sr. Program Manager JD warning_amber Choose an option... …" at bounding box center [276, 60] width 462 height 26
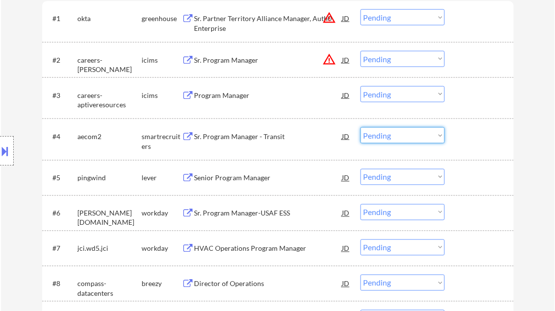
drag, startPoint x: 433, startPoint y: 133, endPoint x: 437, endPoint y: 143, distance: 10.7
click at [433, 133] on select "Choose an option... Pending Applied Excluded (Questions) Excluded (Expired) Exc…" at bounding box center [403, 135] width 84 height 16
click at [361, 127] on select "Choose an option... Pending Applied Excluded (Questions) Excluded (Expired) Exc…" at bounding box center [403, 135] width 84 height 16
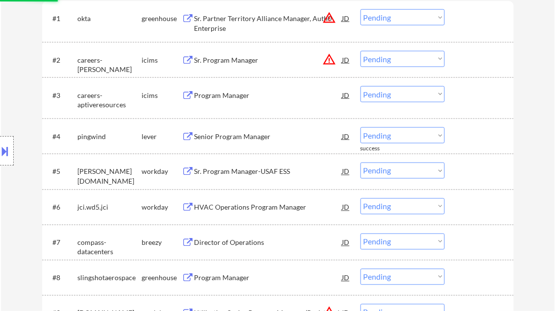
click at [240, 141] on div "Senior Program Manager" at bounding box center [268, 137] width 148 height 10
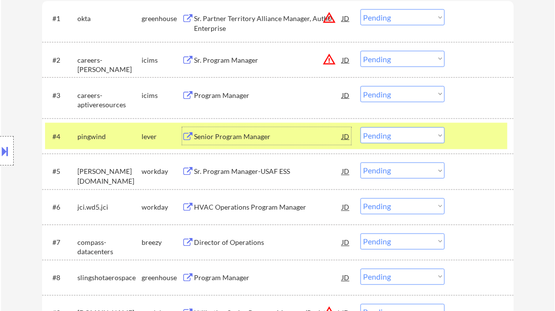
click at [413, 137] on select "Choose an option... Pending Applied Excluded (Questions) Excluded (Expired) Exc…" at bounding box center [403, 135] width 84 height 16
click at [361, 127] on select "Choose an option... Pending Applied Excluded (Questions) Excluded (Expired) Exc…" at bounding box center [403, 135] width 84 height 16
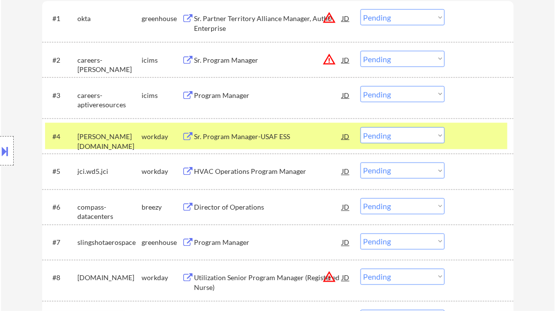
click at [234, 138] on div "Sr. Program Manager-USAF ESS" at bounding box center [268, 137] width 148 height 10
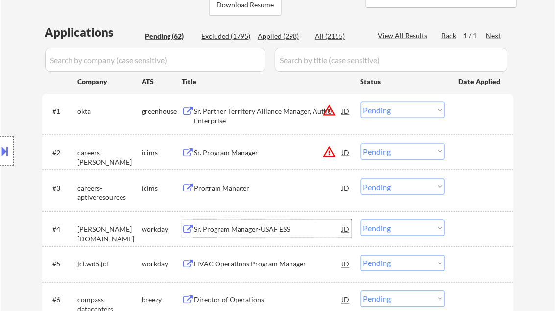
scroll to position [235, 0]
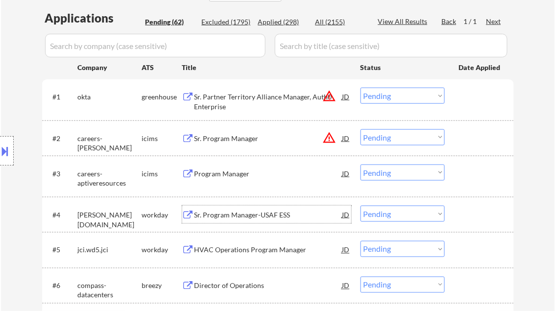
click at [409, 211] on select "Choose an option... Pending Applied Excluded (Questions) Excluded (Expired) Exc…" at bounding box center [403, 214] width 84 height 16
drag, startPoint x: 408, startPoint y: 211, endPoint x: 429, endPoint y: 228, distance: 27.8
click at [408, 211] on select "Choose an option... Pending Applied Excluded (Questions) Excluded (Expired) Exc…" at bounding box center [403, 214] width 84 height 16
click at [361, 206] on select "Choose an option... Pending Applied Excluded (Questions) Excluded (Expired) Exc…" at bounding box center [403, 214] width 84 height 16
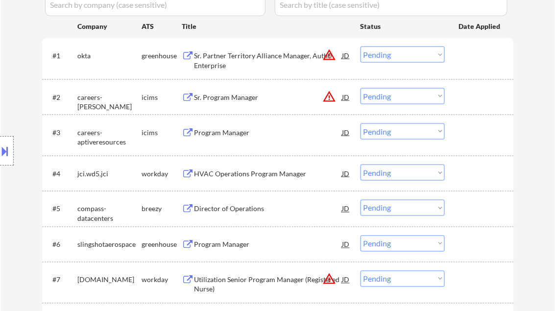
scroll to position [313, 0]
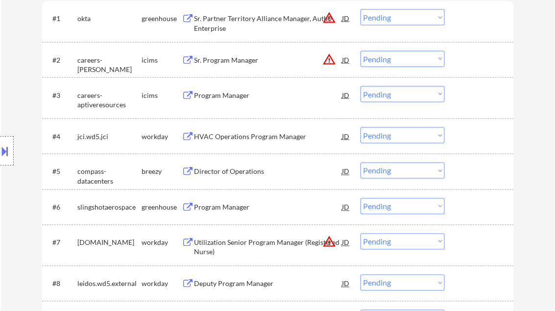
click at [216, 143] on div "HVAC Operations Program Manager" at bounding box center [268, 136] width 148 height 18
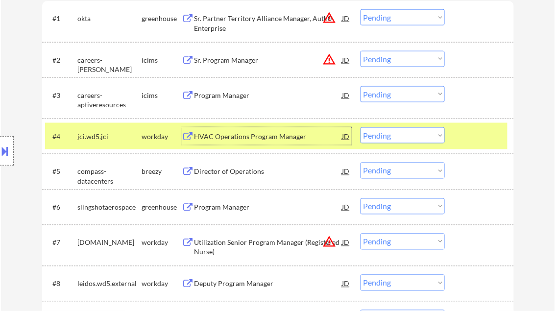
drag, startPoint x: 415, startPoint y: 136, endPoint x: 429, endPoint y: 143, distance: 14.9
click at [415, 136] on select "Choose an option... Pending Applied Excluded (Questions) Excluded (Expired) Exc…" at bounding box center [403, 135] width 84 height 16
click at [361, 127] on select "Choose an option... Pending Applied Excluded (Questions) Excluded (Expired) Exc…" at bounding box center [403, 135] width 84 height 16
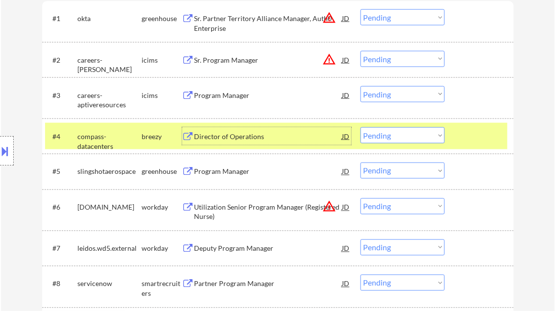
click at [242, 134] on div "Director of Operations" at bounding box center [268, 137] width 148 height 10
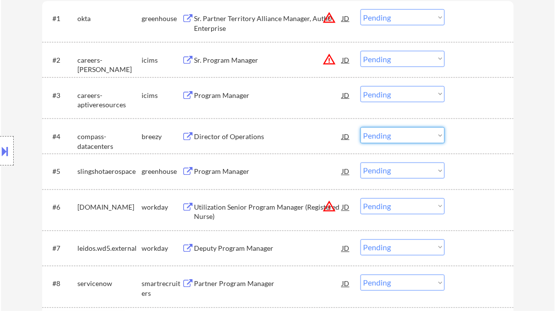
drag, startPoint x: 409, startPoint y: 132, endPoint x: 416, endPoint y: 144, distance: 13.4
click at [409, 132] on select "Choose an option... Pending Applied Excluded (Questions) Excluded (Expired) Exc…" at bounding box center [403, 135] width 84 height 16
click at [361, 127] on select "Choose an option... Pending Applied Excluded (Questions) Excluded (Expired) Exc…" at bounding box center [403, 135] width 84 height 16
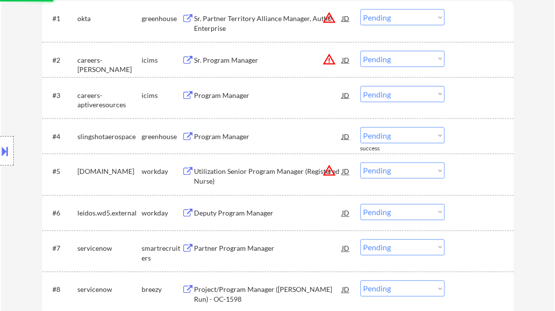
click at [242, 138] on div "Program Manager" at bounding box center [268, 137] width 148 height 10
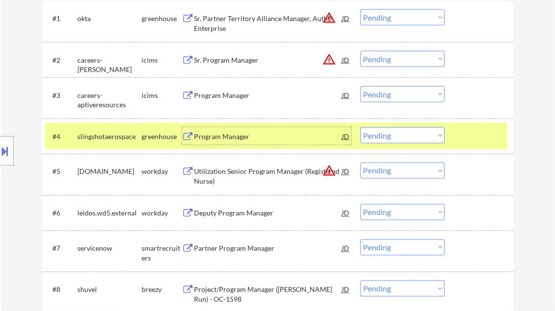
click at [389, 136] on select "Choose an option... Pending Applied Excluded (Questions) Excluded (Expired) Exc…" at bounding box center [403, 135] width 84 height 16
click at [361, 127] on select "Choose an option... Pending Applied Excluded (Questions) Excluded (Expired) Exc…" at bounding box center [403, 135] width 84 height 16
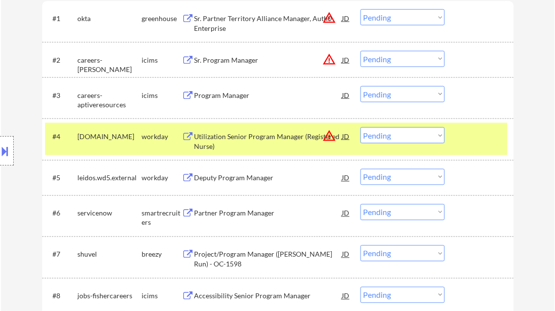
click at [239, 143] on div "Utilization Senior Program Manager (Registered Nurse)" at bounding box center [268, 141] width 148 height 19
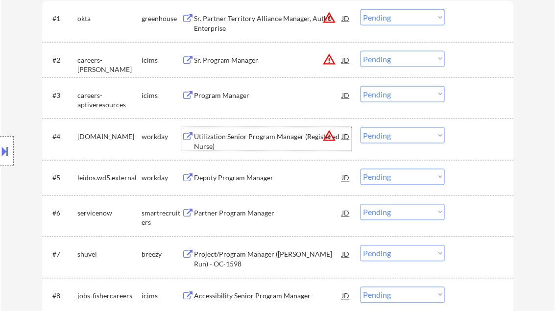
drag, startPoint x: 403, startPoint y: 134, endPoint x: 414, endPoint y: 144, distance: 14.6
click at [403, 134] on select "Choose an option... Pending Applied Excluded (Questions) Excluded (Expired) Exc…" at bounding box center [403, 135] width 84 height 16
click at [361, 127] on select "Choose an option... Pending Applied Excluded (Questions) Excluded (Expired) Exc…" at bounding box center [403, 135] width 84 height 16
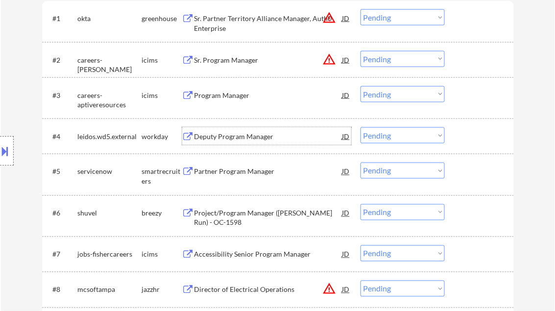
click at [230, 140] on div "Deputy Program Manager" at bounding box center [268, 137] width 148 height 10
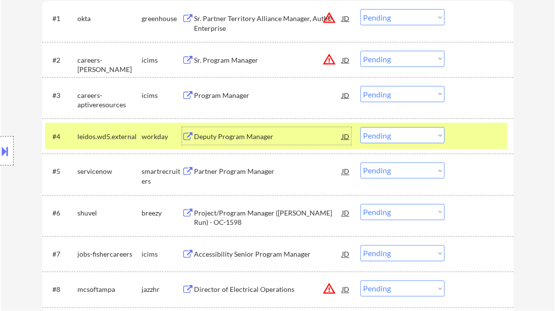
click at [406, 134] on select "Choose an option... Pending Applied Excluded (Questions) Excluded (Expired) Exc…" at bounding box center [403, 135] width 84 height 16
click at [361, 127] on select "Choose an option... Pending Applied Excluded (Questions) Excluded (Expired) Exc…" at bounding box center [403, 135] width 84 height 16
select select ""pending""
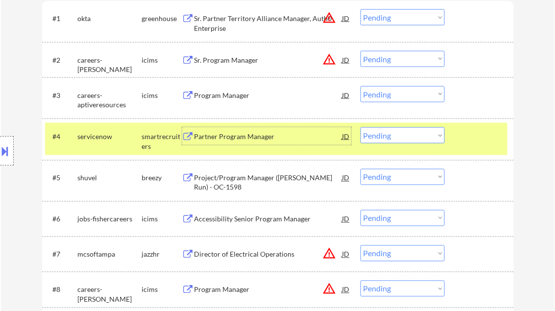
click at [250, 137] on div "Partner Program Manager" at bounding box center [268, 137] width 148 height 10
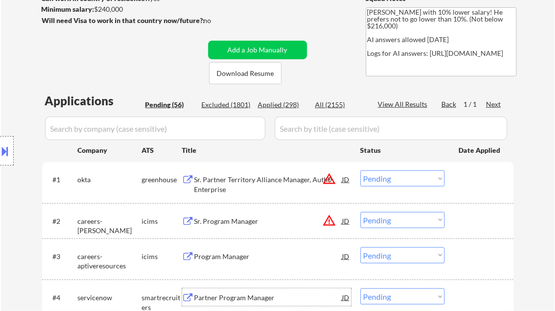
scroll to position [157, 0]
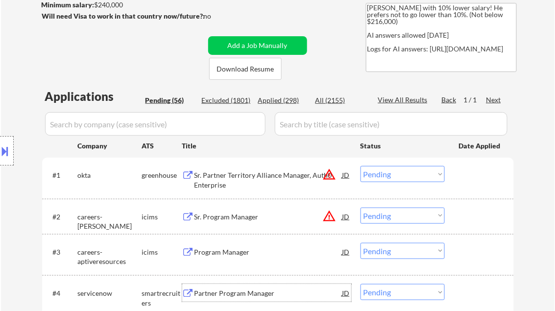
click at [255, 177] on div "Sr. Partner Territory Alliance Manager, Auth0 Enterprise" at bounding box center [268, 179] width 148 height 19
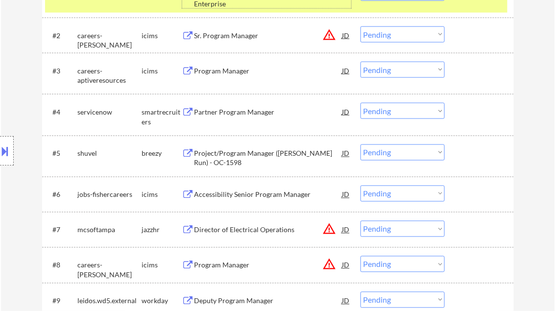
scroll to position [353, 0]
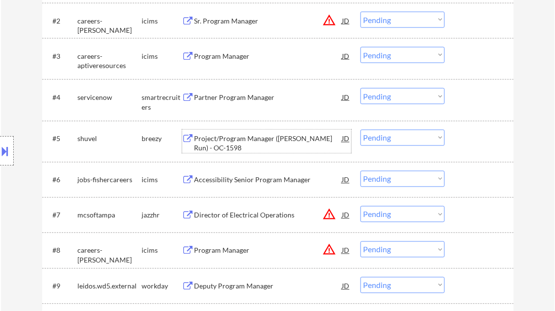
click at [273, 142] on div "Project/Program Manager ([PERSON_NAME] Run) - OC-1598" at bounding box center [268, 143] width 148 height 19
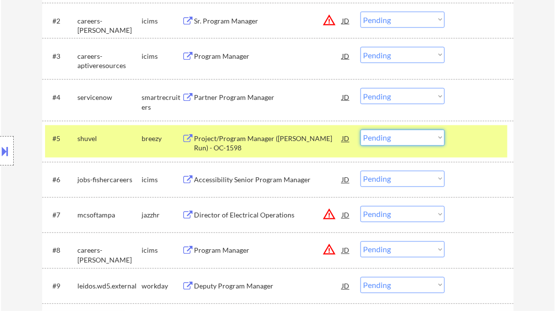
click at [396, 133] on select "Choose an option... Pending Applied Excluded (Questions) Excluded (Expired) Exc…" at bounding box center [403, 138] width 84 height 16
click at [361, 130] on select "Choose an option... Pending Applied Excluded (Questions) Excluded (Expired) Exc…" at bounding box center [403, 138] width 84 height 16
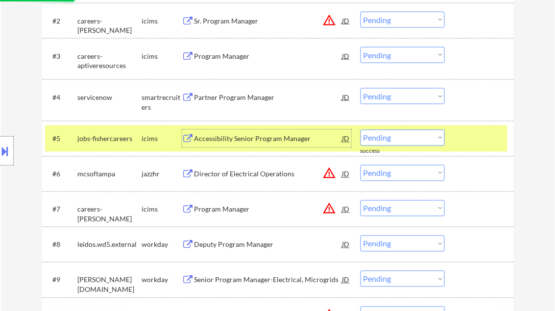
click at [234, 144] on div "Accessibility Senior Program Manager" at bounding box center [268, 139] width 148 height 18
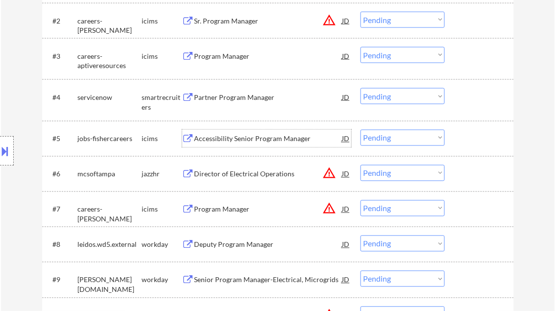
drag, startPoint x: 388, startPoint y: 135, endPoint x: 404, endPoint y: 146, distance: 18.9
click at [388, 135] on select "Choose an option... Pending Applied Excluded (Questions) Excluded (Expired) Exc…" at bounding box center [403, 138] width 84 height 16
click at [361, 130] on select "Choose an option... Pending Applied Excluded (Questions) Excluded (Expired) Exc…" at bounding box center [403, 138] width 84 height 16
select select ""pending""
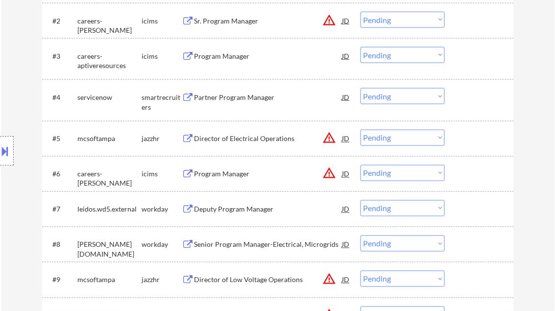
click at [398, 102] on select "Choose an option... Pending Applied Excluded (Questions) Excluded (Expired) Exc…" at bounding box center [403, 96] width 84 height 16
click at [361, 88] on select "Choose an option... Pending Applied Excluded (Questions) Excluded (Expired) Exc…" at bounding box center [403, 96] width 84 height 16
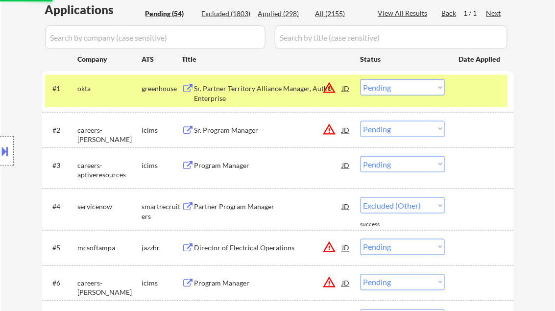
scroll to position [235, 0]
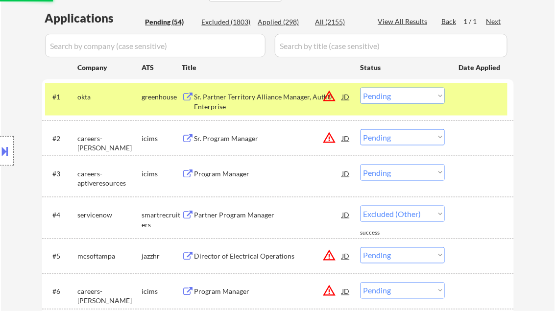
click at [234, 95] on div "Sr. Partner Territory Alliance Manager, Auth0 Enterprise" at bounding box center [268, 101] width 148 height 19
select select ""pending""
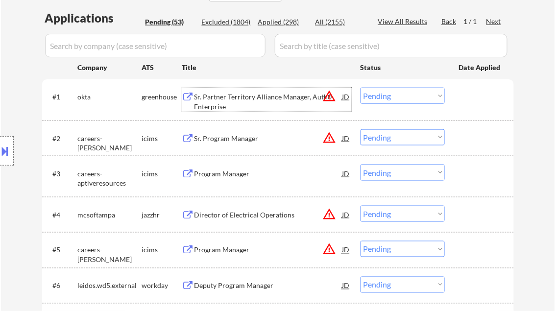
click at [245, 137] on div "Sr. Program Manager" at bounding box center [268, 139] width 148 height 10
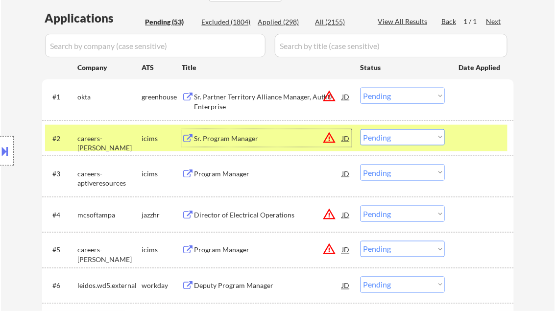
drag, startPoint x: 397, startPoint y: 135, endPoint x: 405, endPoint y: 144, distance: 11.5
click at [397, 135] on select "Choose an option... Pending Applied Excluded (Questions) Excluded (Expired) Exc…" at bounding box center [403, 137] width 84 height 16
click at [361, 129] on select "Choose an option... Pending Applied Excluded (Questions) Excluded (Expired) Exc…" at bounding box center [403, 137] width 84 height 16
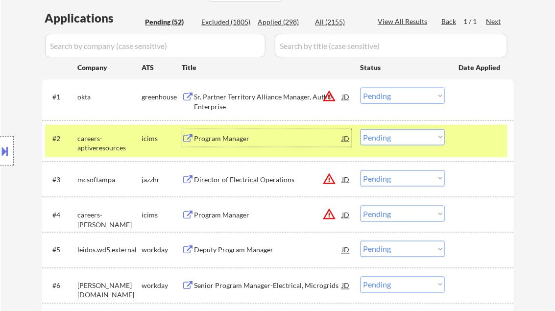
click at [234, 142] on div "Program Manager" at bounding box center [268, 139] width 148 height 10
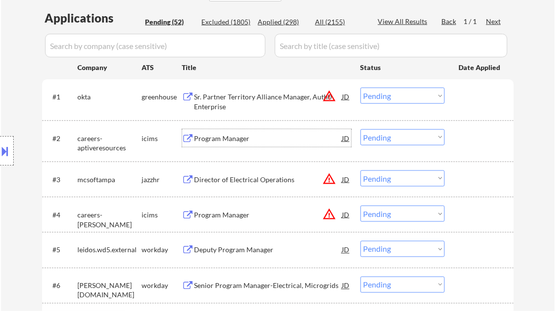
click at [400, 142] on select "Choose an option... Pending Applied Excluded (Questions) Excluded (Expired) Exc…" at bounding box center [403, 137] width 84 height 16
click at [361, 129] on select "Choose an option... Pending Applied Excluded (Questions) Excluded (Expired) Exc…" at bounding box center [403, 137] width 84 height 16
select select ""pending""
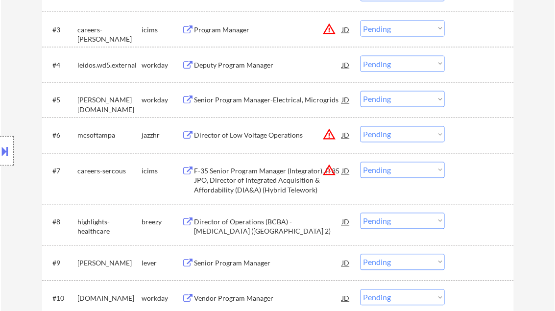
scroll to position [392, 0]
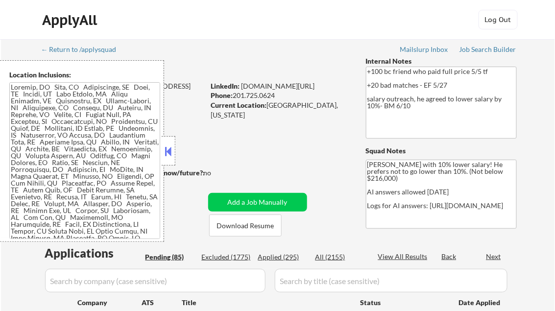
select select ""pending""
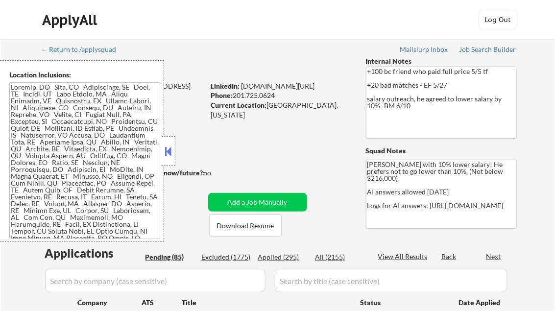
select select ""pending""
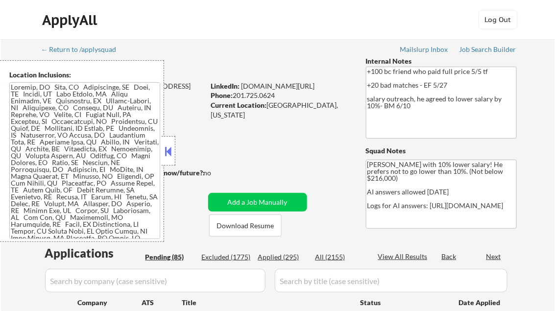
select select ""pending""
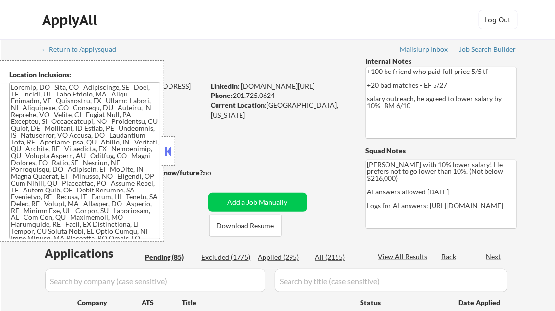
select select ""pending""
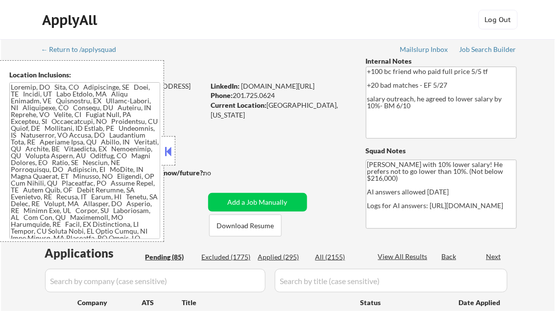
select select ""pending""
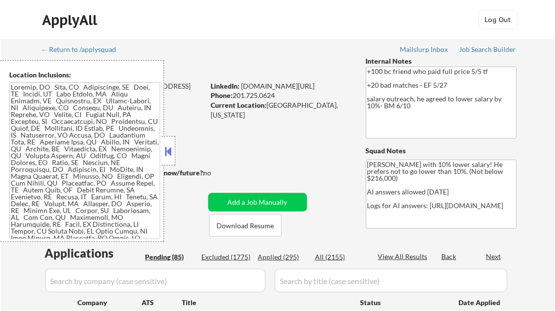
select select ""pending""
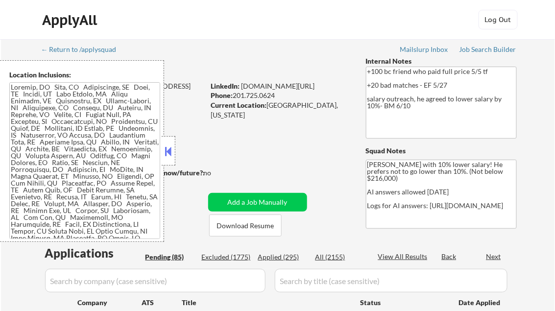
select select ""pending""
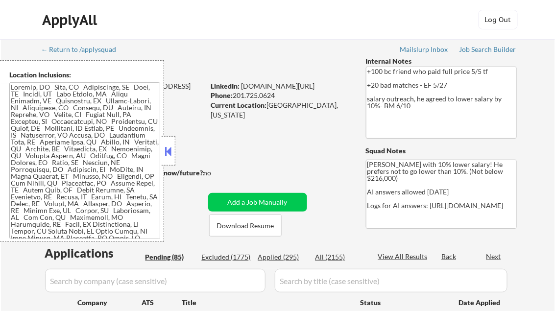
select select ""pending""
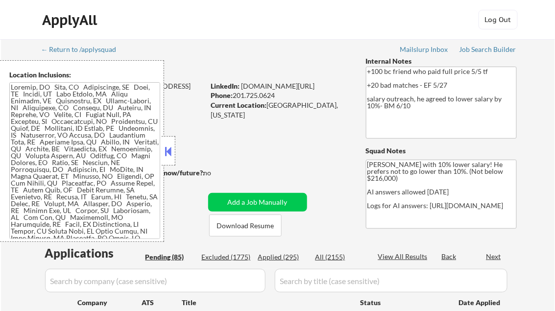
select select ""pending""
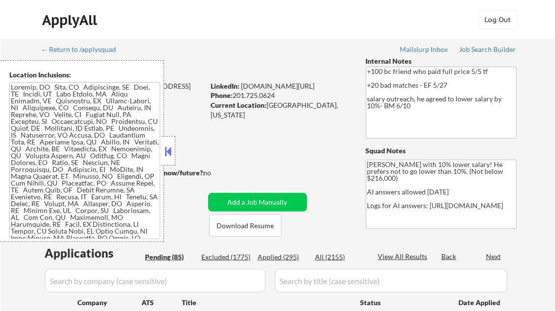
select select ""pending""
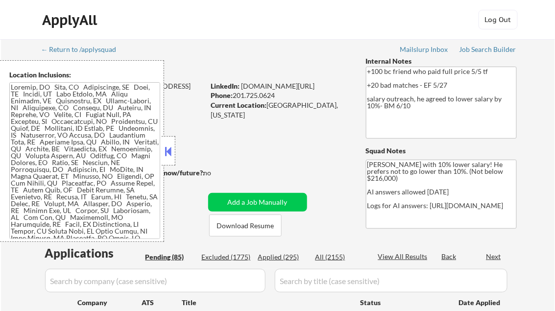
select select ""pending""
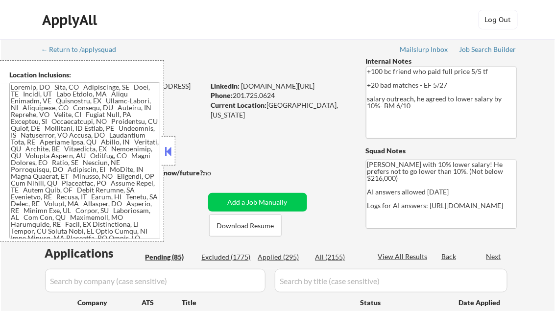
select select ""pending""
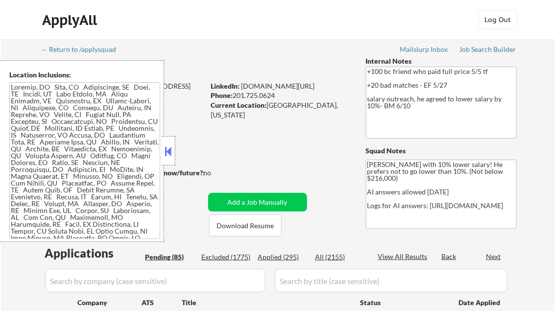
select select ""pending""
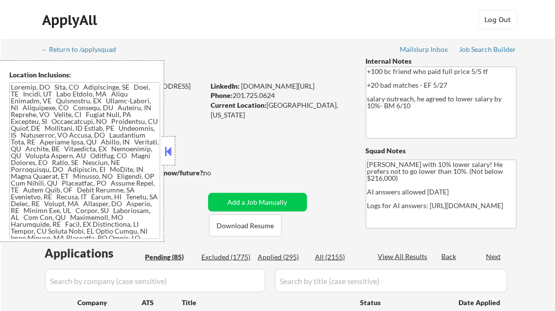
select select ""pending""
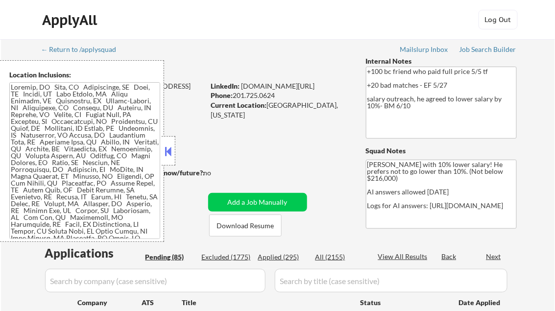
select select ""pending""
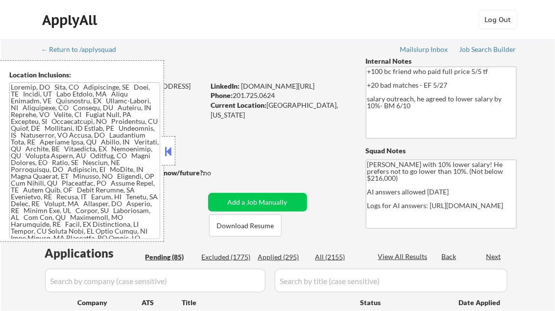
select select ""pending""
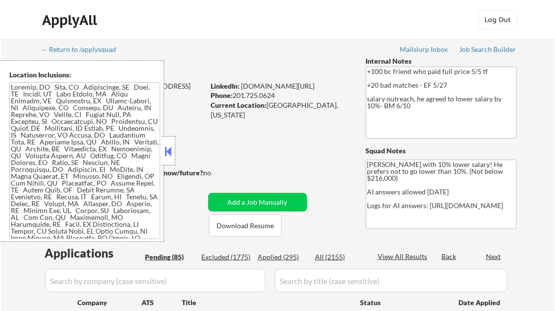
select select ""pending""
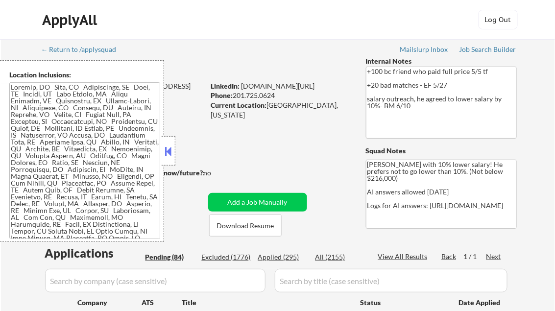
scroll to position [176, 0]
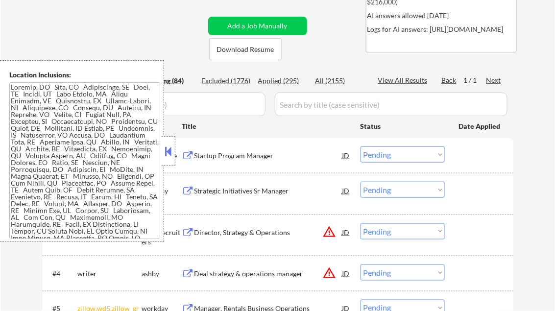
click at [166, 148] on button at bounding box center [168, 151] width 11 height 15
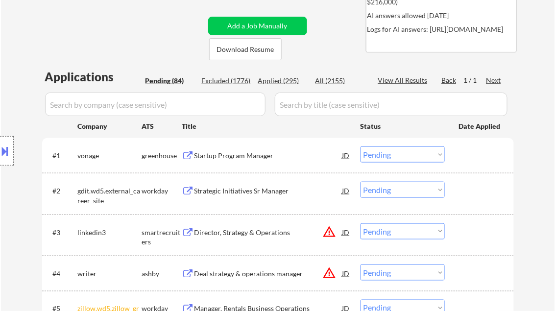
click at [288, 81] on div "Applied (295)" at bounding box center [282, 81] width 49 height 10
click at [406, 78] on div "View All Results" at bounding box center [404, 80] width 52 height 10
select select ""applied""
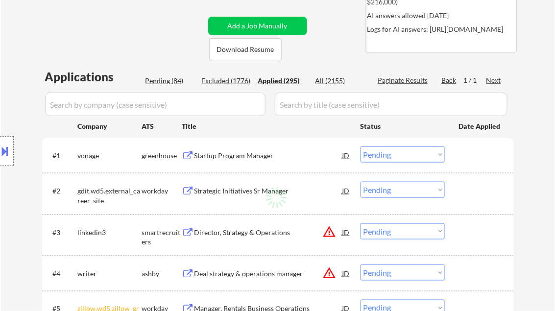
select select ""applied""
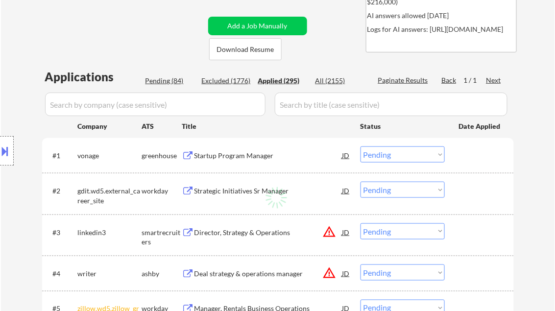
select select ""applied""
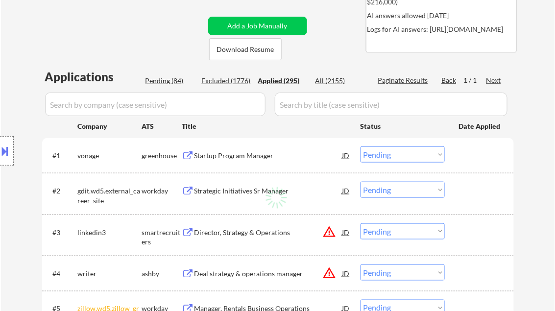
select select ""applied""
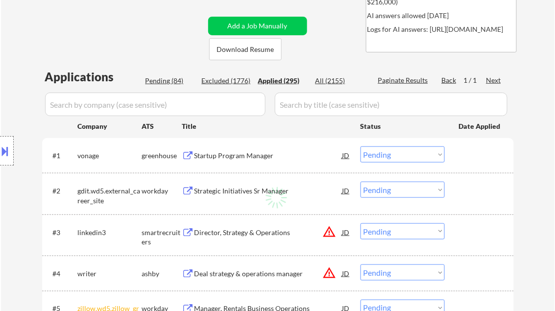
select select ""applied""
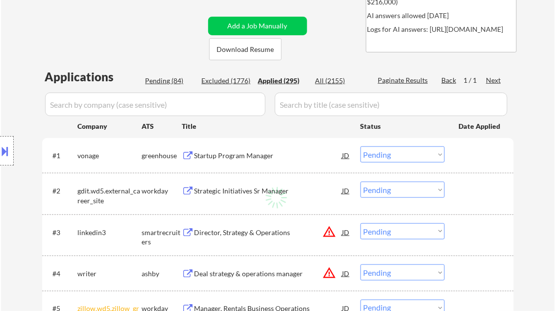
select select ""applied""
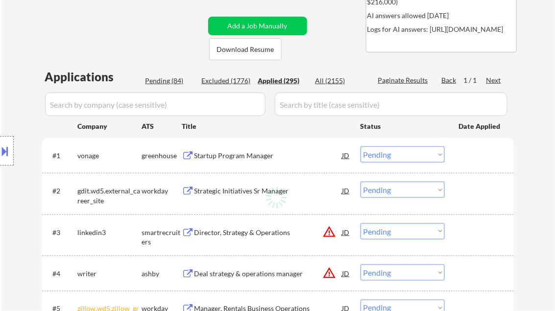
select select ""applied""
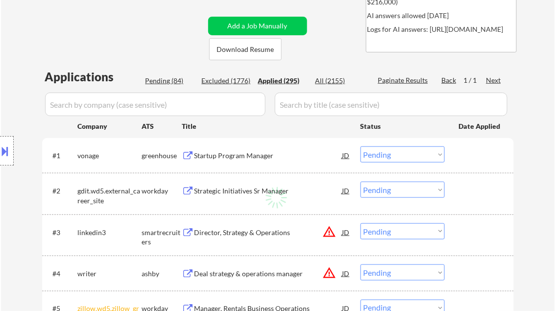
select select ""applied""
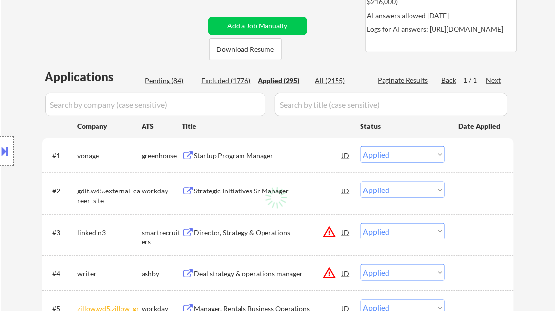
select select ""applied""
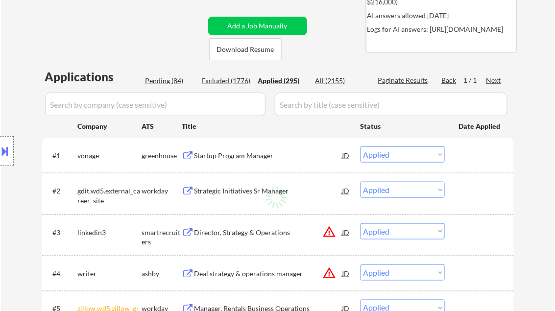
select select ""applied""
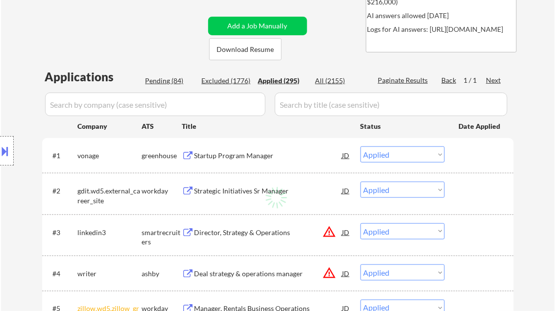
select select ""applied""
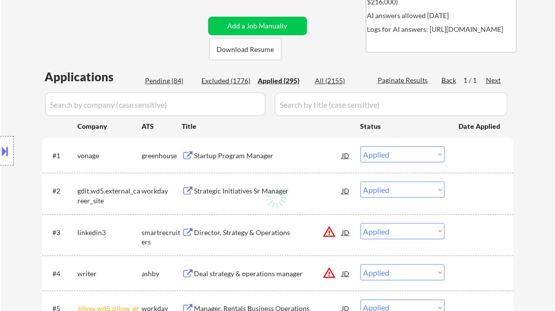
select select ""applied""
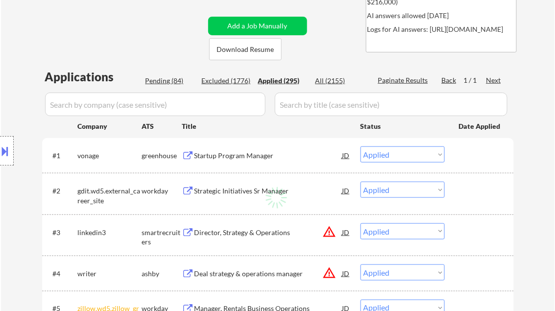
select select ""applied""
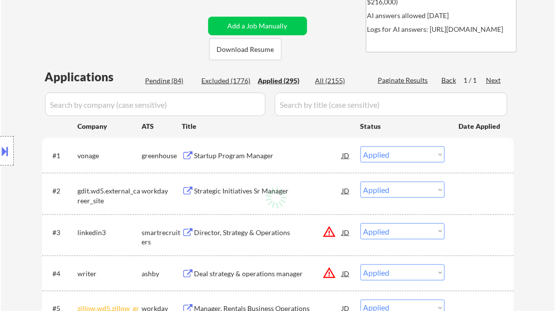
select select ""applied""
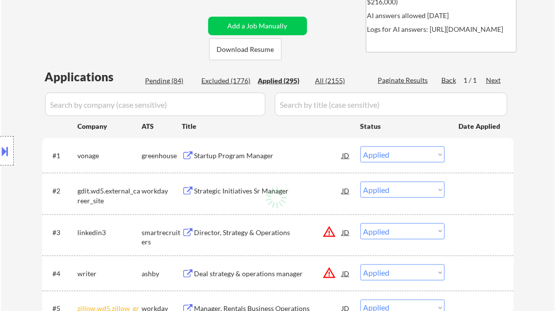
select select ""applied""
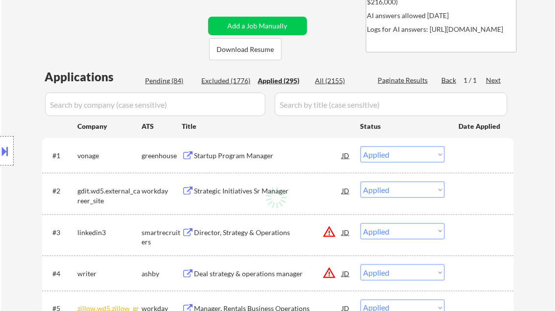
select select ""applied""
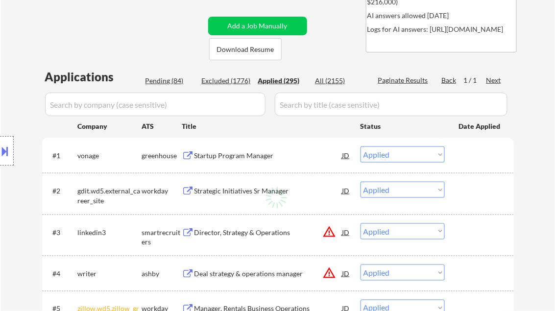
select select ""applied""
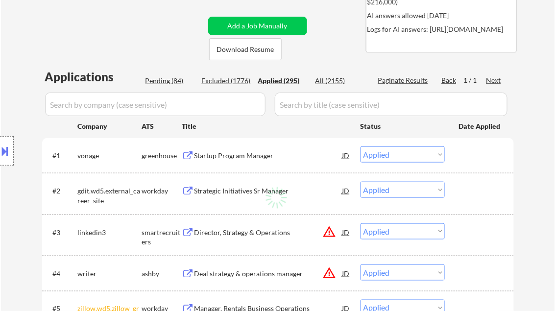
select select ""applied""
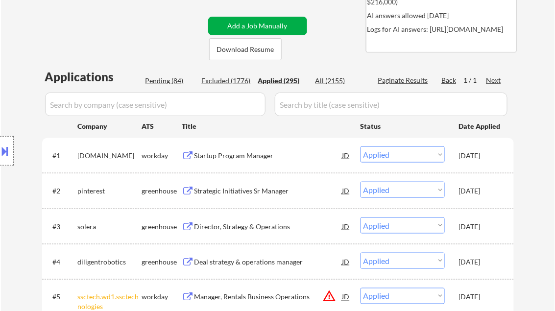
select select ""applied""
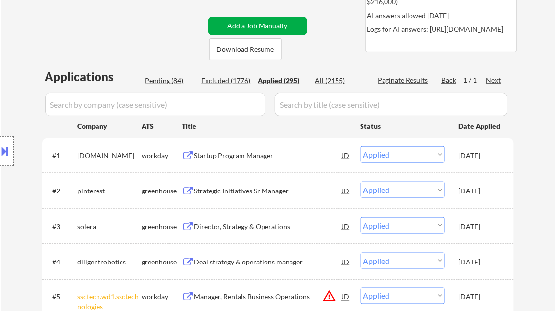
select select ""applied""
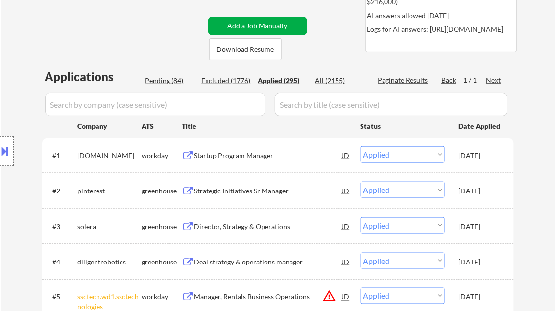
select select ""applied""
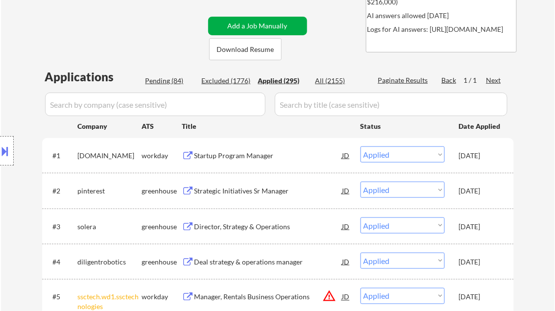
select select ""applied""
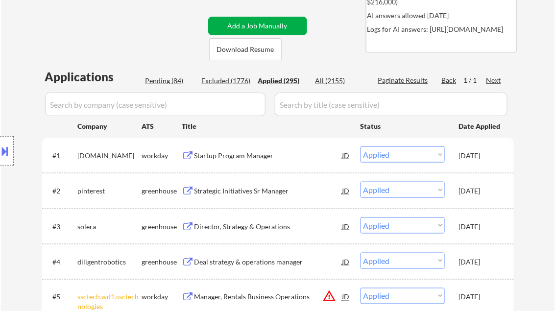
select select ""applied""
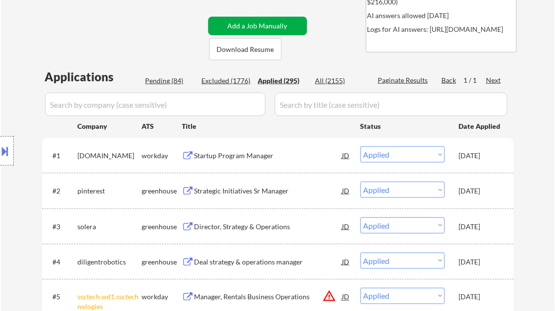
select select ""applied""
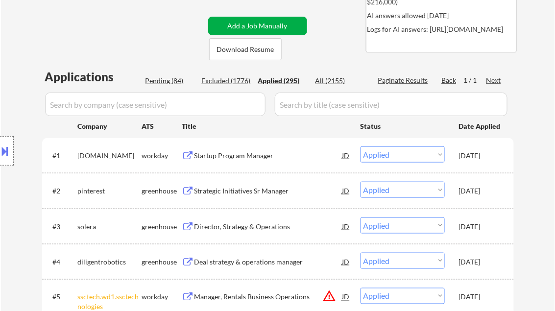
select select ""applied""
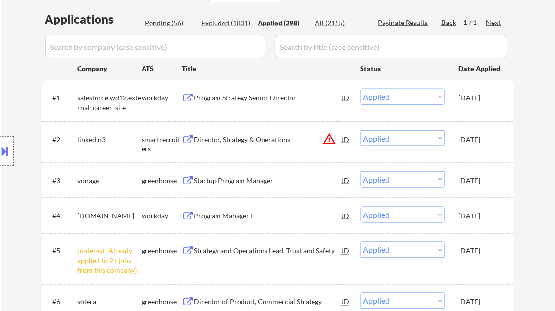
scroll to position [196, 0]
